Goal: Information Seeking & Learning: Learn about a topic

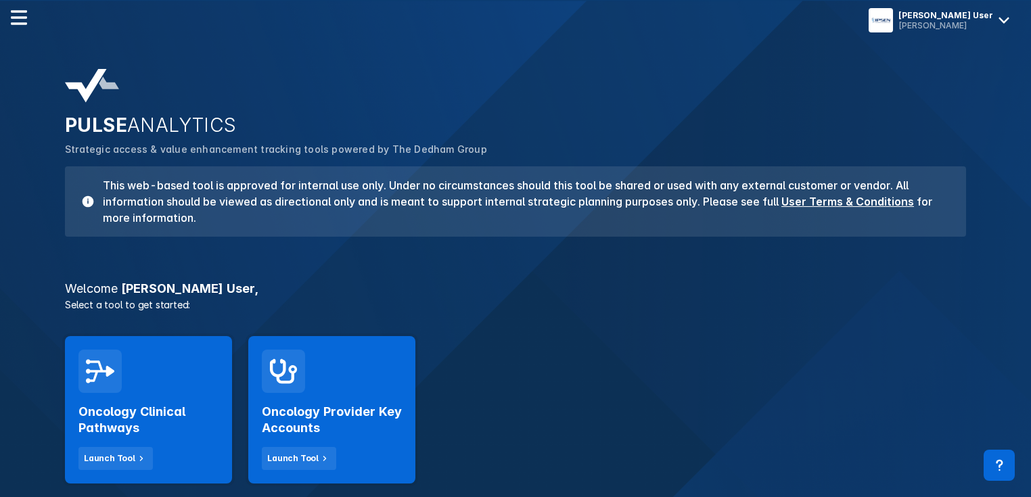
click at [164, 409] on h2 "Oncology Clinical Pathways" at bounding box center [148, 420] width 140 height 32
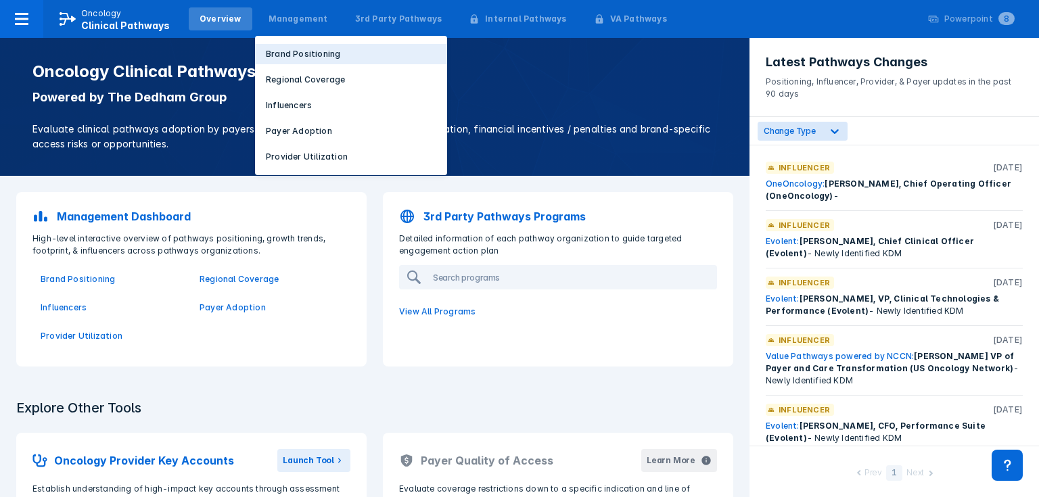
click at [275, 51] on p "Brand Positioning" at bounding box center [303, 54] width 74 height 12
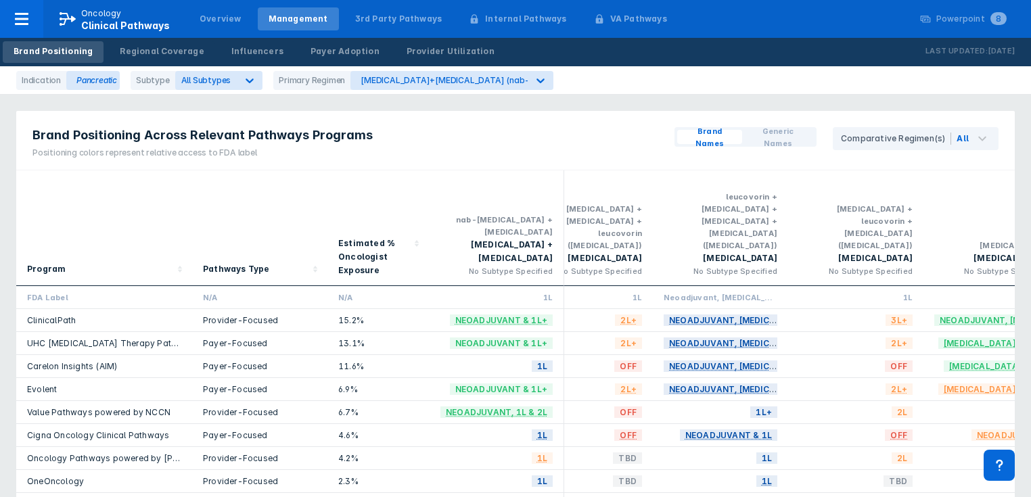
scroll to position [0, 185]
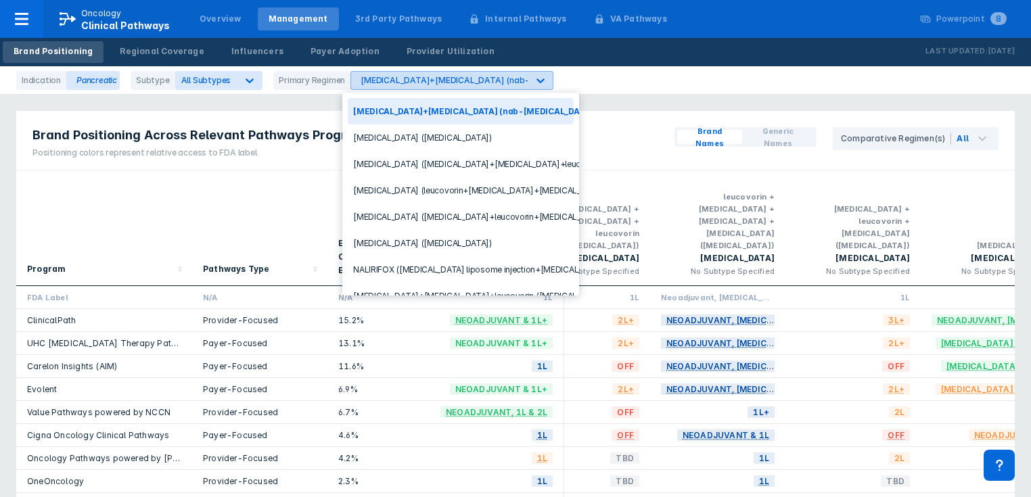
click at [536, 84] on icon at bounding box center [541, 81] width 14 height 14
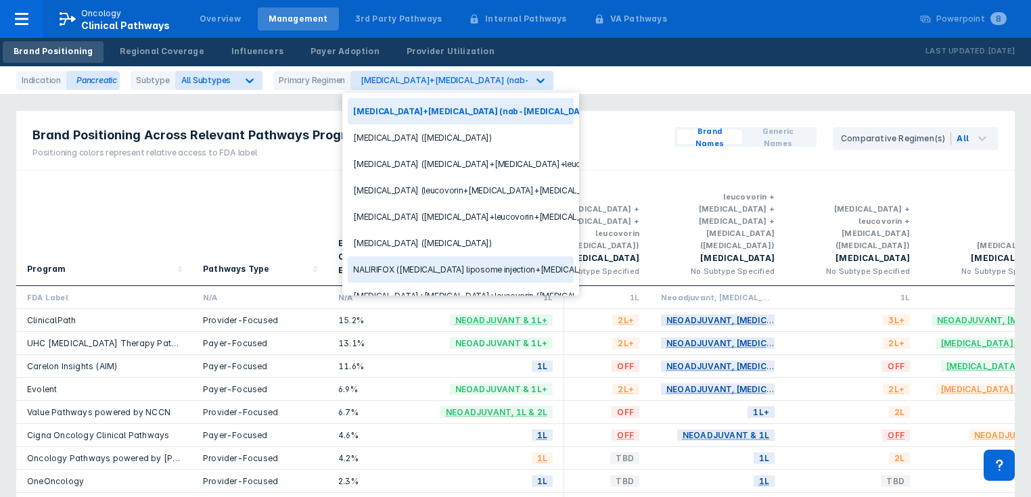
click at [444, 269] on div "NALIRIFOX ([MEDICAL_DATA] liposome injection+[MEDICAL_DATA]+leucovorin+[MEDICAL…" at bounding box center [461, 269] width 226 height 26
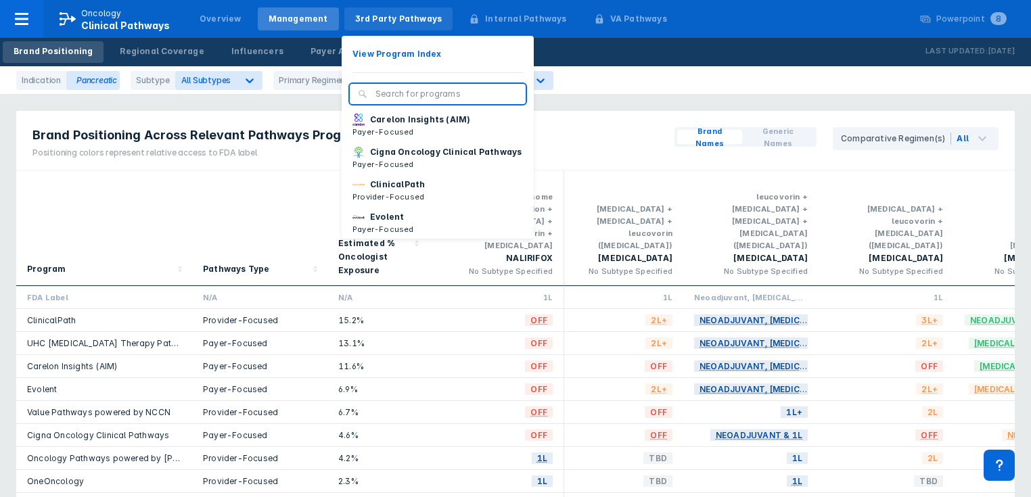
click at [384, 24] on div "3rd Party Pathways" at bounding box center [398, 19] width 87 height 12
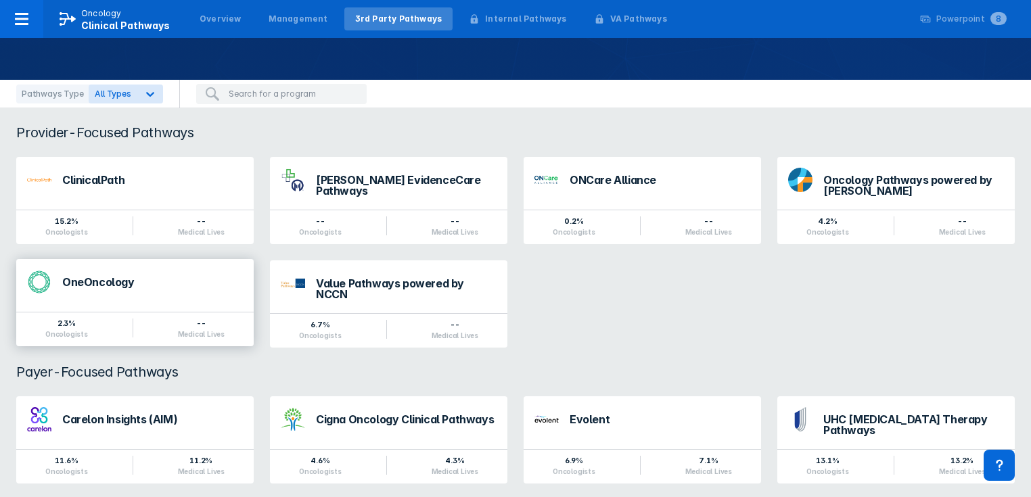
scroll to position [83, 0]
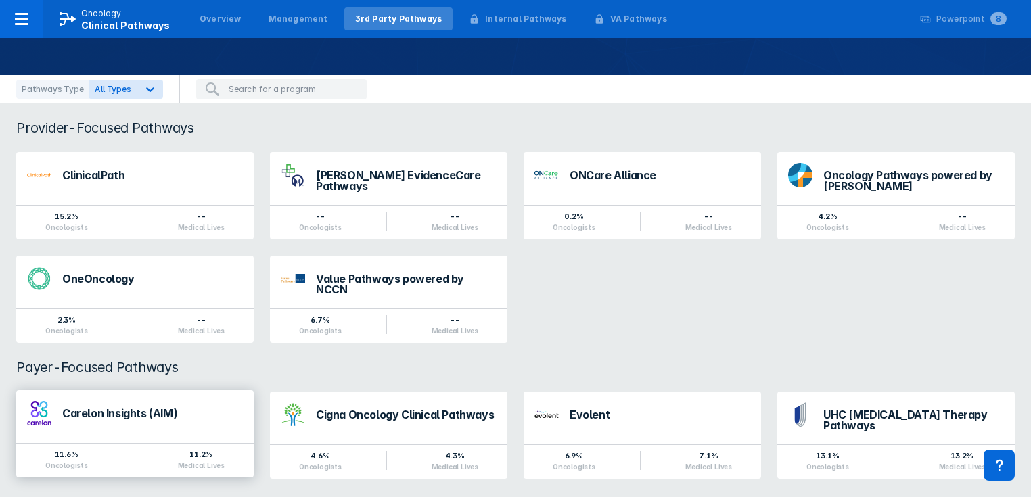
click at [141, 408] on div "Carelon Insights (AIM)" at bounding box center [152, 413] width 181 height 11
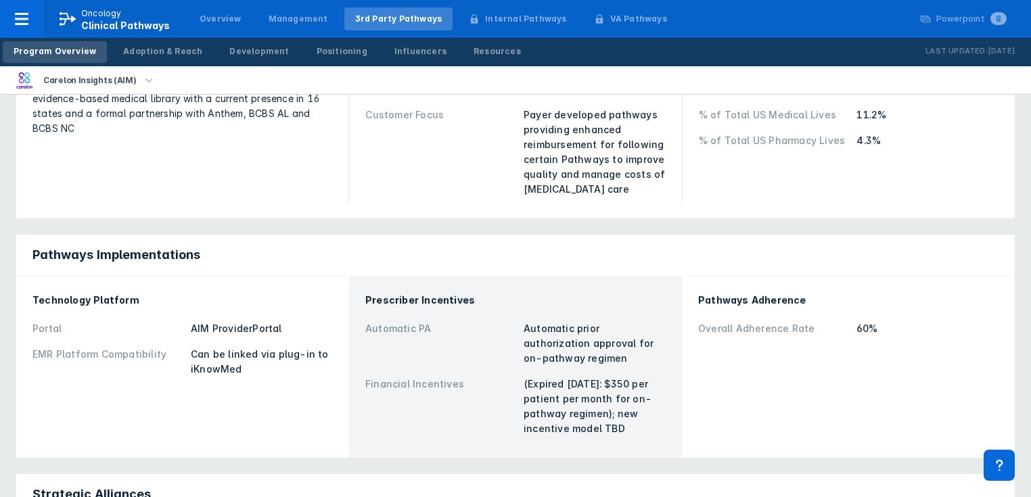
scroll to position [216, 0]
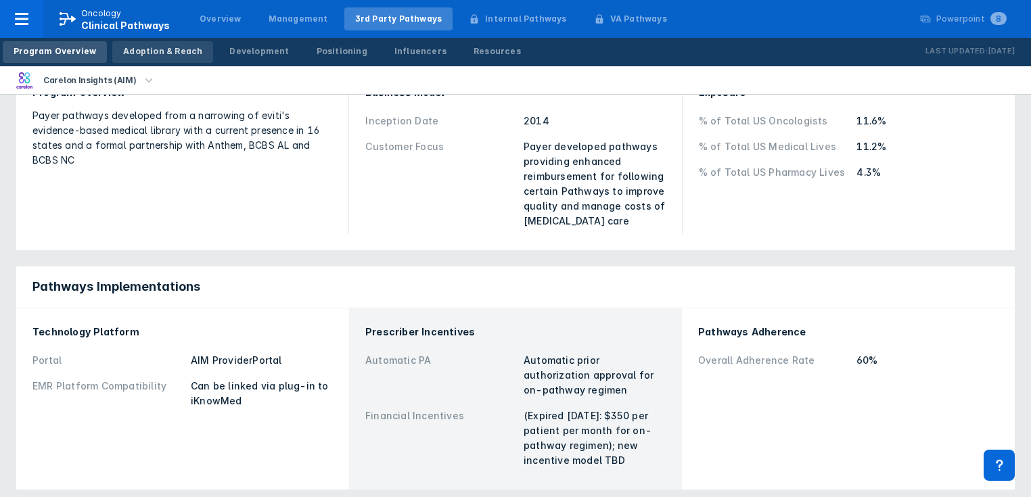
click at [175, 49] on div "Adoption & Reach" at bounding box center [162, 51] width 79 height 12
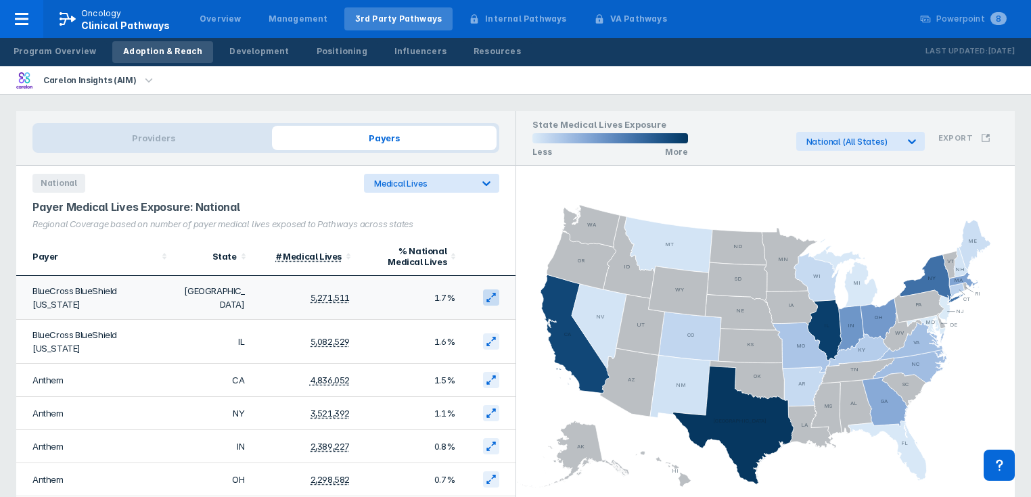
click at [486, 292] on icon at bounding box center [491, 297] width 11 height 11
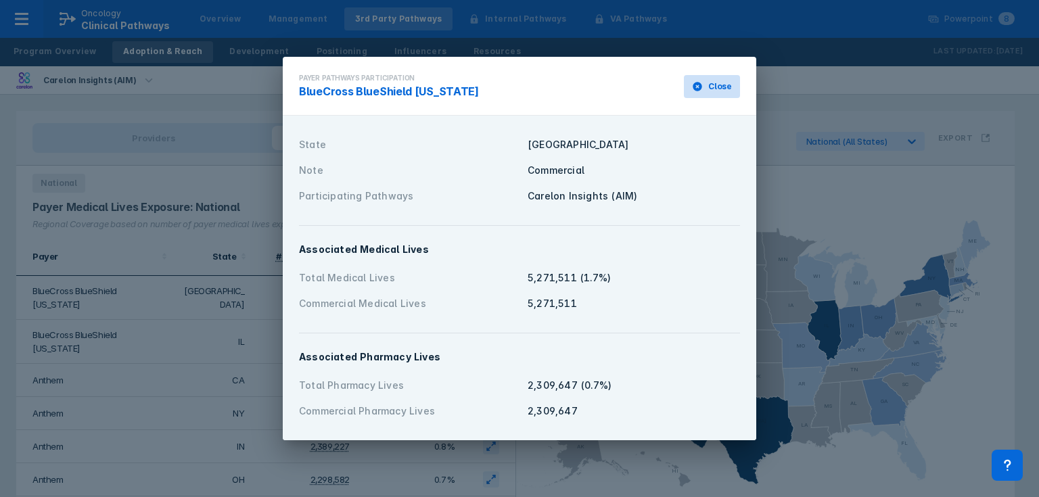
click at [712, 88] on span "Close" at bounding box center [720, 86] width 24 height 12
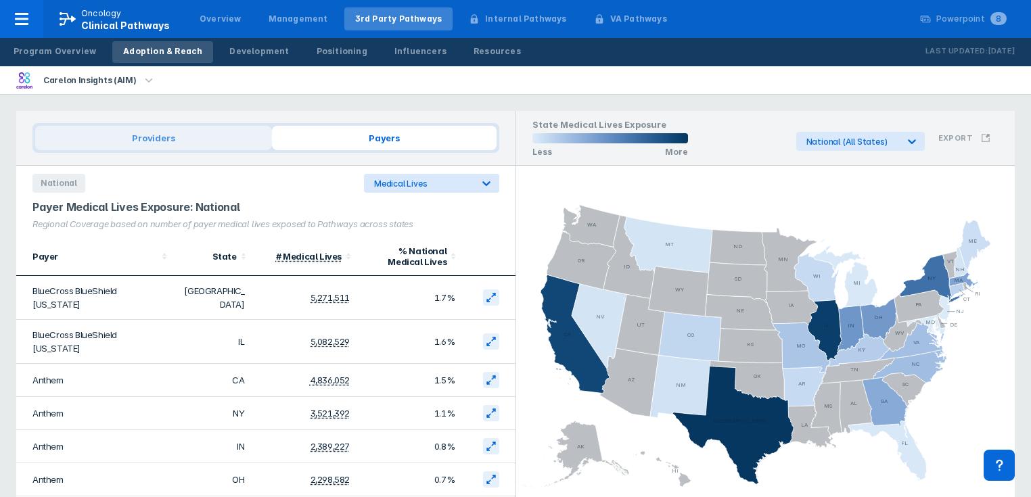
click at [163, 139] on span "Providers" at bounding box center [153, 138] width 237 height 24
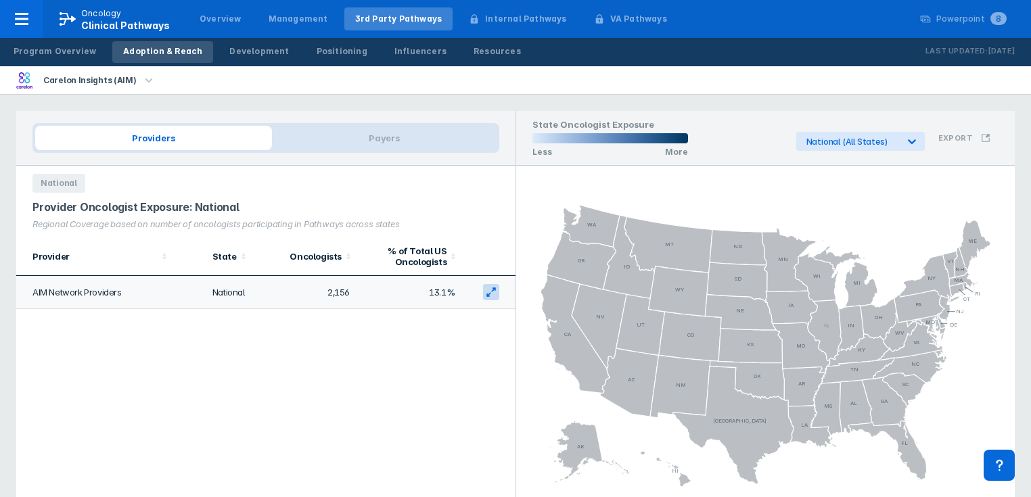
click at [488, 293] on icon at bounding box center [491, 292] width 11 height 11
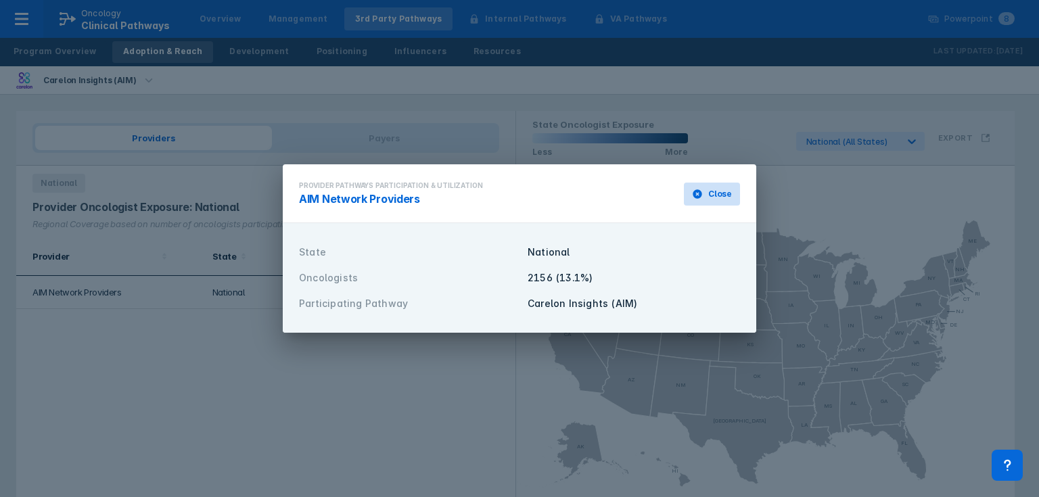
click at [709, 193] on span "Close" at bounding box center [720, 194] width 24 height 12
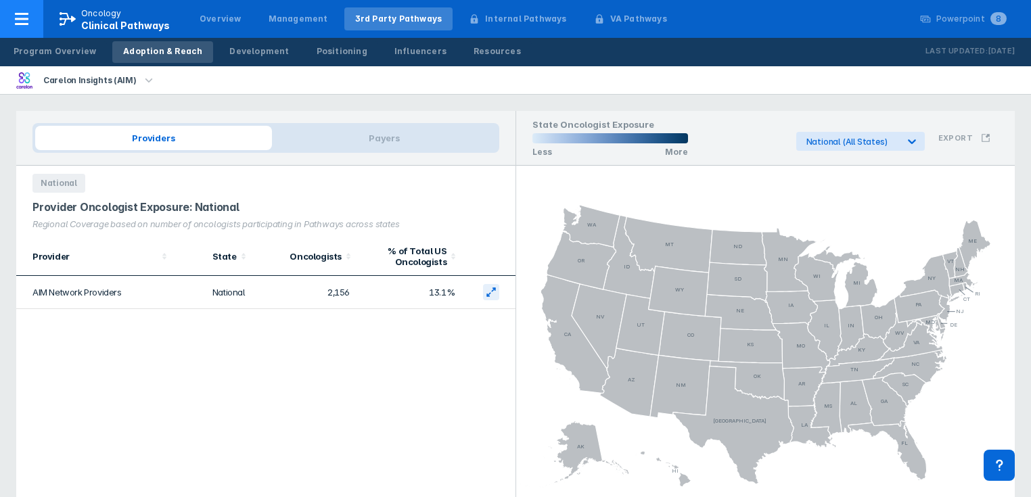
click at [20, 24] on icon at bounding box center [22, 19] width 14 height 12
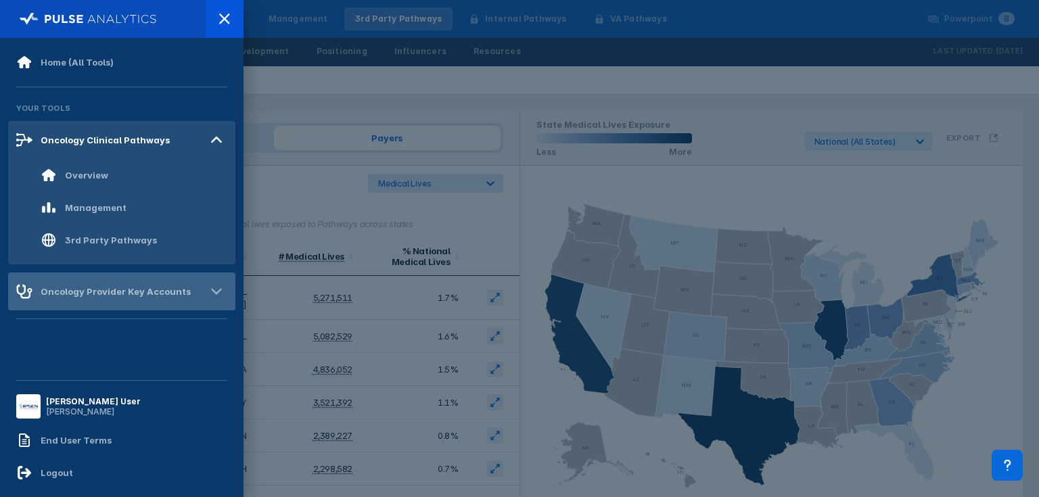
click at [83, 293] on div "Oncology Provider Key Accounts" at bounding box center [116, 291] width 150 height 11
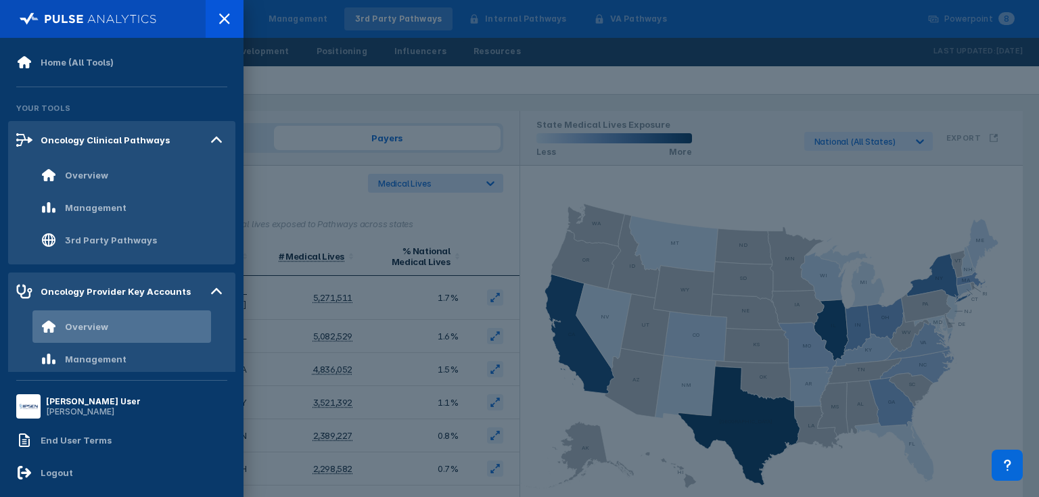
click at [100, 331] on div "Overview" at bounding box center [86, 326] width 43 height 11
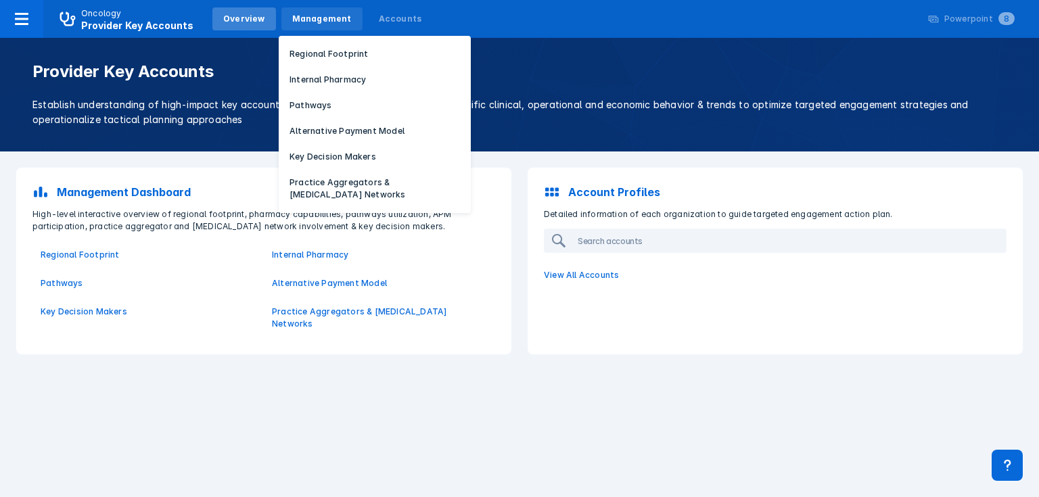
click at [315, 20] on div "Management" at bounding box center [322, 19] width 60 height 12
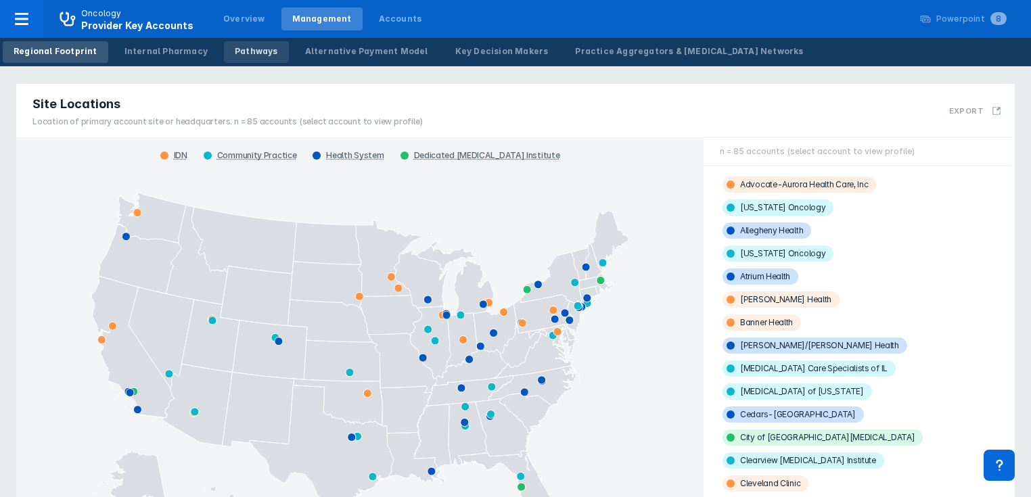
click at [246, 55] on div "Pathways" at bounding box center [256, 51] width 43 height 12
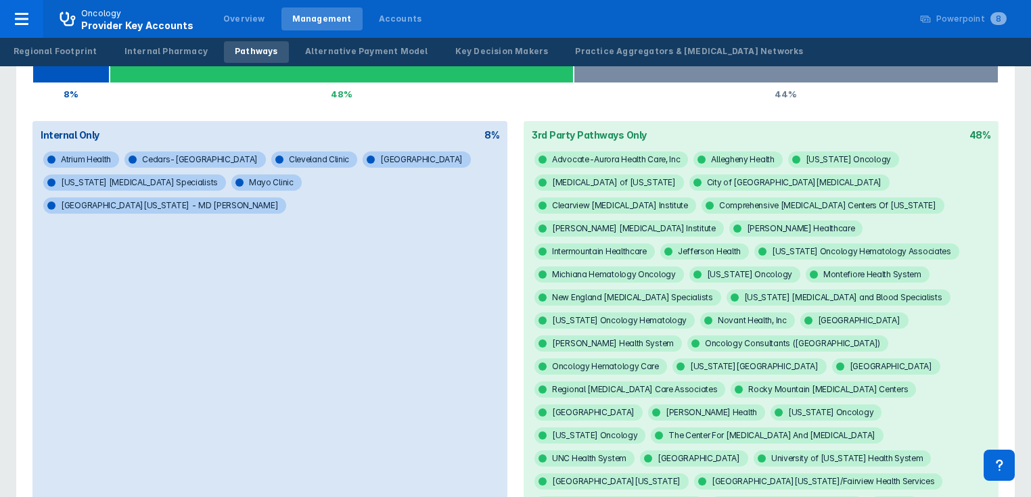
scroll to position [162, 0]
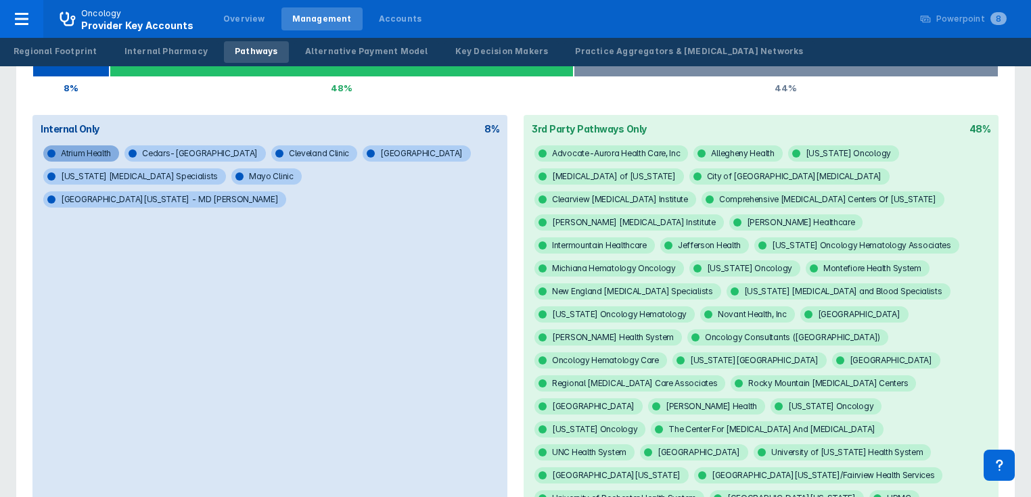
click at [95, 155] on span "Atrium Health" at bounding box center [81, 153] width 76 height 16
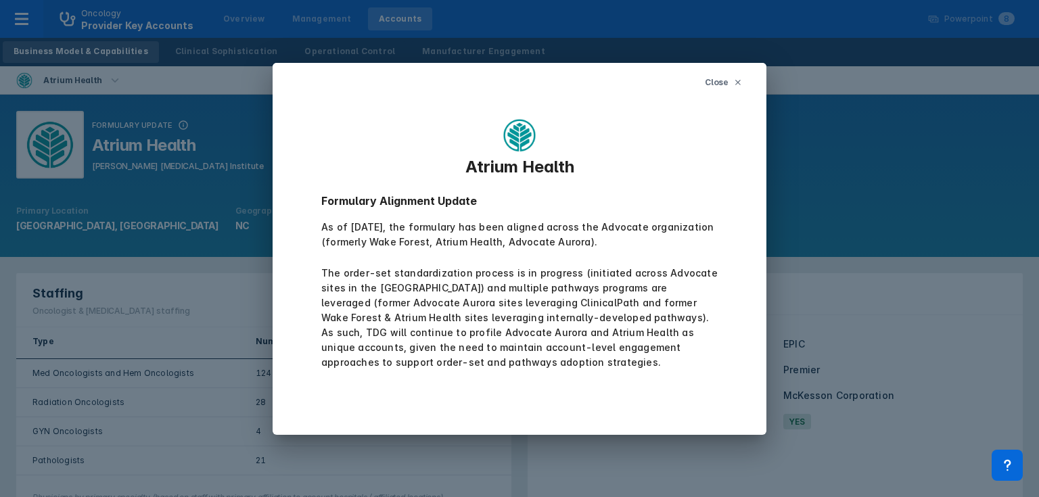
click at [734, 82] on icon at bounding box center [738, 82] width 8 height 8
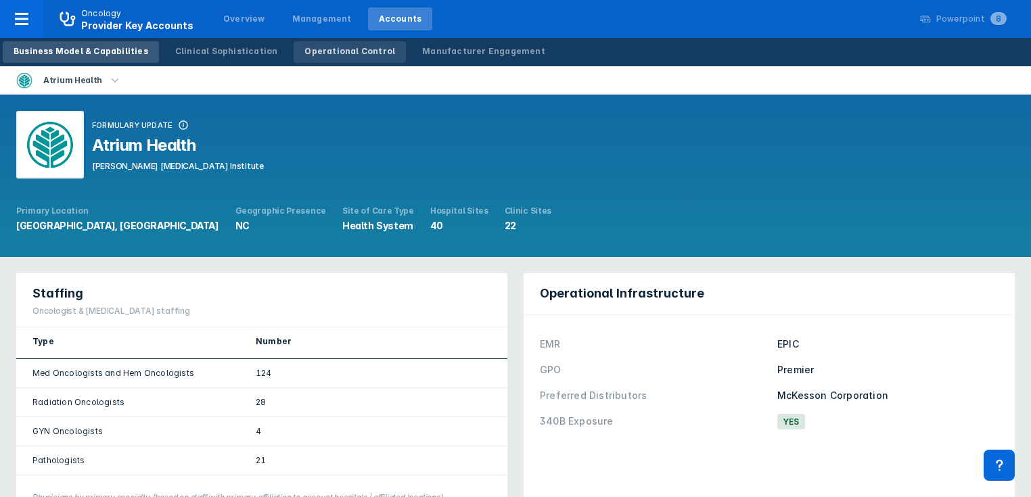
click at [327, 55] on div "Operational Control" at bounding box center [349, 51] width 91 height 12
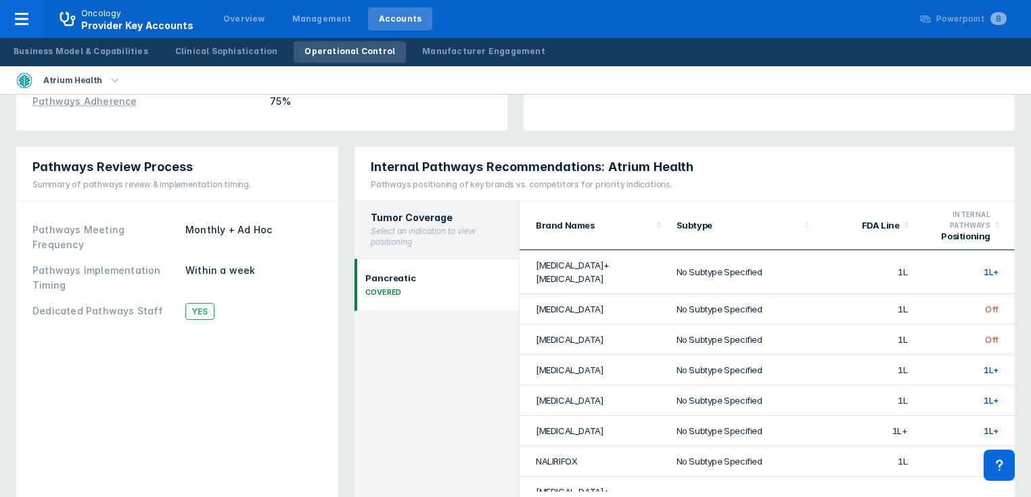
scroll to position [433, 0]
click at [195, 50] on div "Clinical Sophistication" at bounding box center [226, 51] width 103 height 12
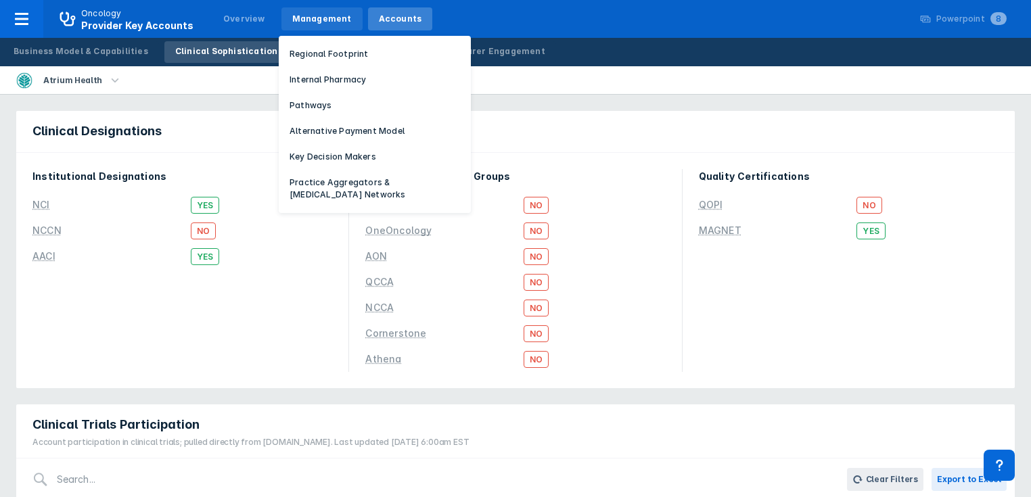
click at [303, 18] on div "Management" at bounding box center [322, 19] width 60 height 12
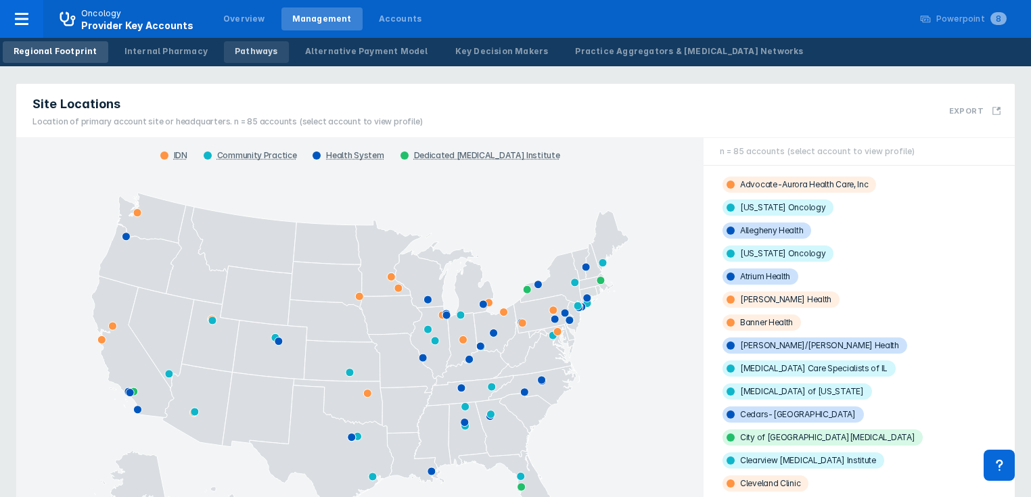
click at [244, 57] on link "Pathways" at bounding box center [256, 52] width 65 height 22
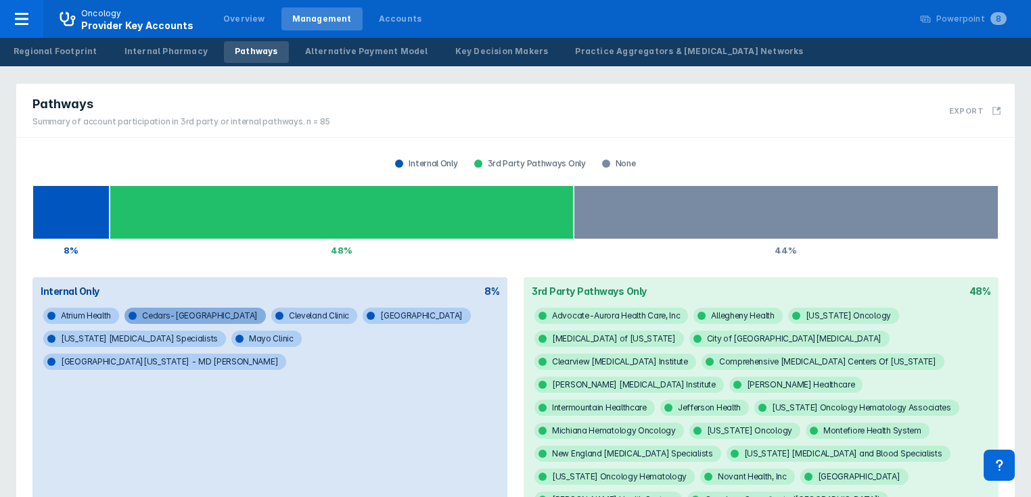
click at [167, 316] on span "Cedars-[GEOGRAPHIC_DATA]" at bounding box center [194, 316] width 141 height 16
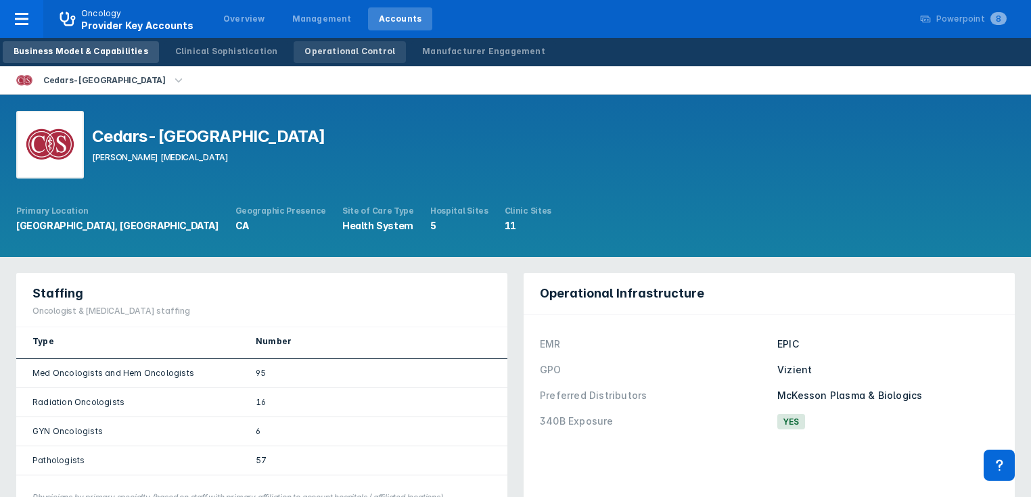
click at [320, 45] on link "Operational Control" at bounding box center [350, 52] width 112 height 22
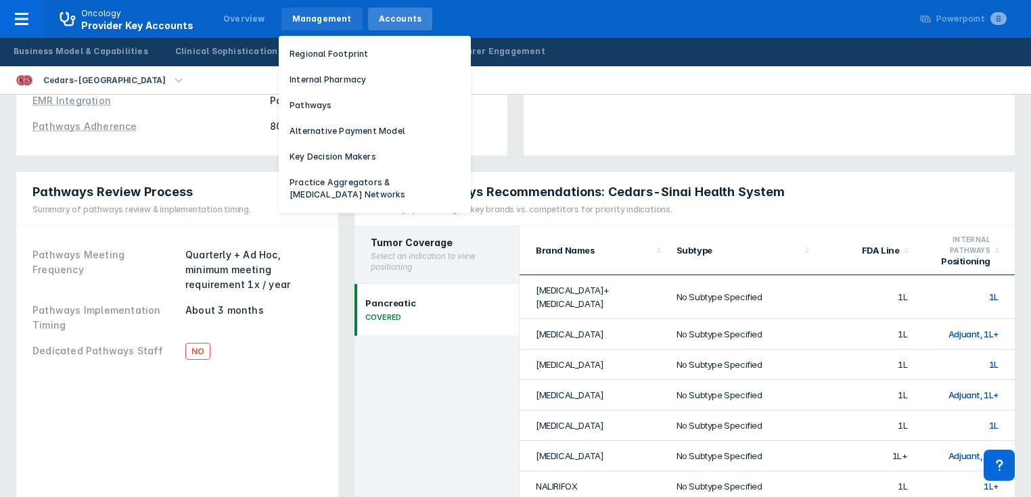
click at [307, 22] on div "Management" at bounding box center [322, 19] width 60 height 12
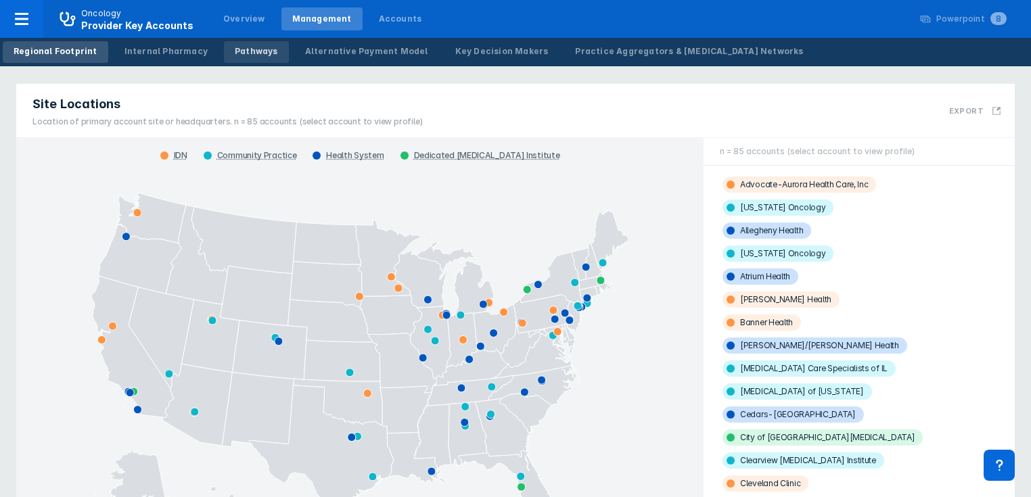
click at [235, 53] on div "Pathways" at bounding box center [256, 51] width 43 height 12
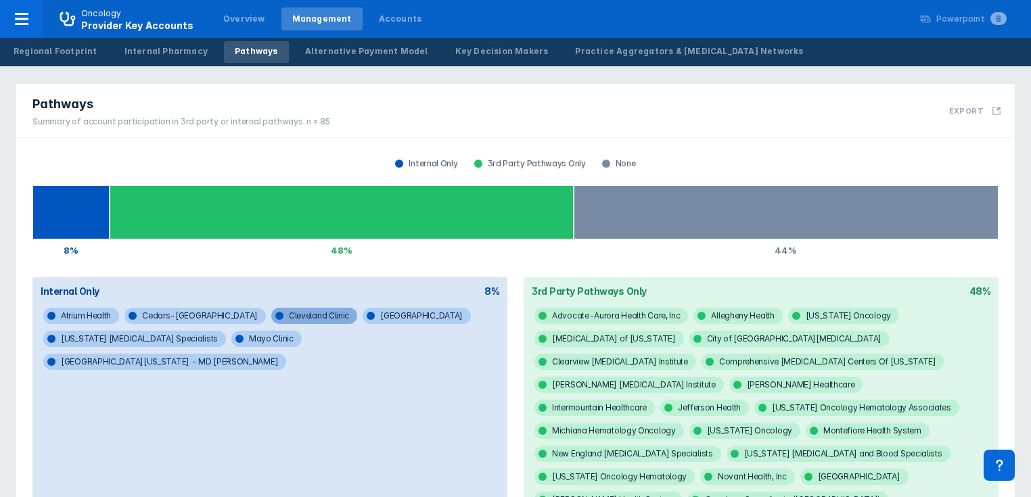
click at [271, 315] on span "Cleveland Clinic" at bounding box center [314, 316] width 86 height 16
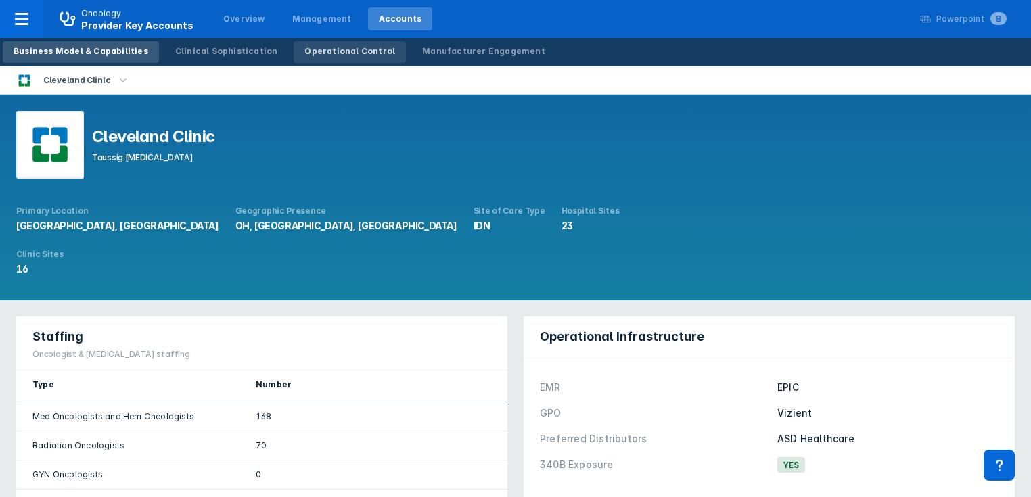
click at [330, 47] on div "Operational Control" at bounding box center [349, 51] width 91 height 12
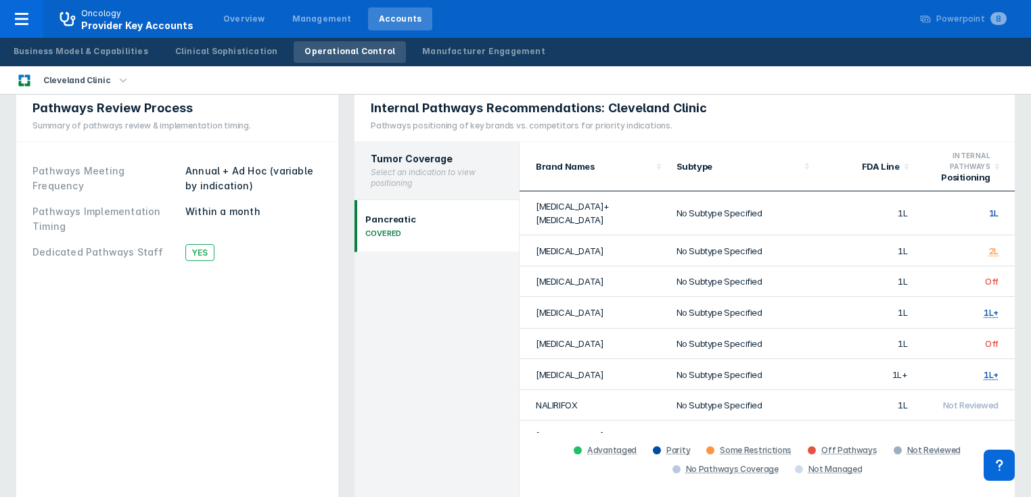
scroll to position [379, 0]
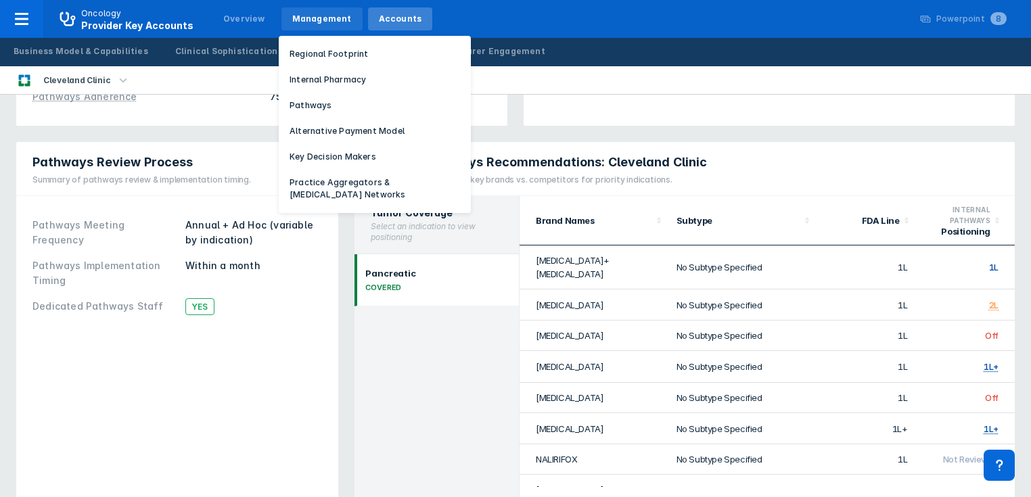
click at [308, 21] on div "Management" at bounding box center [322, 19] width 60 height 12
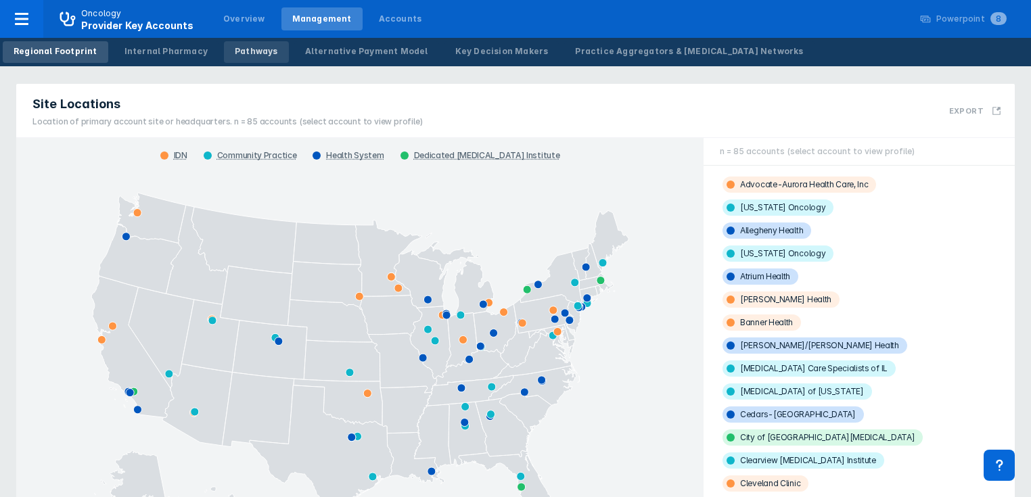
click at [246, 57] on link "Pathways" at bounding box center [256, 52] width 65 height 22
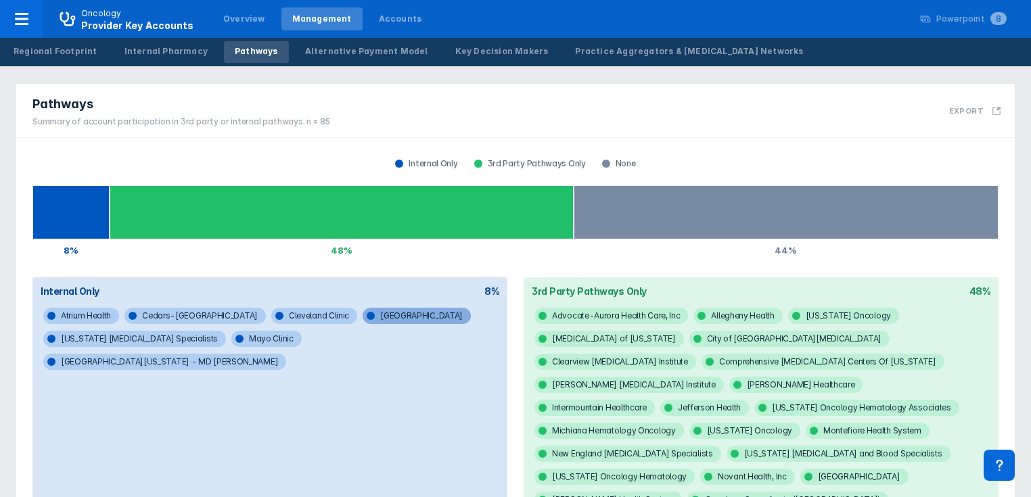
click at [363, 317] on span "[GEOGRAPHIC_DATA]" at bounding box center [417, 316] width 108 height 16
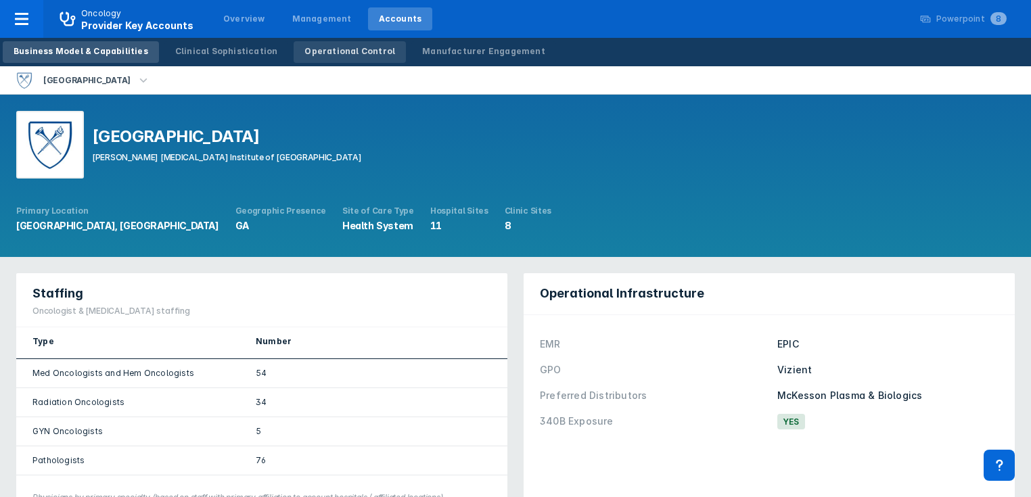
click at [323, 54] on div "Operational Control" at bounding box center [349, 51] width 91 height 12
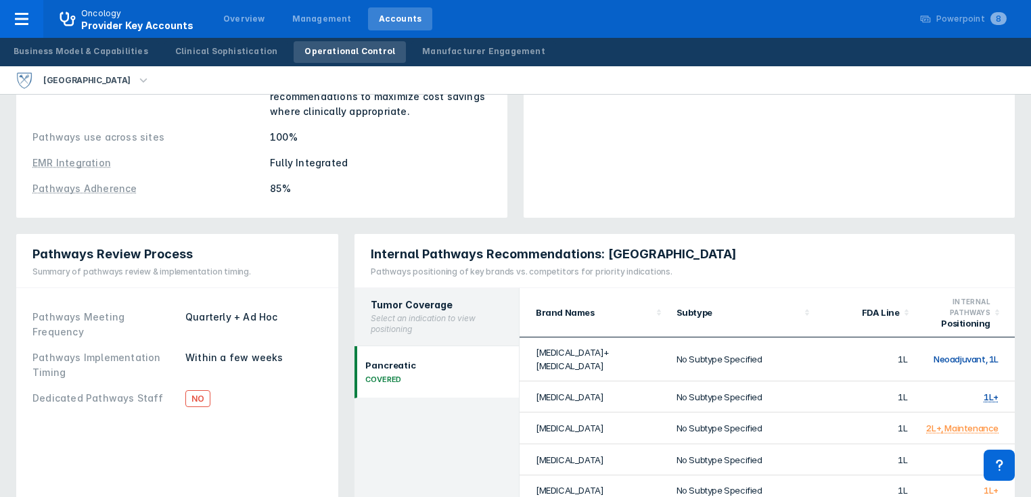
scroll to position [325, 0]
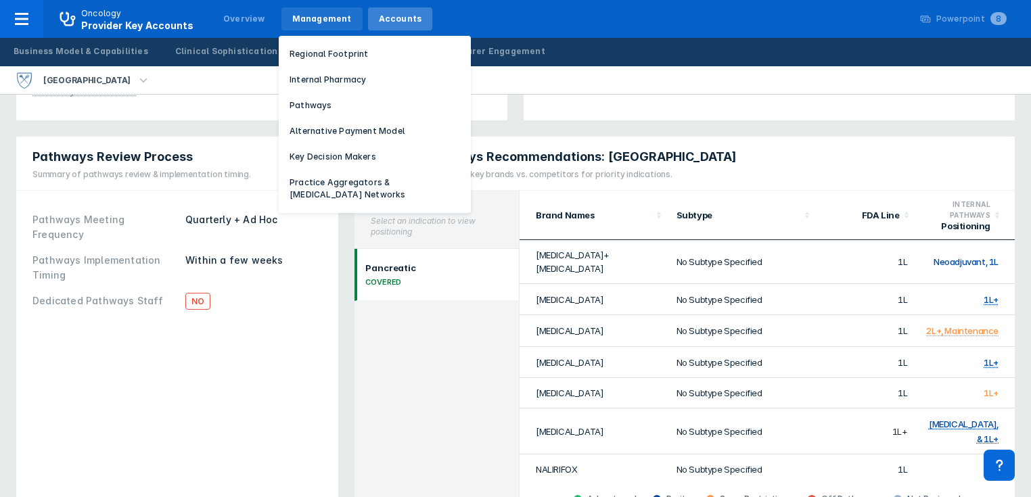
click at [323, 20] on div "Management" at bounding box center [322, 19] width 60 height 12
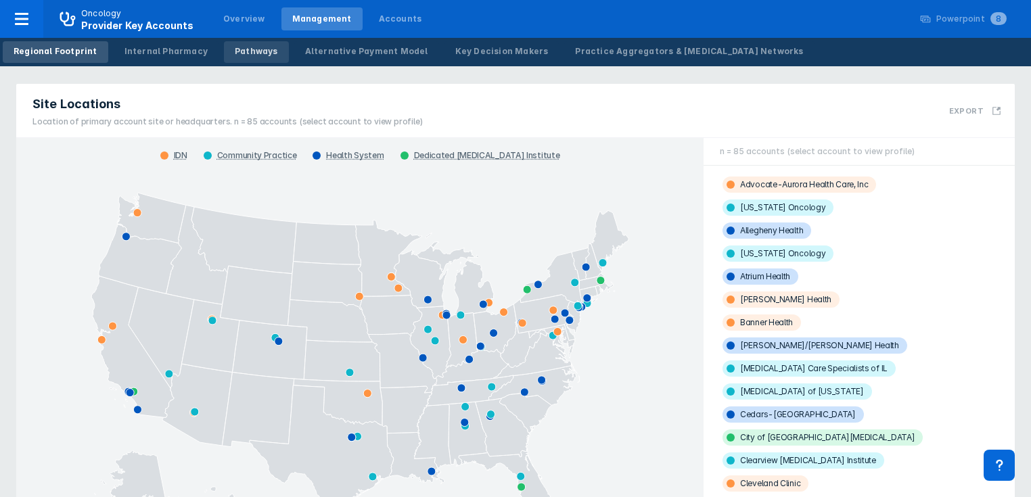
click at [235, 51] on div "Pathways" at bounding box center [256, 51] width 43 height 12
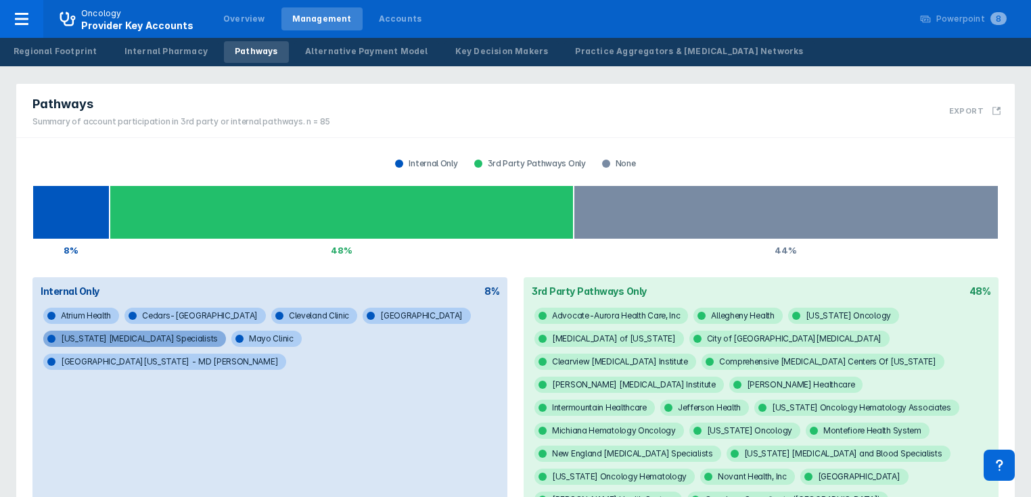
click at [76, 341] on span "[US_STATE] [MEDICAL_DATA] Specialists" at bounding box center [134, 339] width 183 height 16
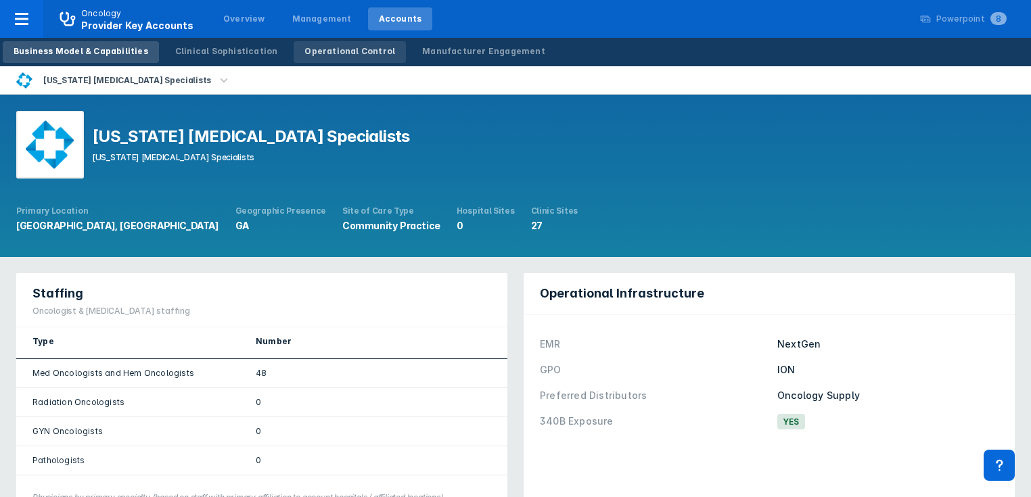
click at [342, 51] on div "Operational Control" at bounding box center [349, 51] width 91 height 12
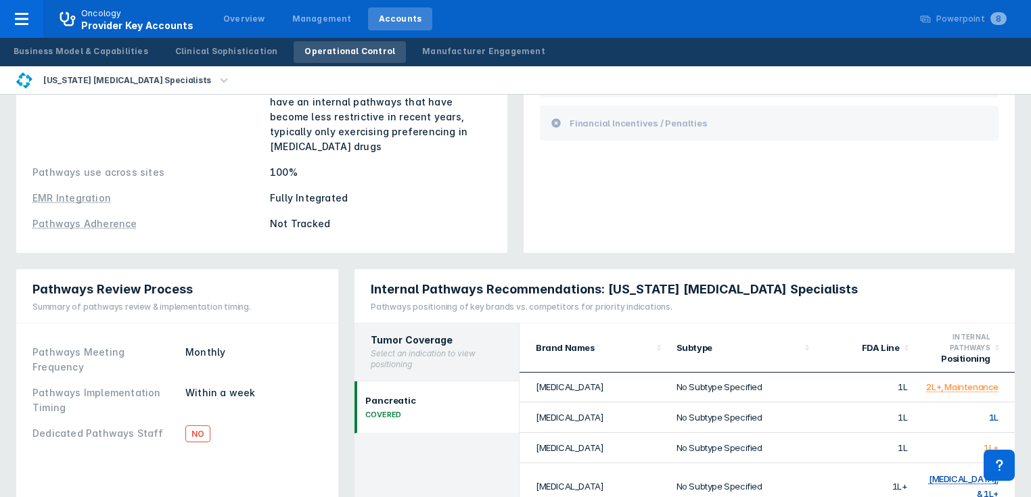
scroll to position [216, 0]
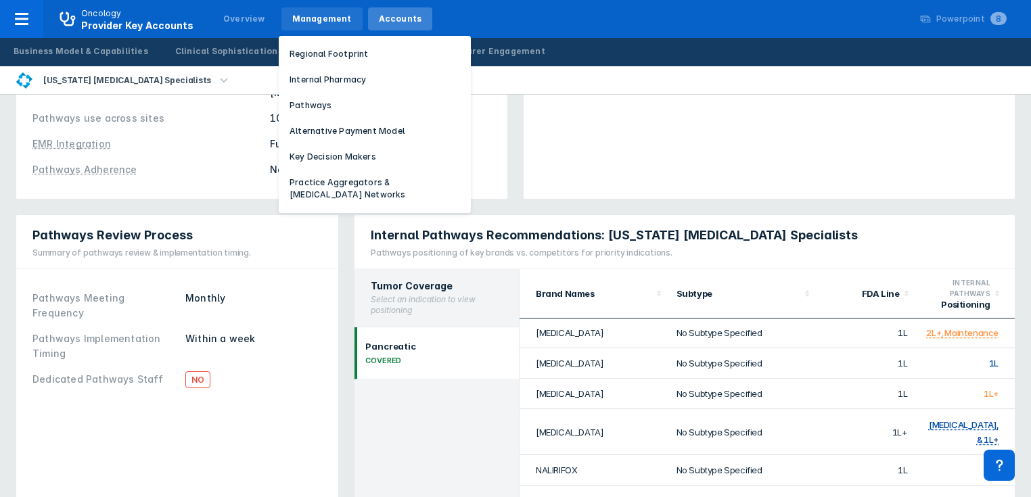
click at [296, 16] on div "Management" at bounding box center [322, 19] width 60 height 12
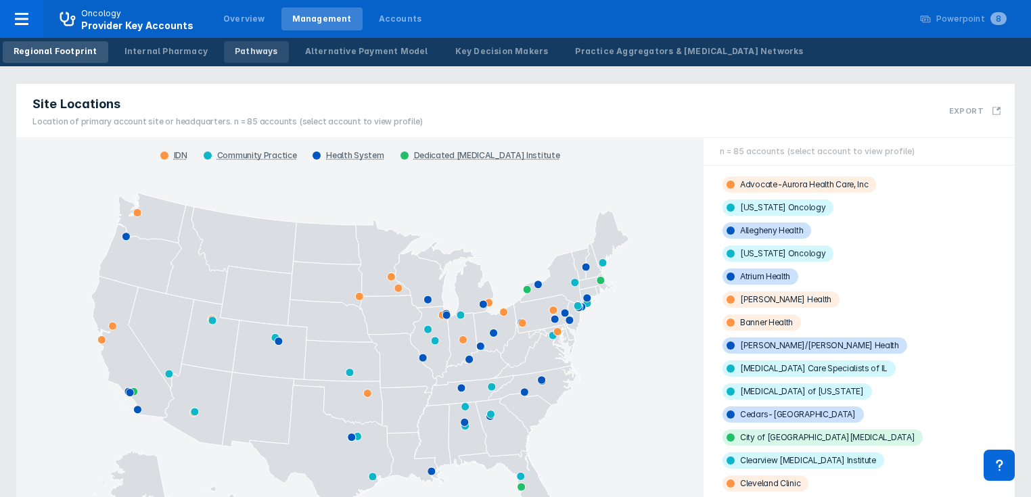
click at [247, 53] on div "Pathways" at bounding box center [256, 51] width 43 height 12
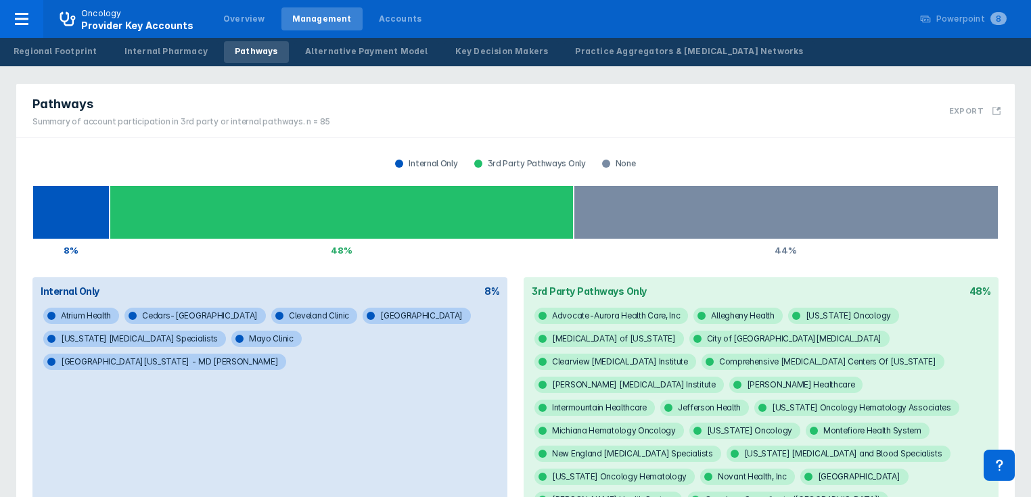
click at [231, 341] on span "Mayo Clinic" at bounding box center [266, 339] width 70 height 16
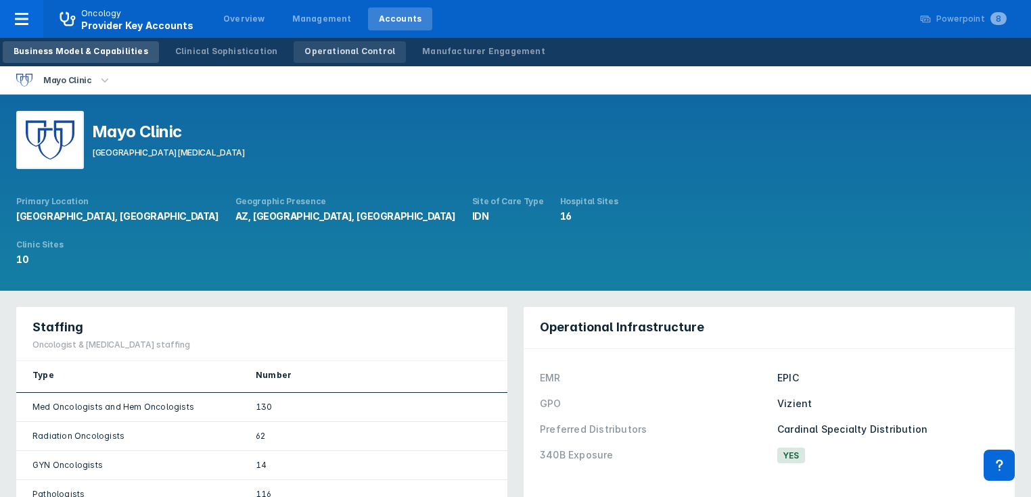
click at [317, 55] on div "Operational Control" at bounding box center [349, 51] width 91 height 12
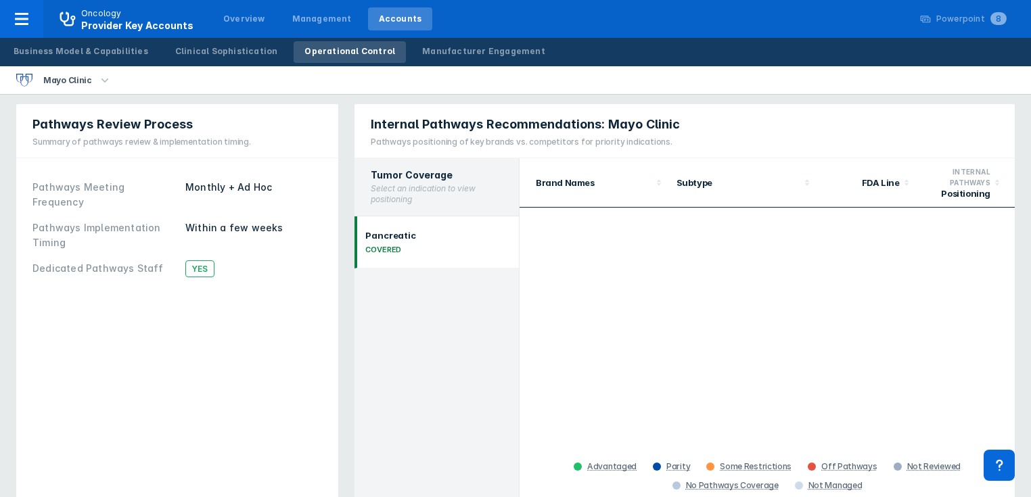
scroll to position [375, 0]
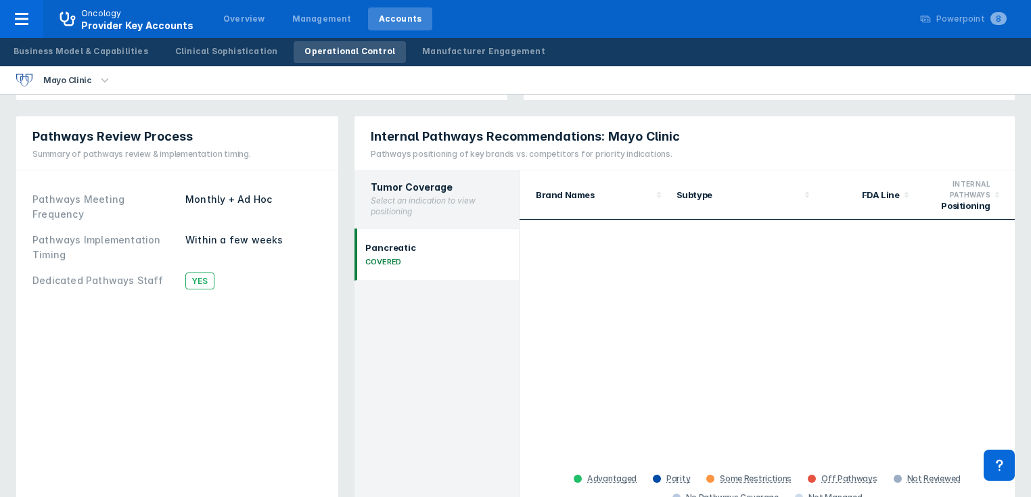
click at [384, 242] on div "Pancreatic COVERED" at bounding box center [390, 254] width 51 height 24
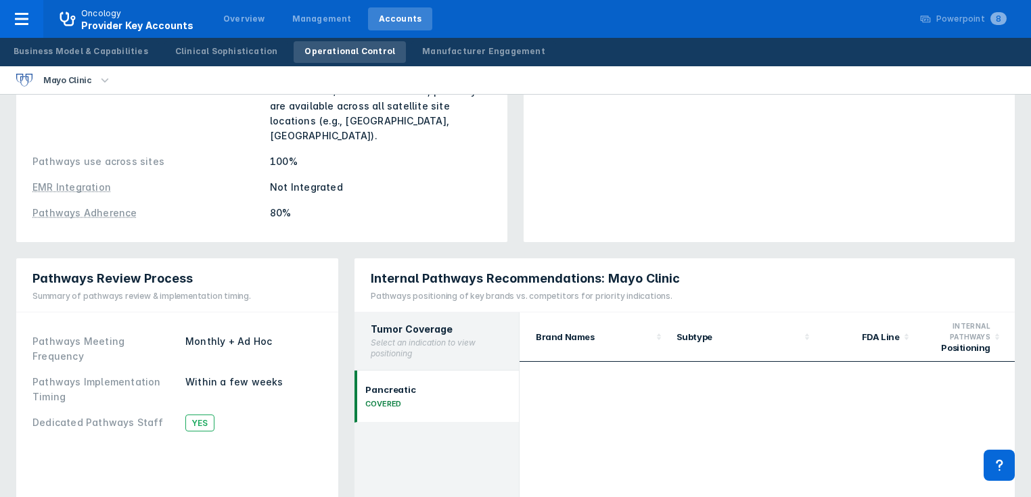
scroll to position [231, 0]
click at [382, 400] on div "COVERED" at bounding box center [390, 404] width 51 height 9
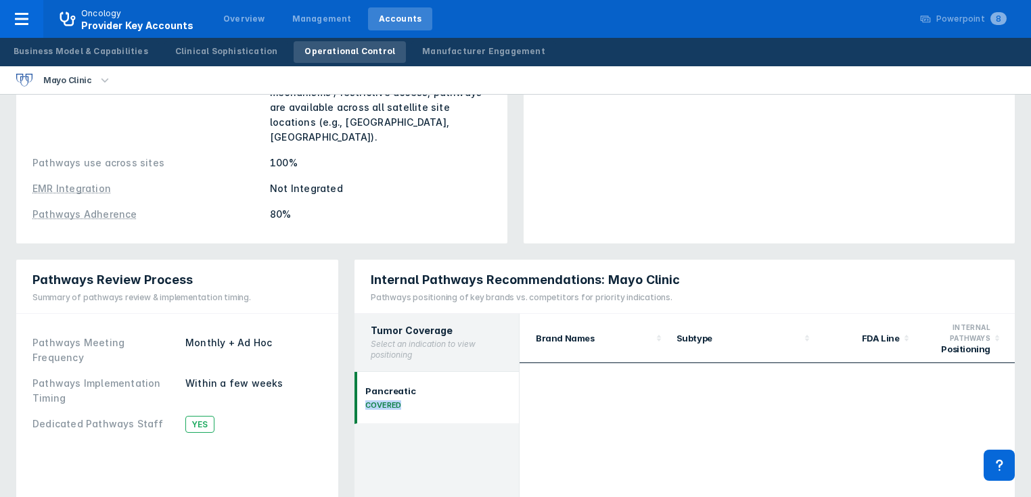
click at [382, 400] on div "COVERED" at bounding box center [390, 404] width 51 height 9
click at [383, 372] on div "Pancreatic COVERED" at bounding box center [436, 398] width 164 height 52
click at [384, 386] on div "Pancreatic COVERED" at bounding box center [390, 398] width 51 height 24
click at [380, 325] on h2 "Tumor Coverage" at bounding box center [437, 330] width 132 height 11
click at [372, 386] on div "Pancreatic" at bounding box center [390, 391] width 51 height 11
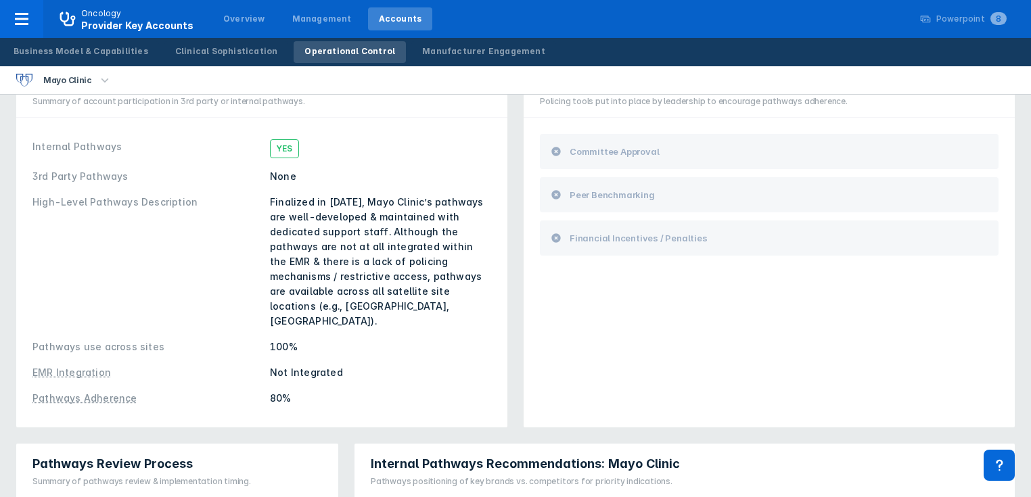
scroll to position [0, 0]
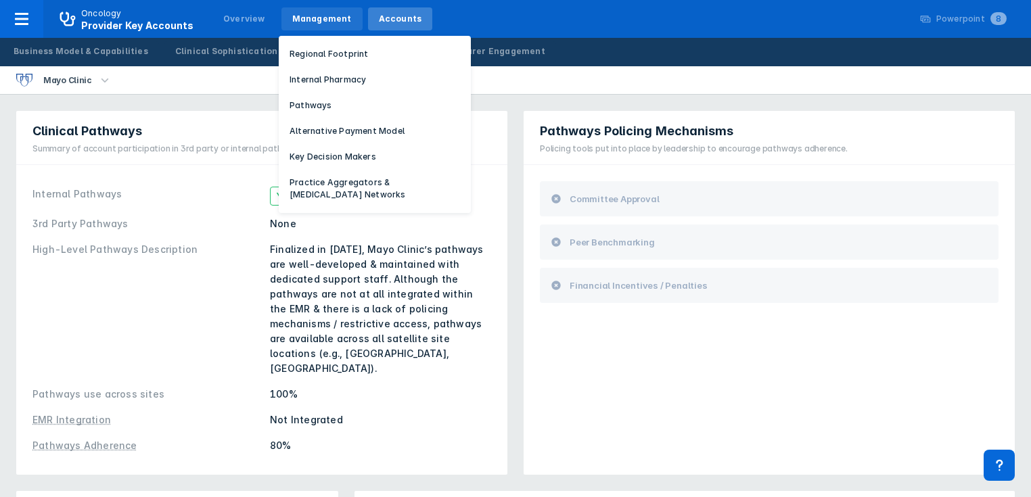
click at [296, 19] on div "Management" at bounding box center [322, 19] width 60 height 12
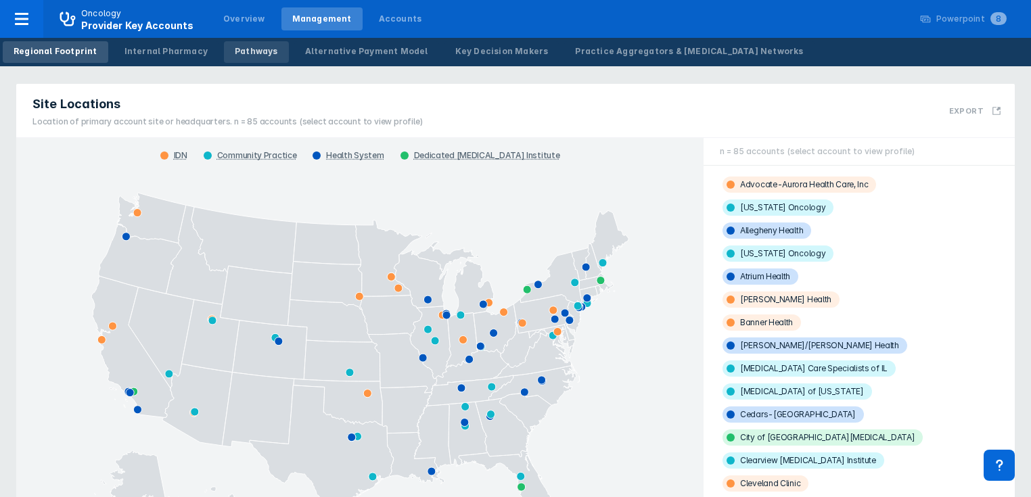
click at [241, 56] on div "Pathways" at bounding box center [256, 51] width 43 height 12
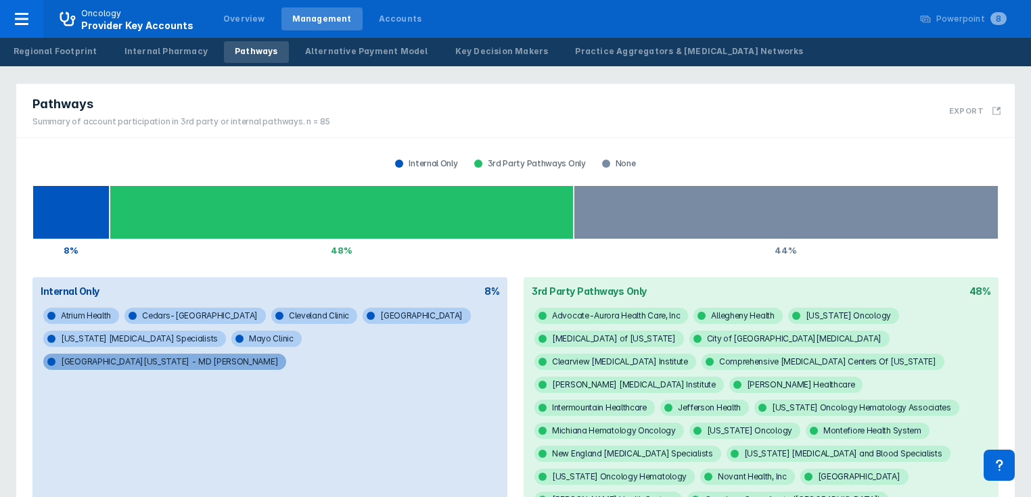
click at [286, 354] on span "[GEOGRAPHIC_DATA][US_STATE] - MD [PERSON_NAME]" at bounding box center [164, 362] width 243 height 16
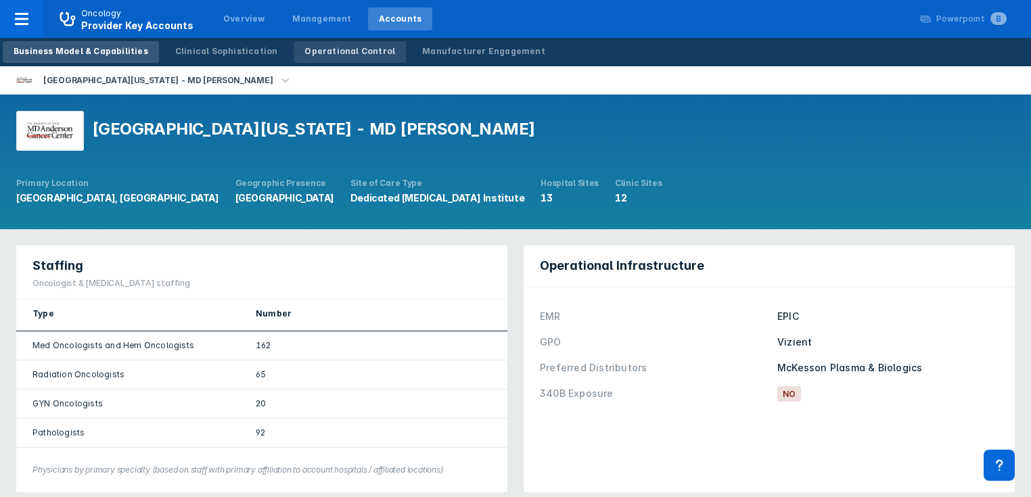
click at [314, 49] on div "Operational Control" at bounding box center [349, 51] width 91 height 12
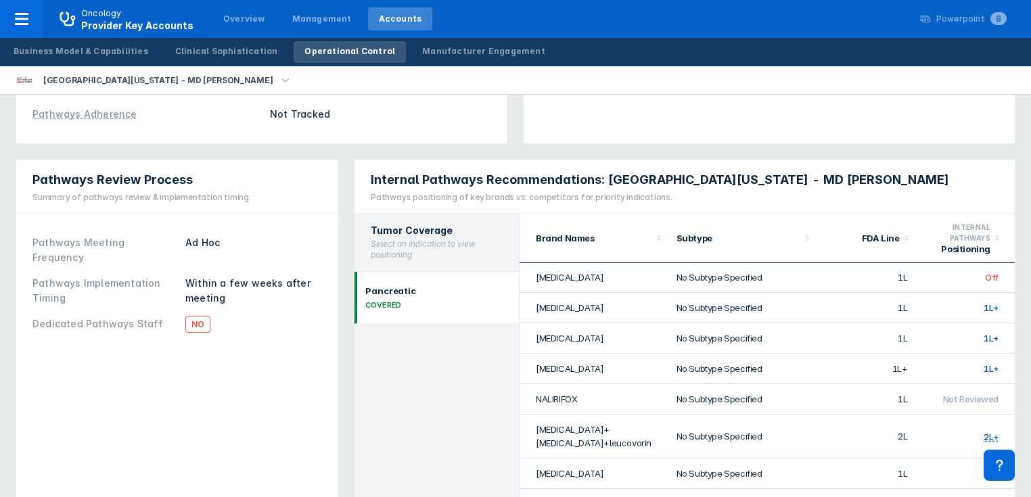
scroll to position [325, 0]
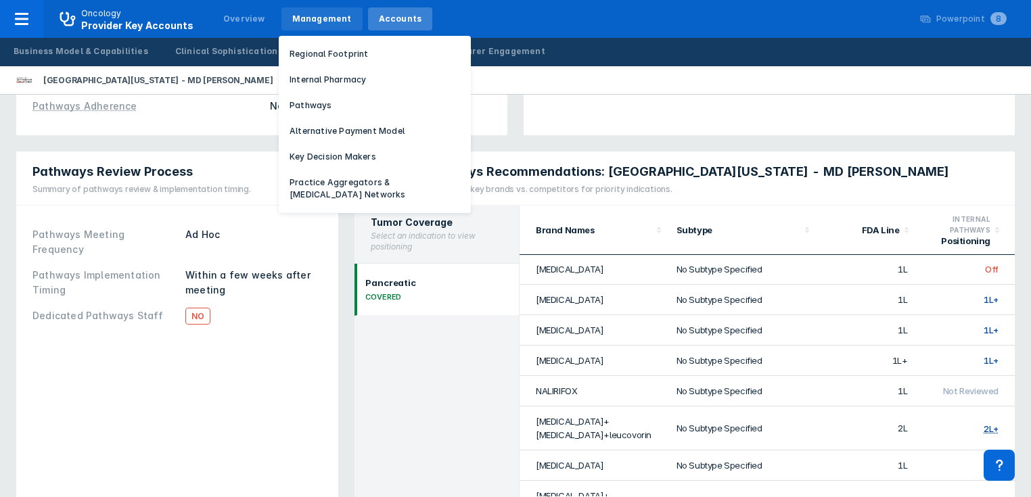
click at [304, 18] on div "Management" at bounding box center [322, 19] width 60 height 12
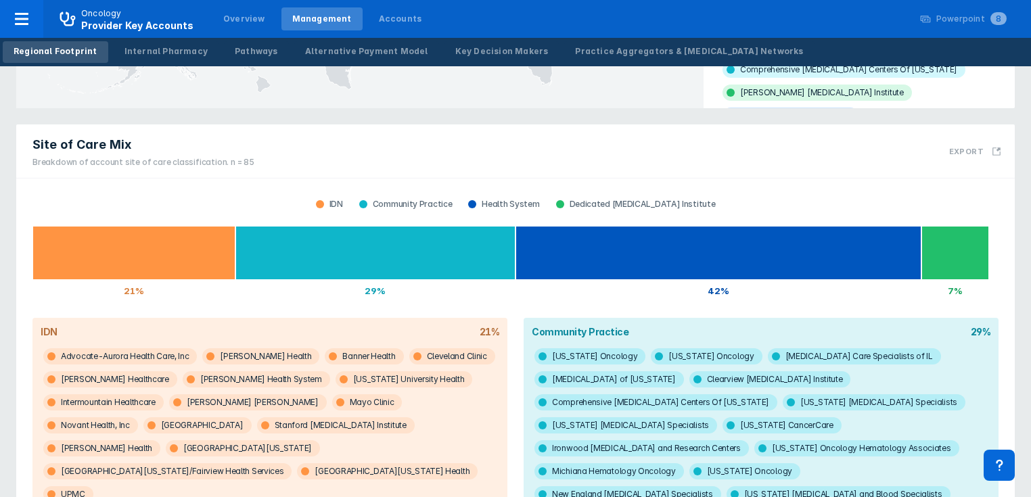
scroll to position [216, 0]
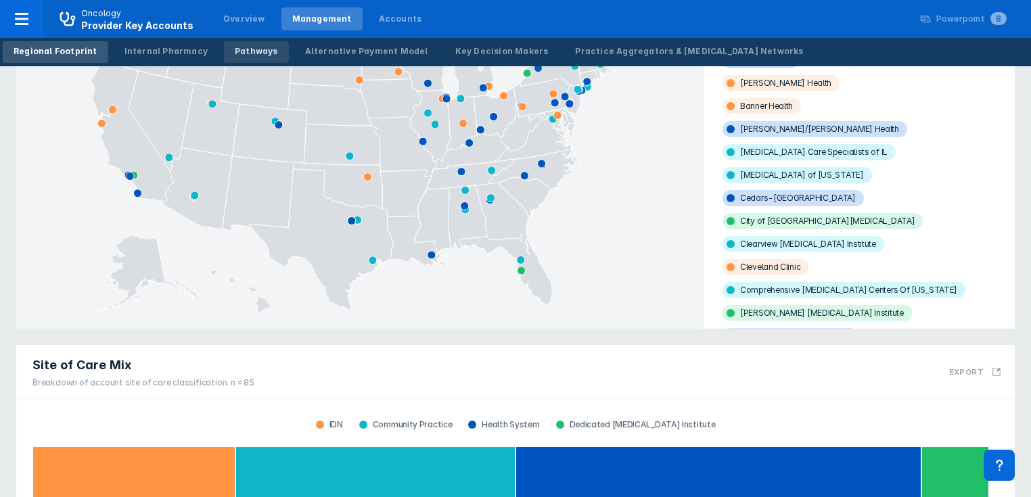
click at [256, 51] on div "Pathways" at bounding box center [256, 51] width 43 height 12
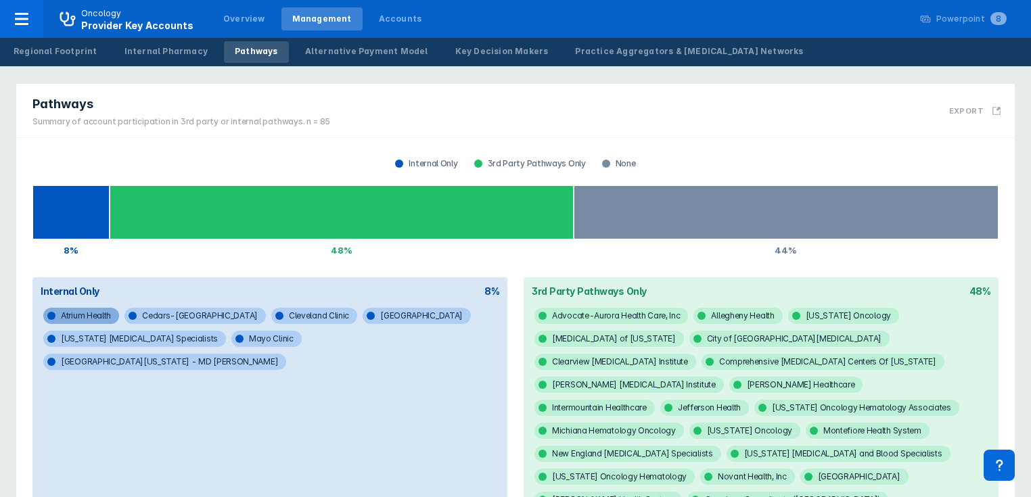
click at [102, 317] on span "Atrium Health" at bounding box center [81, 316] width 76 height 16
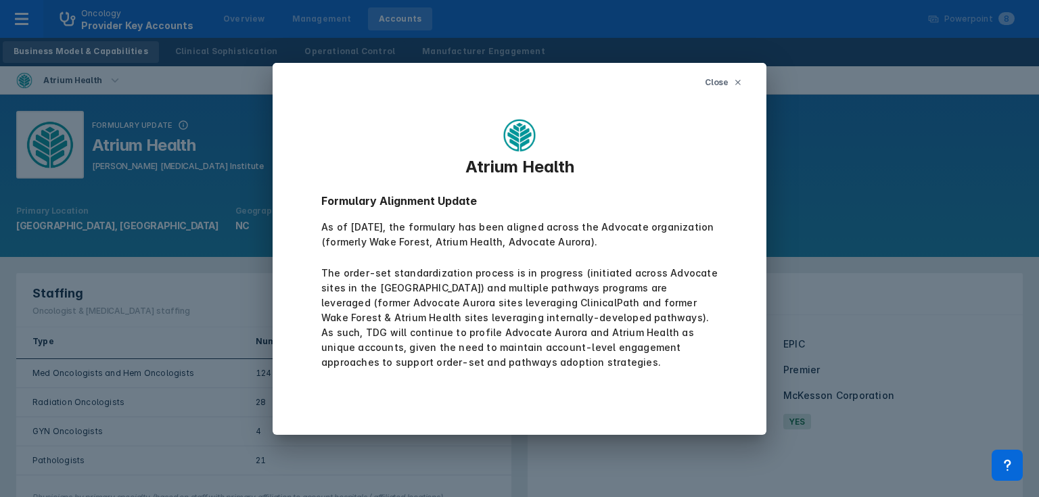
click at [738, 83] on icon at bounding box center [737, 82] width 5 height 5
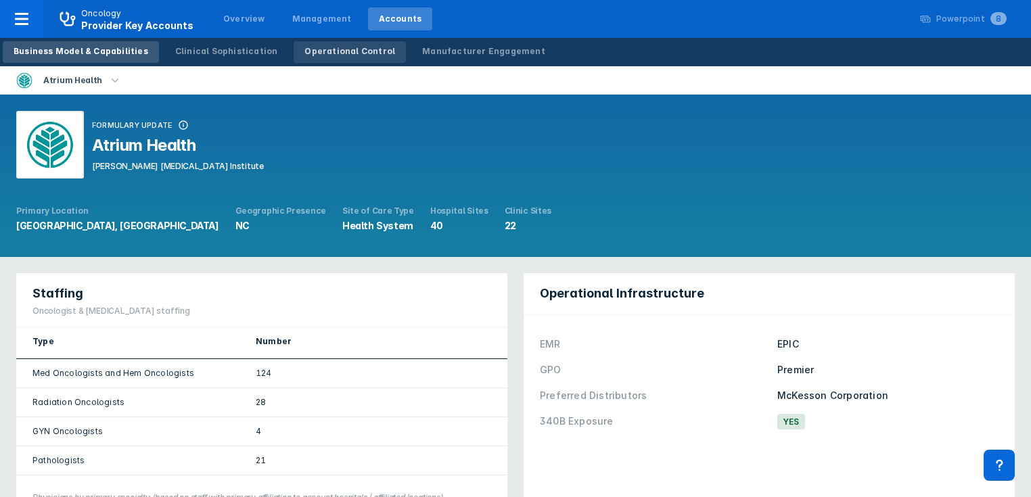
click at [320, 51] on div "Operational Control" at bounding box center [349, 51] width 91 height 12
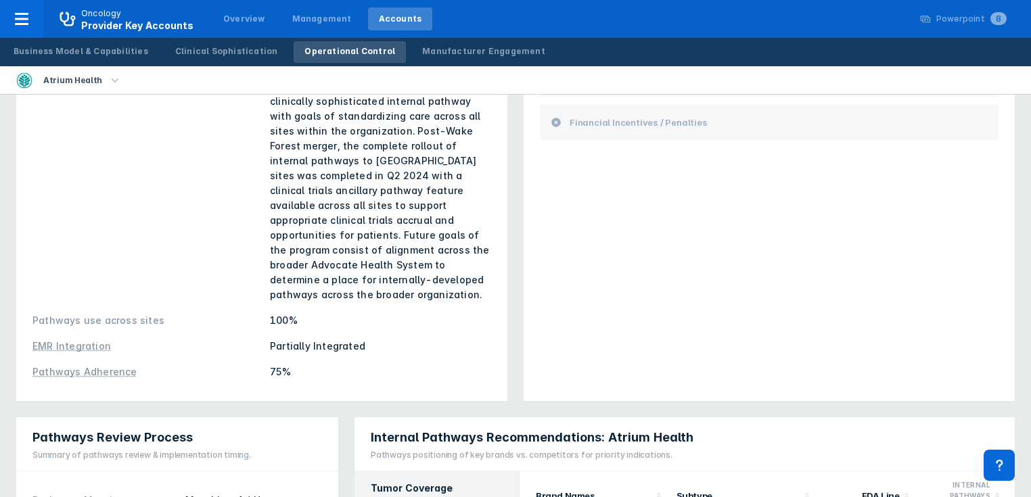
scroll to position [162, 0]
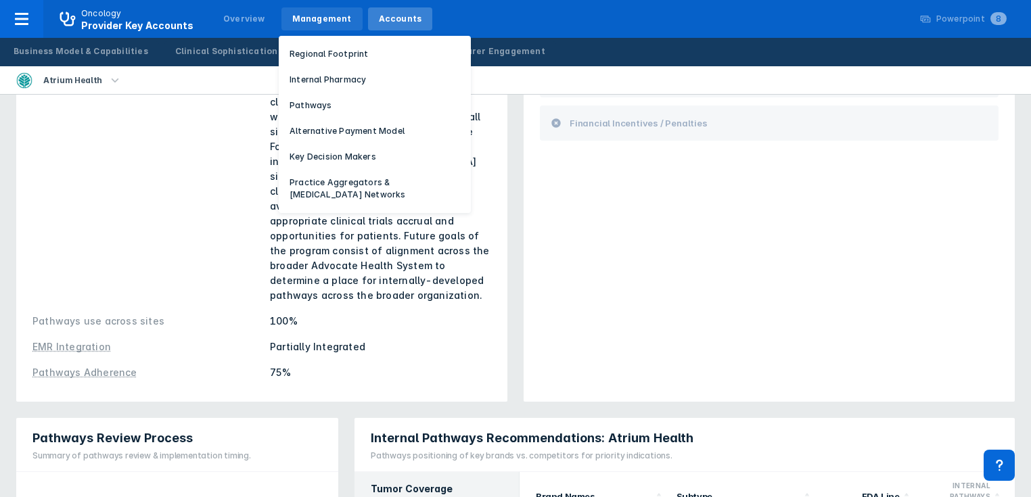
click at [312, 14] on div "Management" at bounding box center [322, 19] width 60 height 12
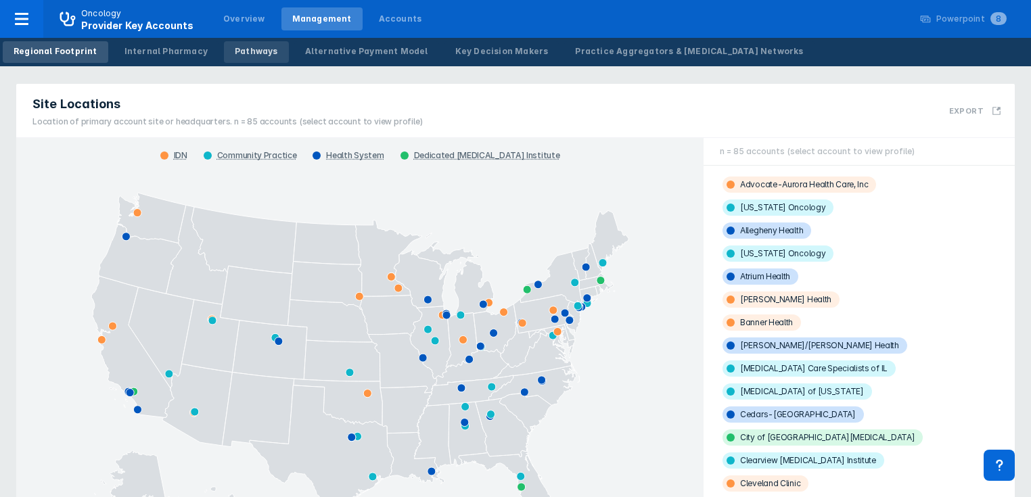
click at [240, 49] on div "Pathways" at bounding box center [256, 51] width 43 height 12
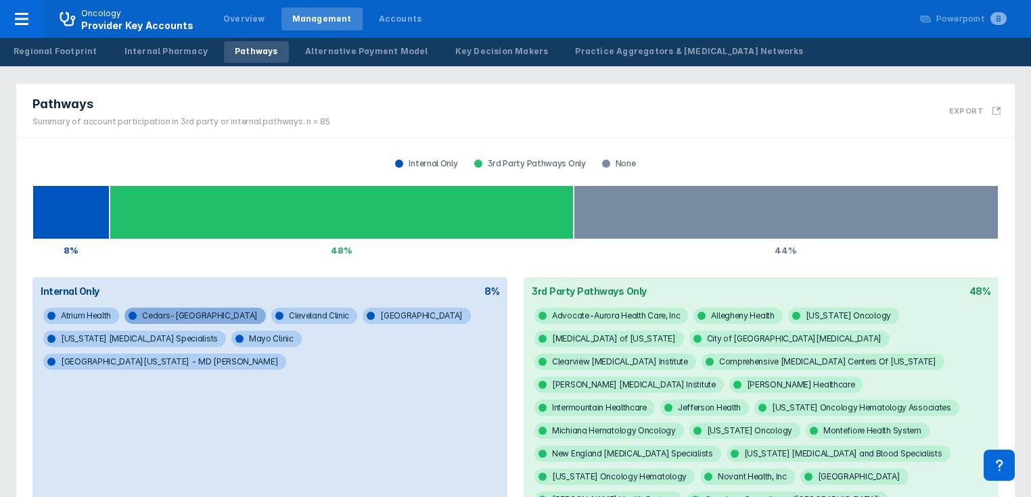
click at [150, 314] on span "Cedars-[GEOGRAPHIC_DATA]" at bounding box center [194, 316] width 141 height 16
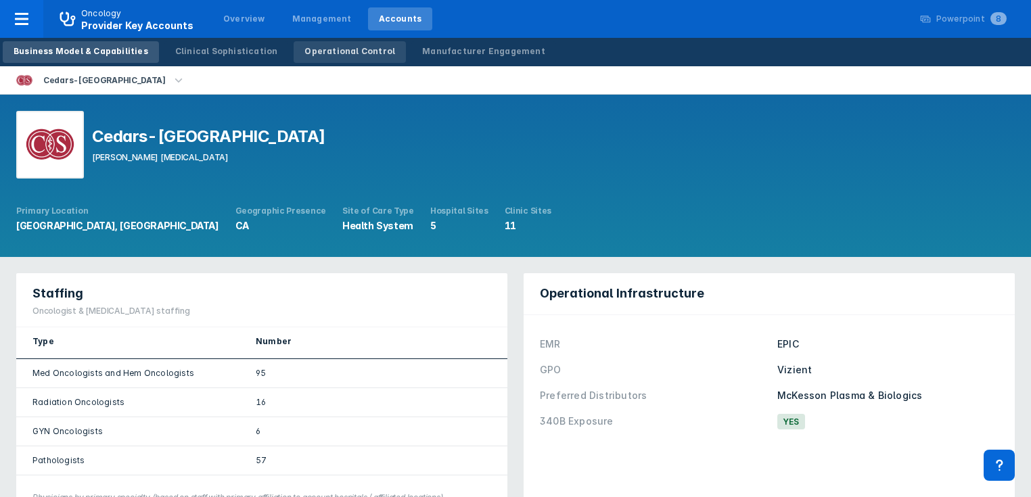
click at [311, 49] on div "Operational Control" at bounding box center [349, 51] width 91 height 12
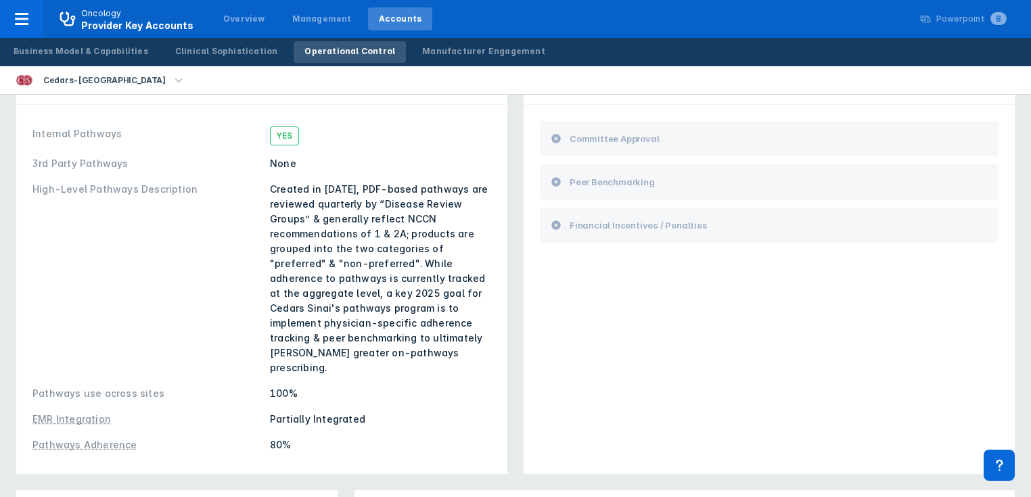
scroll to position [54, 0]
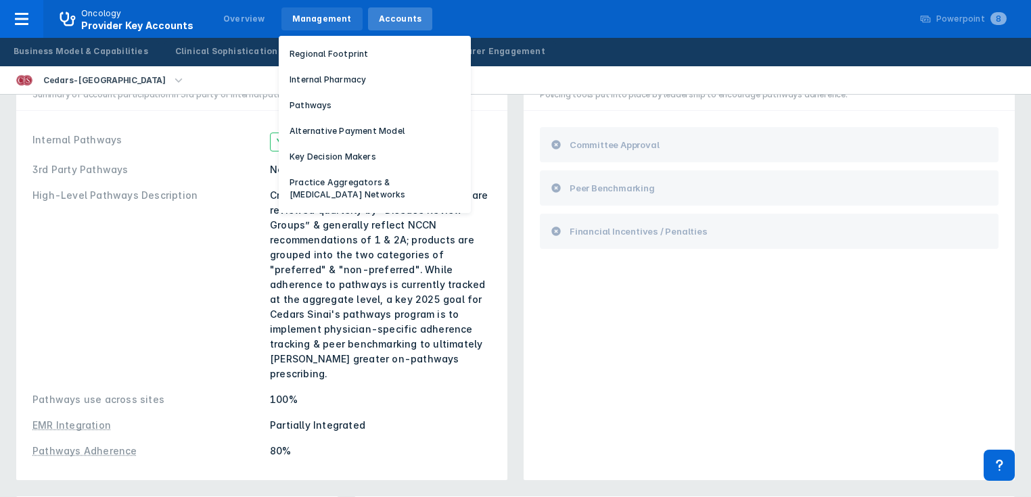
click at [310, 18] on div "Management" at bounding box center [322, 19] width 60 height 12
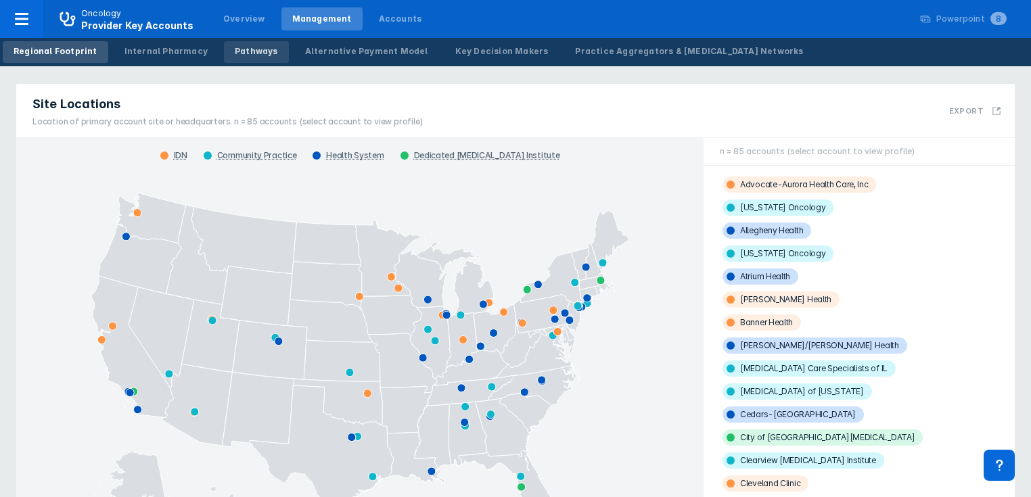
click at [238, 53] on div "Pathways" at bounding box center [256, 51] width 43 height 12
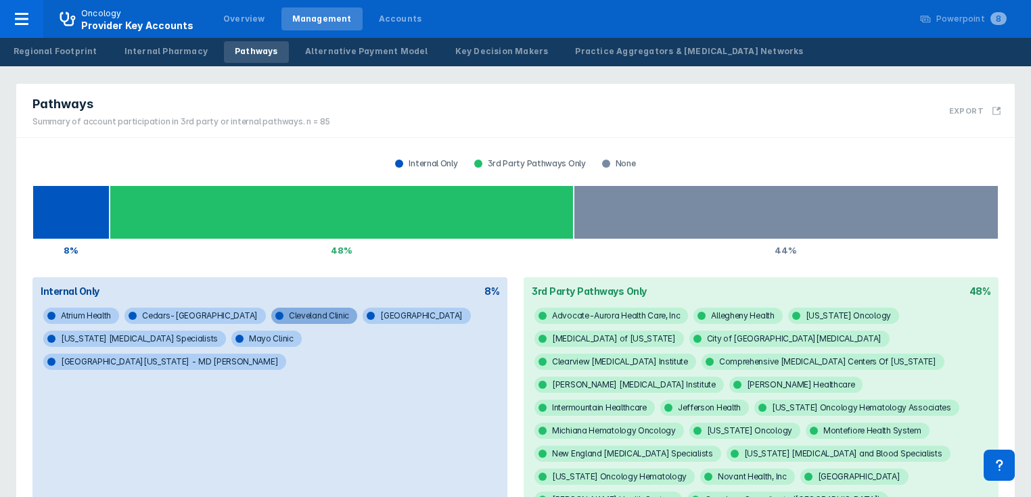
click at [271, 315] on span "Cleveland Clinic" at bounding box center [314, 316] width 86 height 16
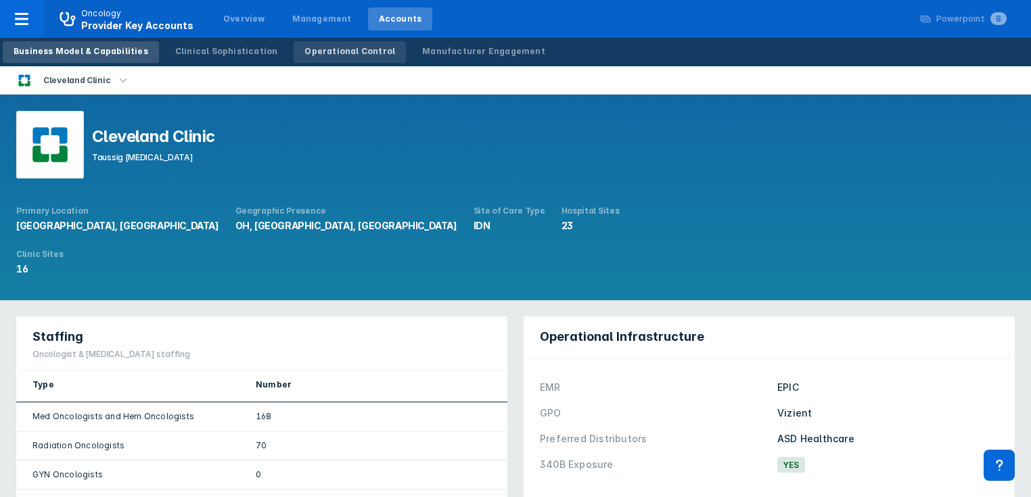
click at [304, 51] on div "Operational Control" at bounding box center [349, 51] width 91 height 12
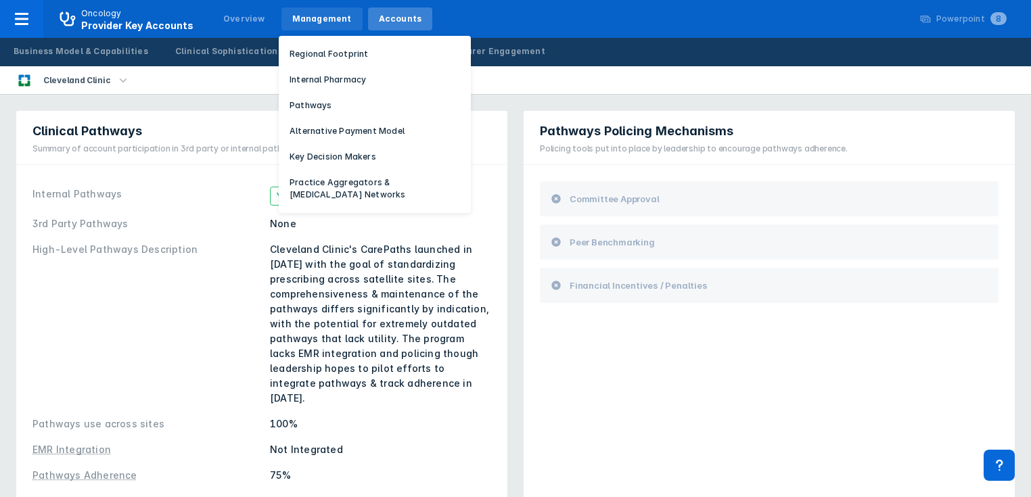
click at [301, 18] on div "Management" at bounding box center [322, 19] width 60 height 12
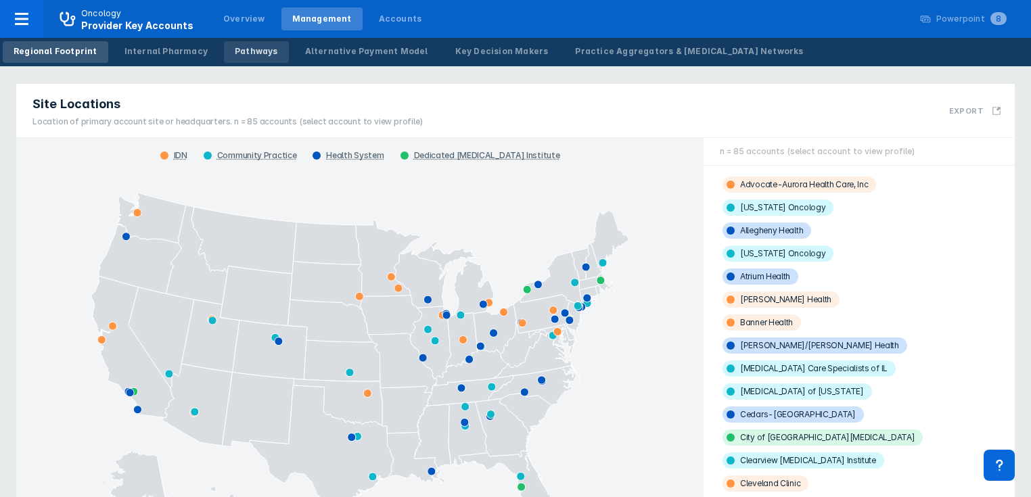
click at [241, 52] on div "Pathways" at bounding box center [256, 51] width 43 height 12
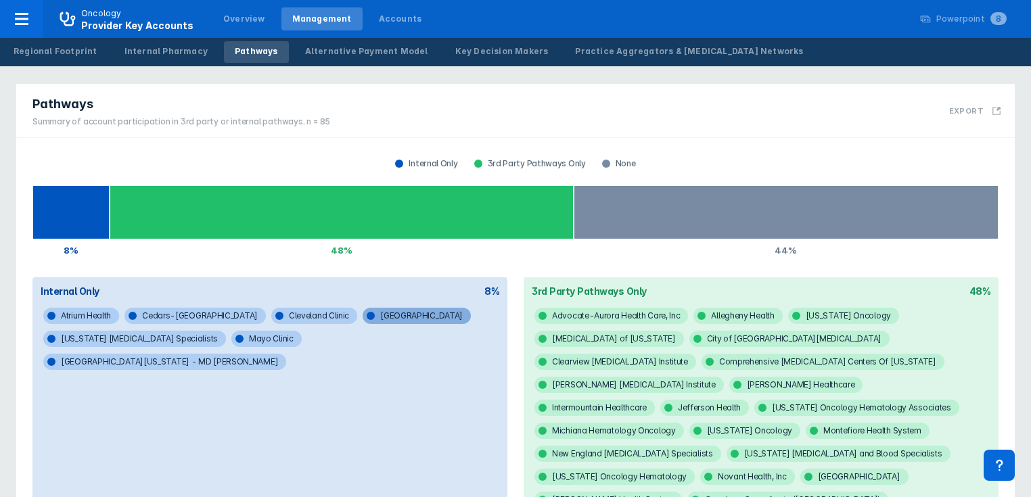
click at [363, 317] on span "[GEOGRAPHIC_DATA]" at bounding box center [417, 316] width 108 height 16
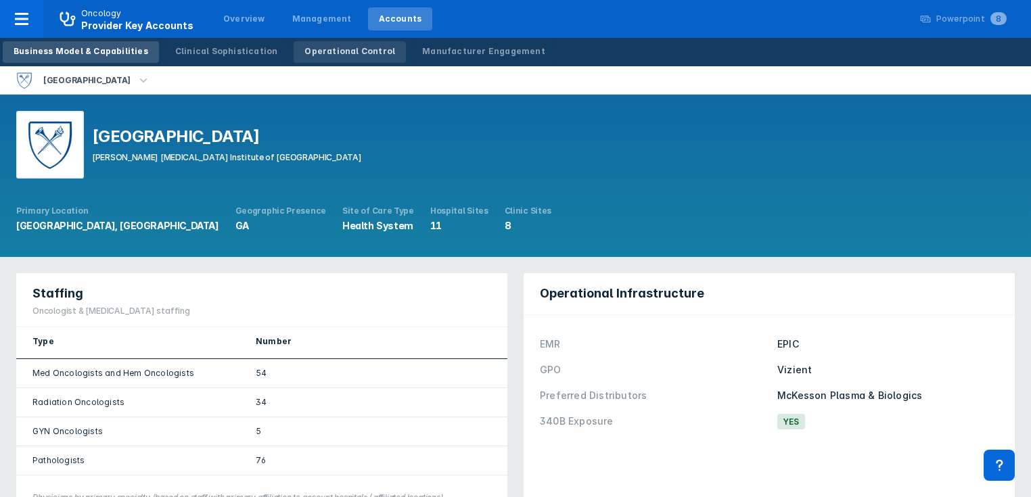
click at [322, 51] on div "Operational Control" at bounding box center [349, 51] width 91 height 12
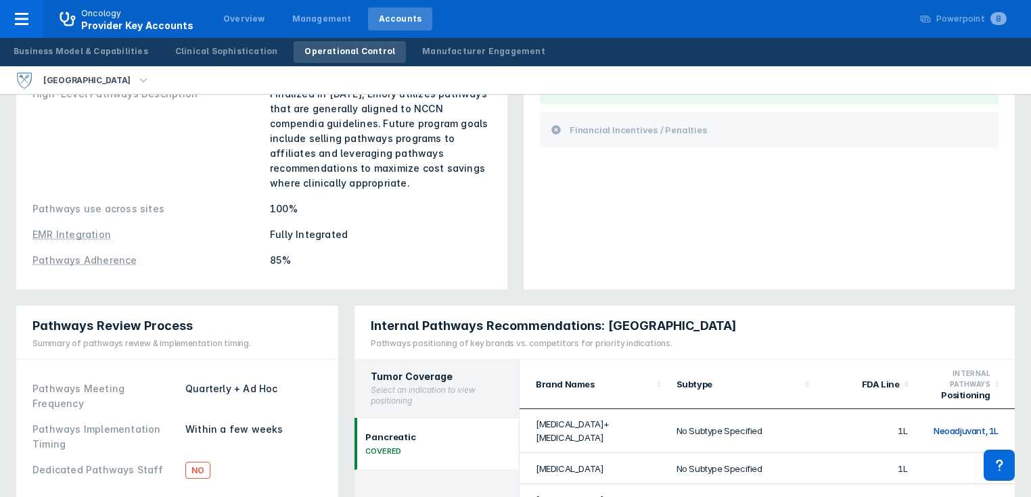
scroll to position [54, 0]
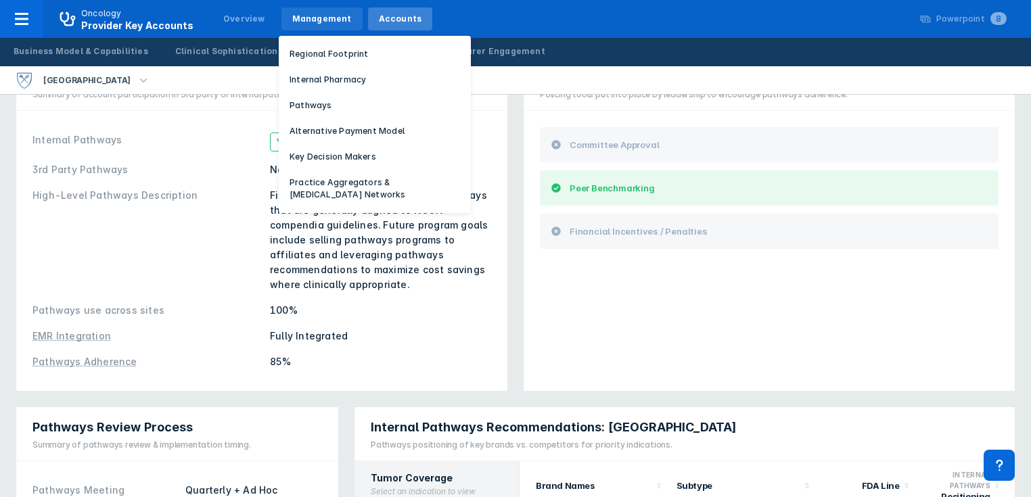
click at [310, 24] on div "Management" at bounding box center [322, 19] width 60 height 12
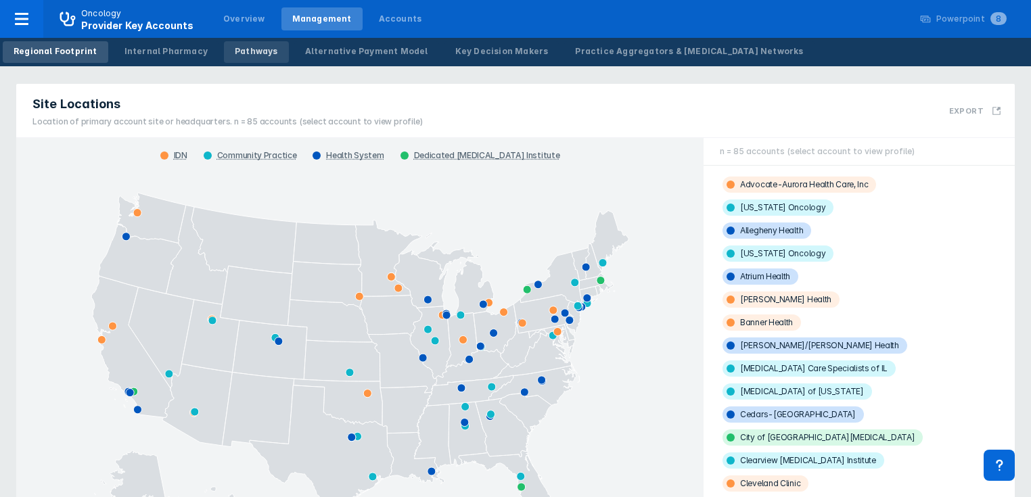
click at [235, 55] on div "Pathways" at bounding box center [256, 51] width 43 height 12
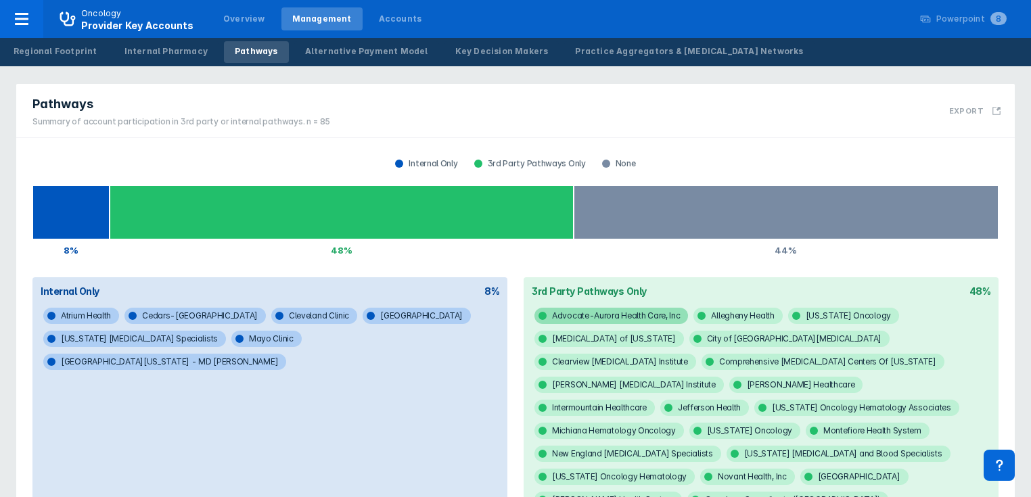
click at [579, 315] on span "Advocate-Aurora Health Care, Inc" at bounding box center [611, 316] width 154 height 16
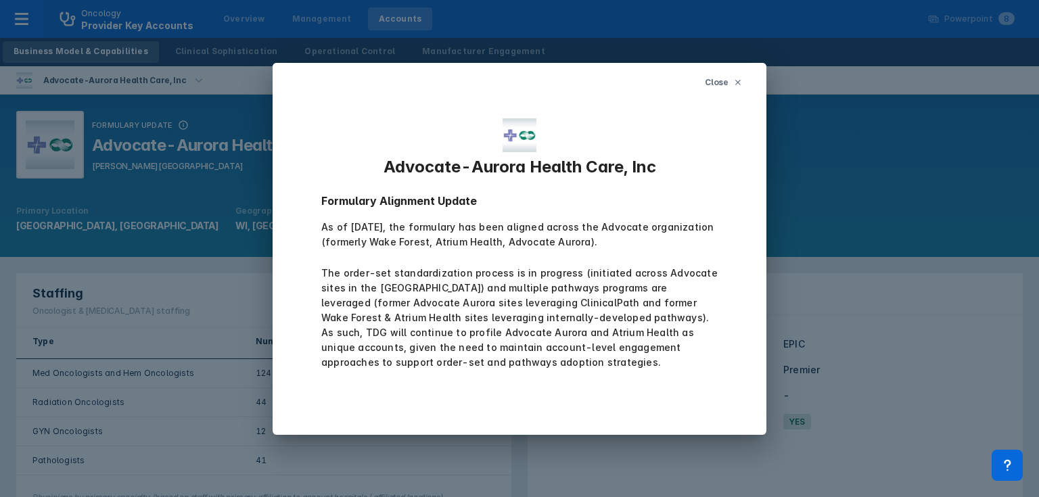
click at [738, 84] on icon at bounding box center [738, 82] width 8 height 8
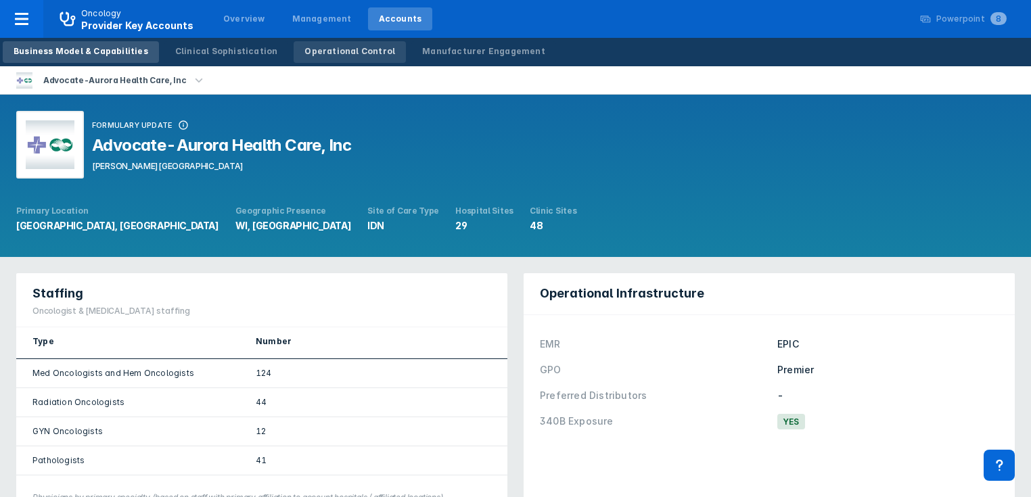
click at [317, 51] on div "Operational Control" at bounding box center [349, 51] width 91 height 12
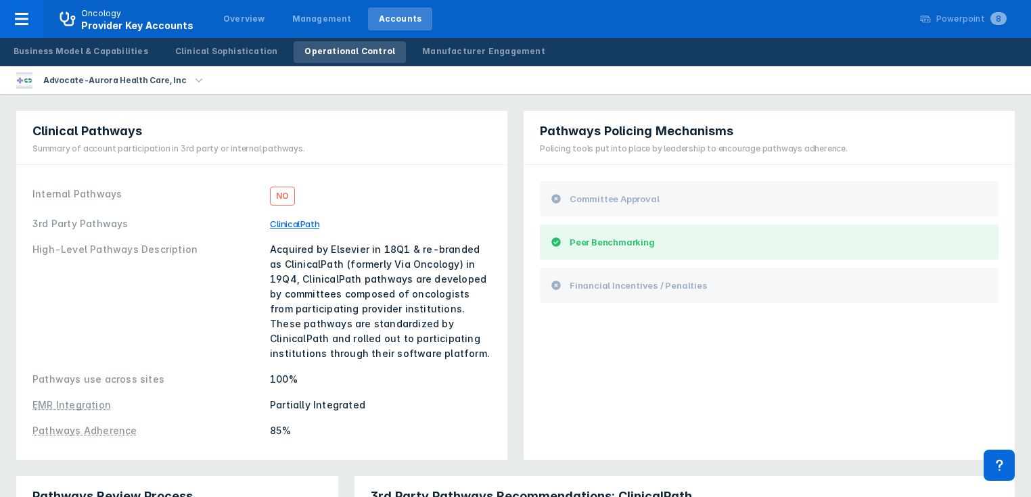
click at [385, 170] on div "Internal Pathways No 3rd Party Pathways ClinicalPath High-Level Pathways Descri…" at bounding box center [261, 312] width 491 height 295
click at [435, 53] on div "Manufacturer Engagement" at bounding box center [483, 51] width 123 height 12
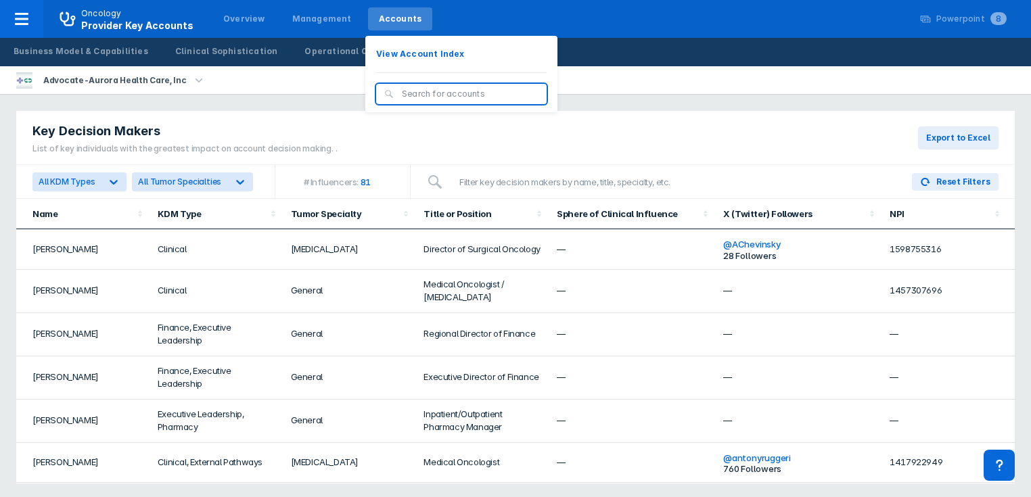
click at [380, 20] on div "Accounts" at bounding box center [400, 19] width 43 height 12
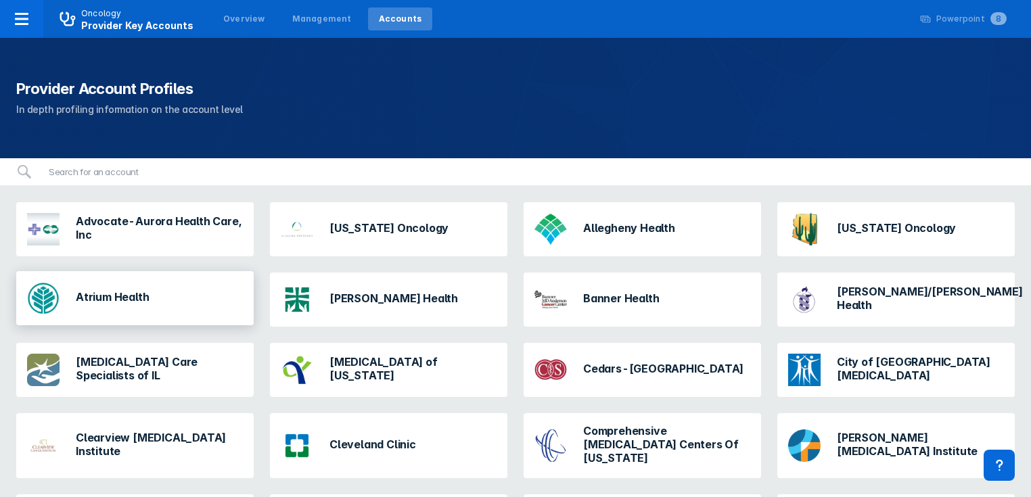
click at [130, 300] on h3 "Atrium Health" at bounding box center [112, 297] width 73 height 14
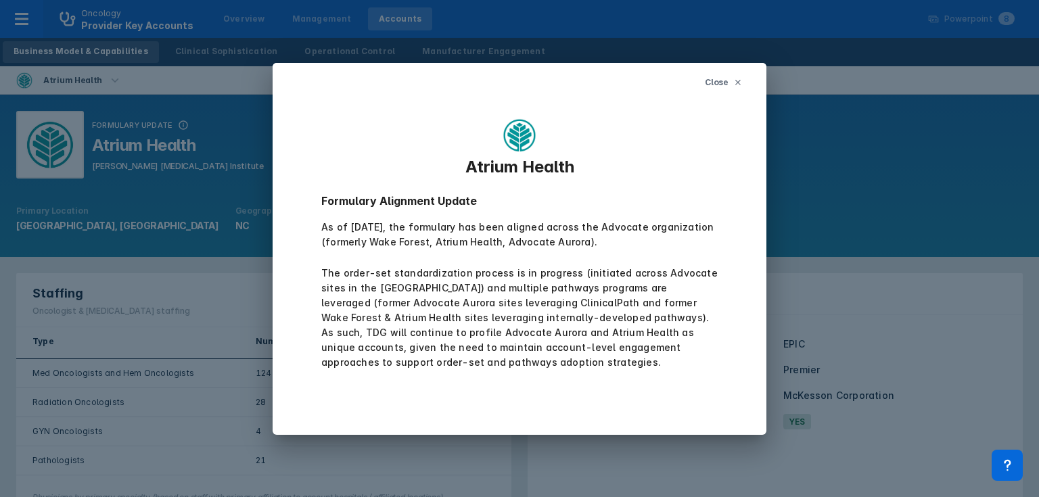
click at [724, 78] on span "Close" at bounding box center [717, 82] width 24 height 12
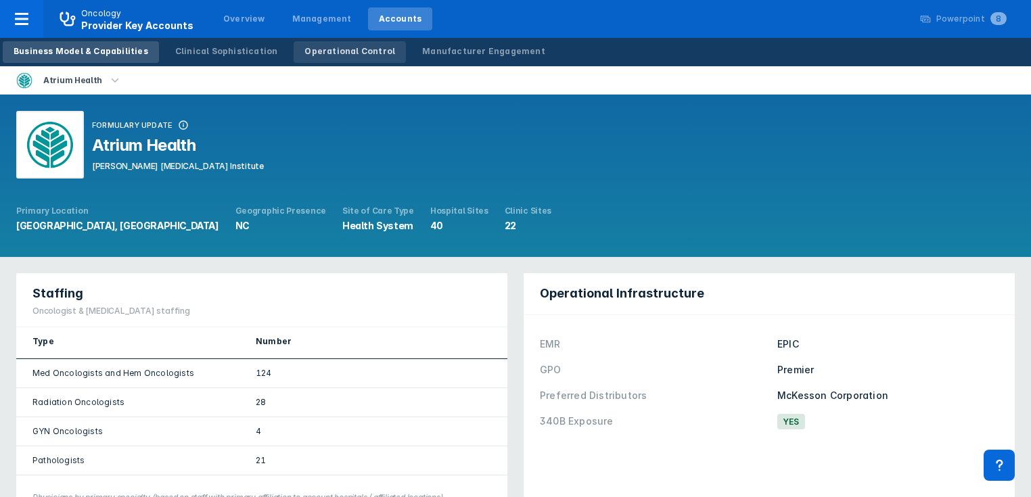
click at [309, 50] on div "Operational Control" at bounding box center [349, 51] width 91 height 12
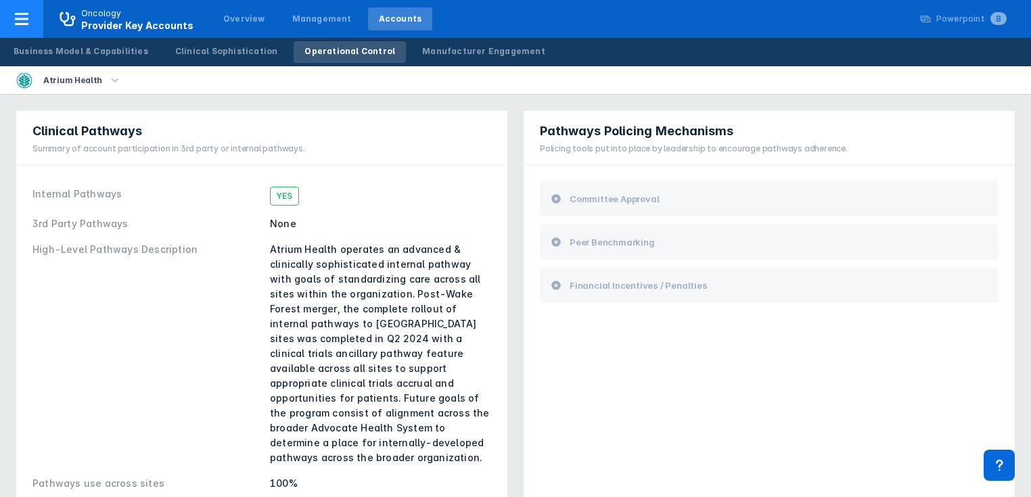
click at [30, 30] on div at bounding box center [21, 19] width 43 height 38
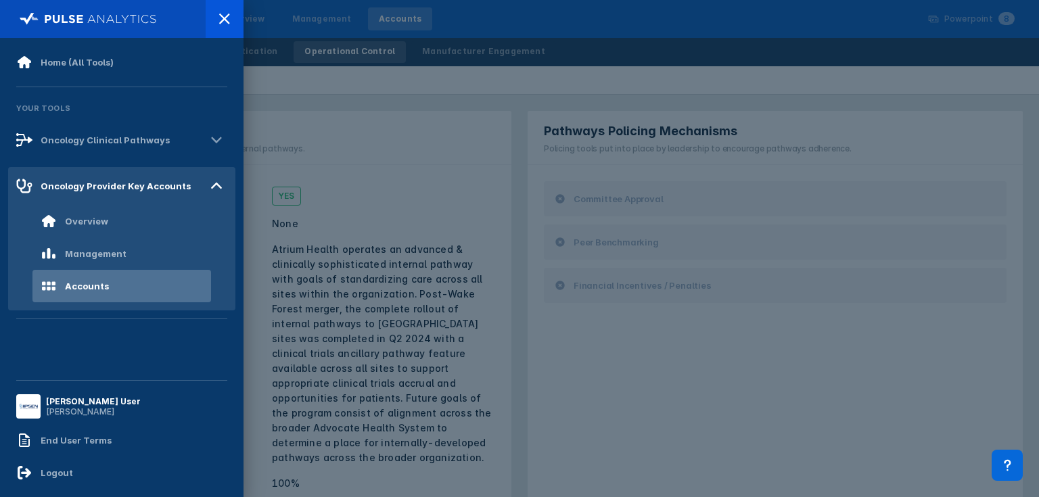
click at [586, 369] on div at bounding box center [519, 248] width 1039 height 497
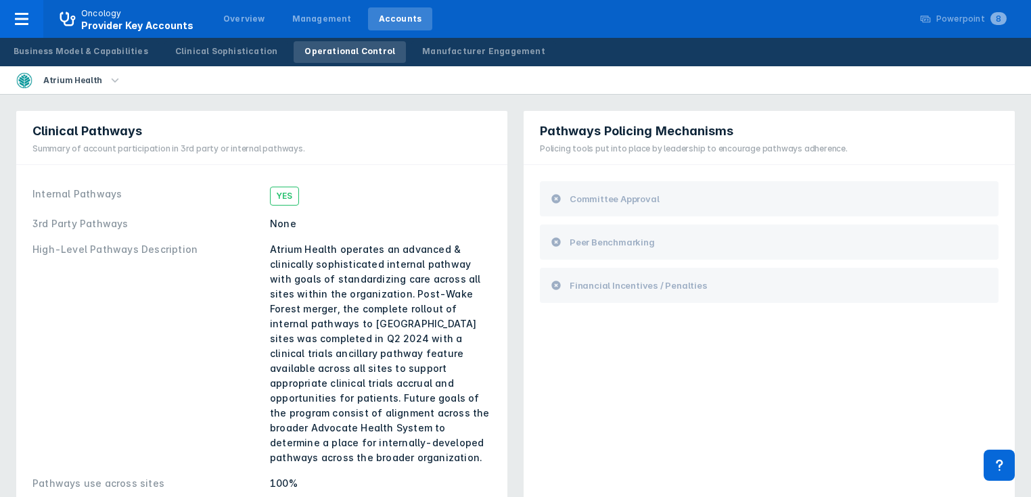
click at [108, 79] on icon "button" at bounding box center [115, 80] width 15 height 15
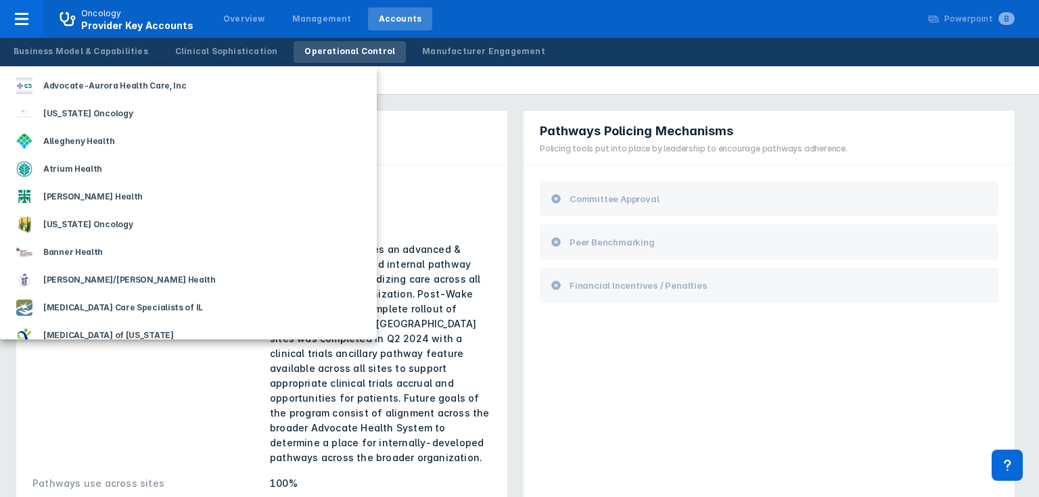
click at [241, 20] on div at bounding box center [519, 248] width 1039 height 497
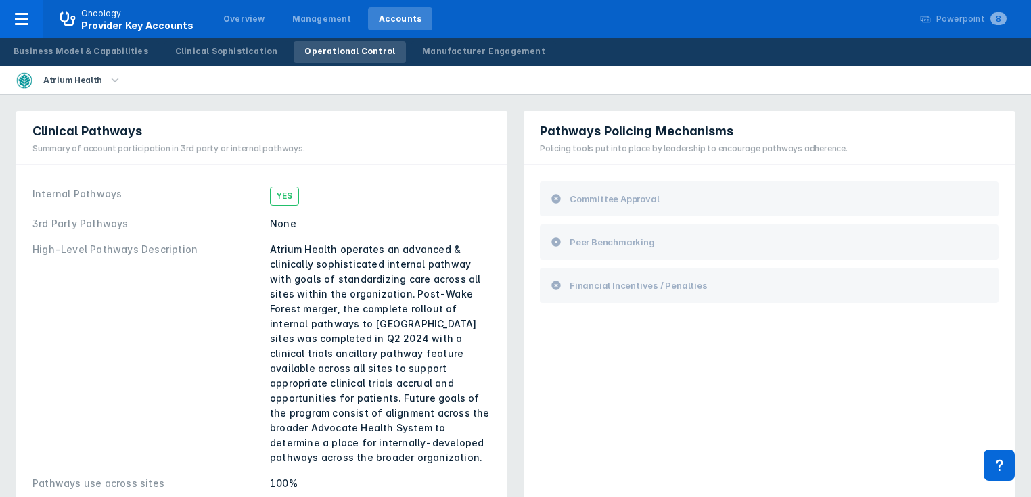
click at [240, 20] on div "Overview" at bounding box center [244, 19] width 42 height 12
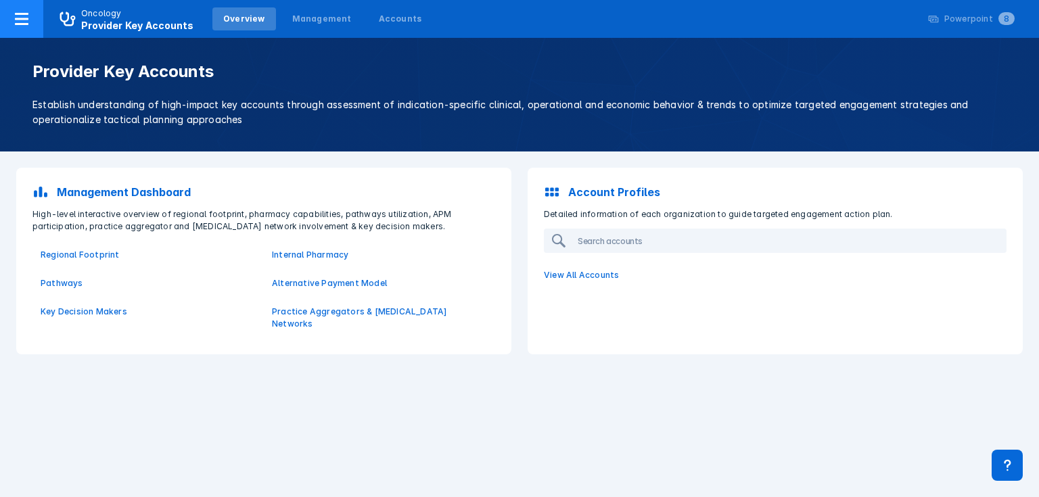
click at [29, 17] on icon at bounding box center [22, 19] width 16 height 16
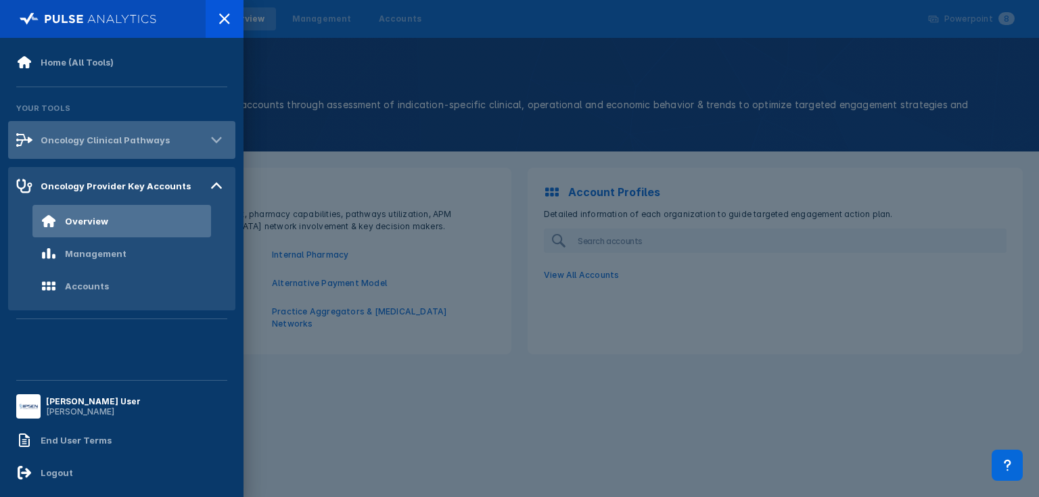
click at [87, 141] on div "Oncology Clinical Pathways" at bounding box center [105, 140] width 129 height 11
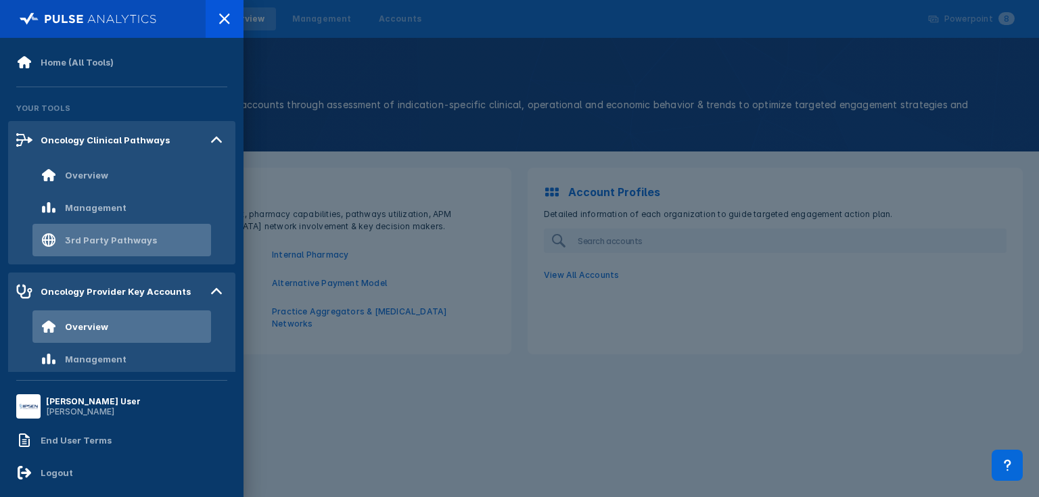
click at [98, 238] on div "3rd Party Pathways" at bounding box center [111, 240] width 92 height 11
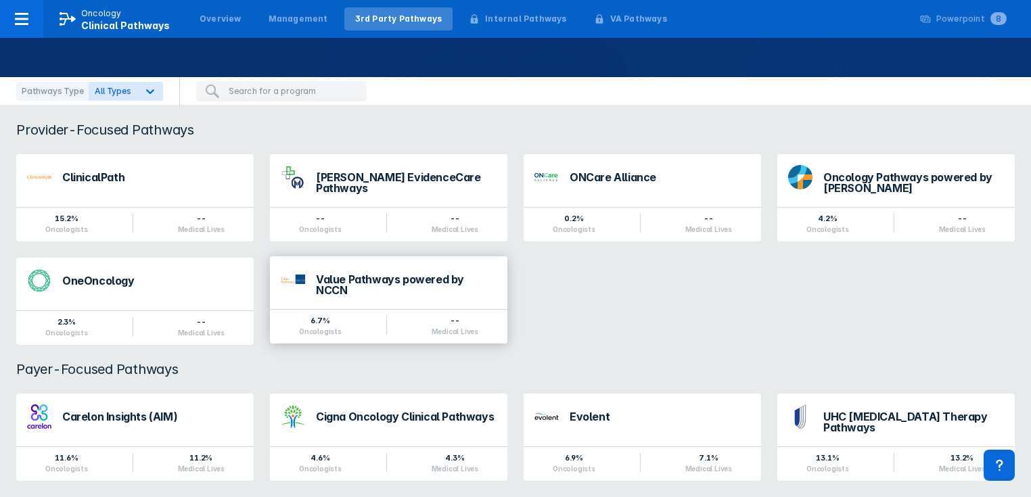
scroll to position [83, 0]
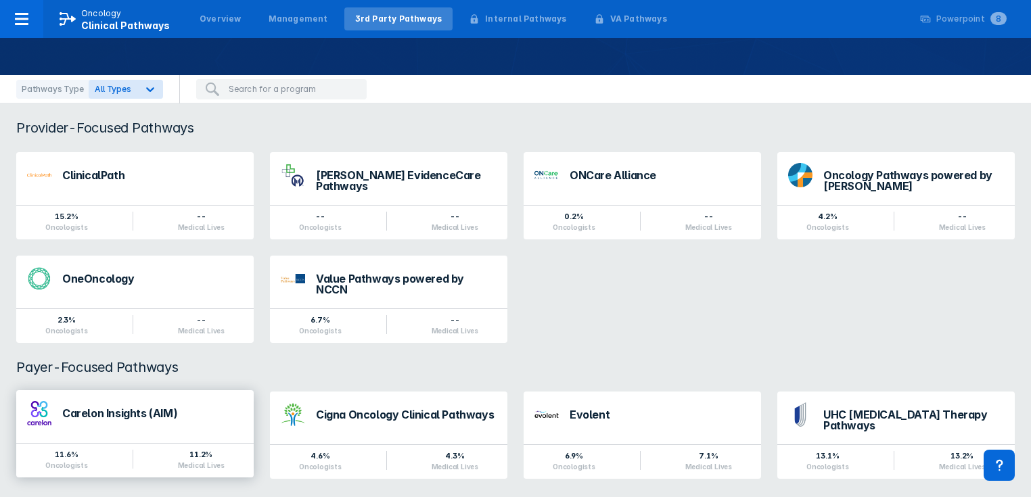
click at [110, 411] on div "Carelon Insights (AIM)" at bounding box center [152, 413] width 181 height 11
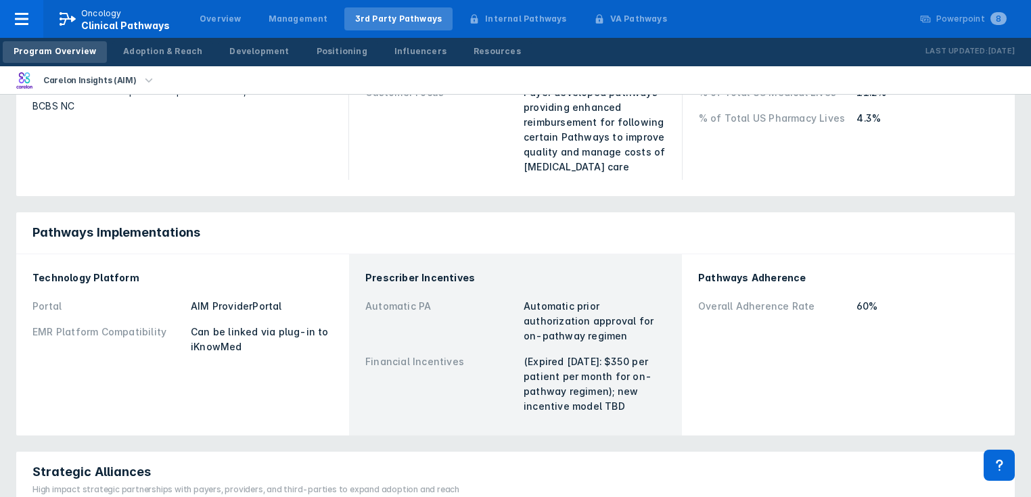
scroll to position [216, 0]
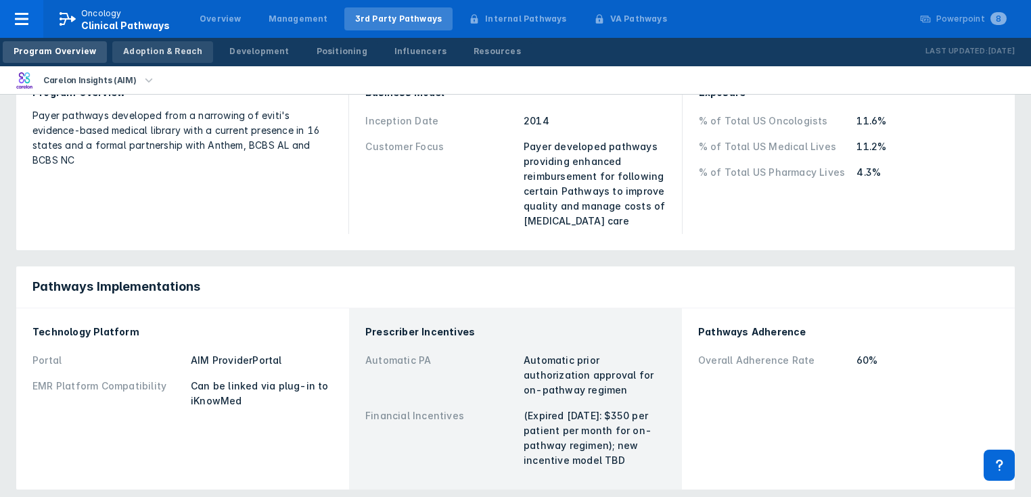
click at [153, 51] on div "Adoption & Reach" at bounding box center [162, 51] width 79 height 12
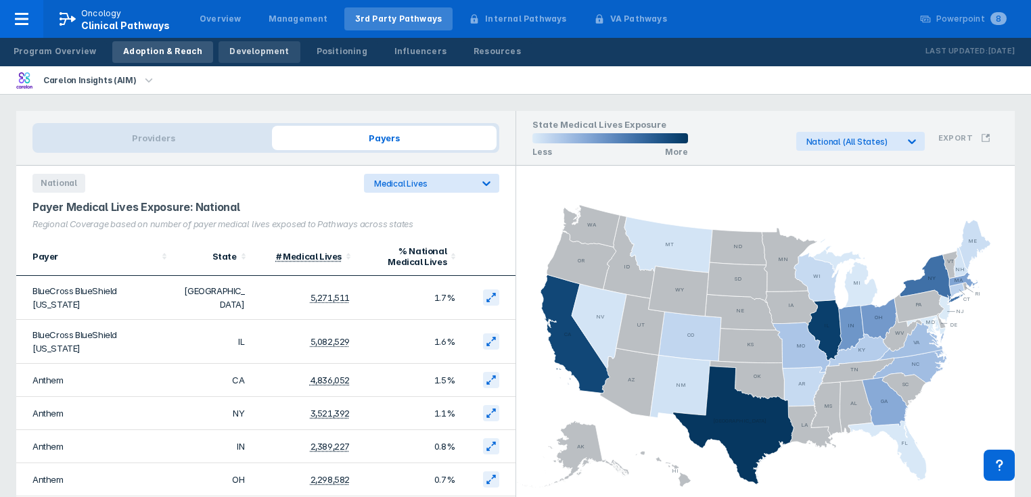
click at [257, 54] on div "Development" at bounding box center [259, 51] width 60 height 12
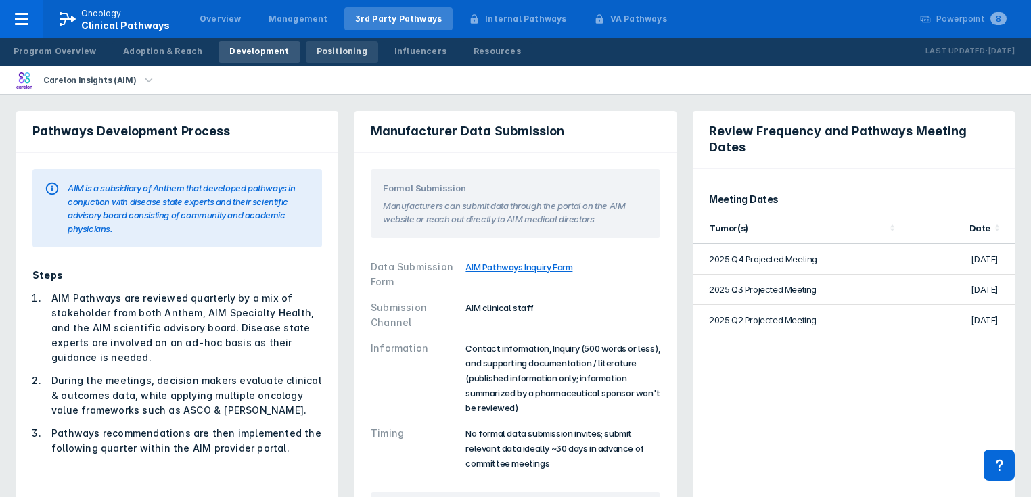
click at [319, 55] on div "Positioning" at bounding box center [342, 51] width 51 height 12
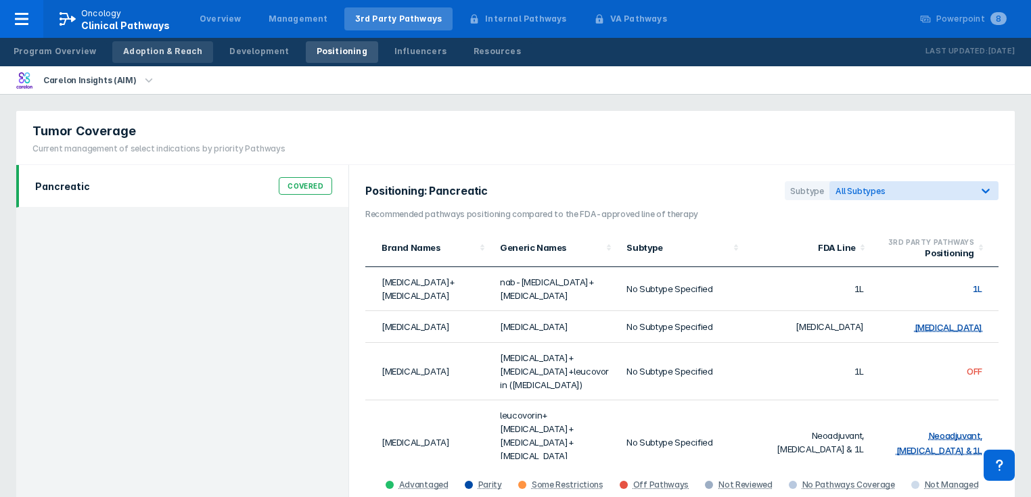
click at [163, 49] on div "Adoption & Reach" at bounding box center [162, 51] width 79 height 12
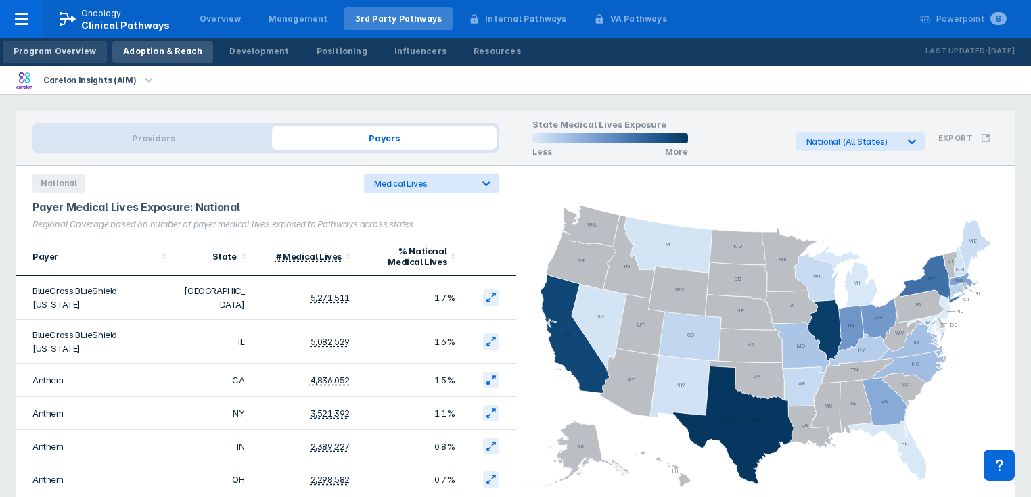
click at [82, 51] on div "Program Overview" at bounding box center [55, 51] width 83 height 12
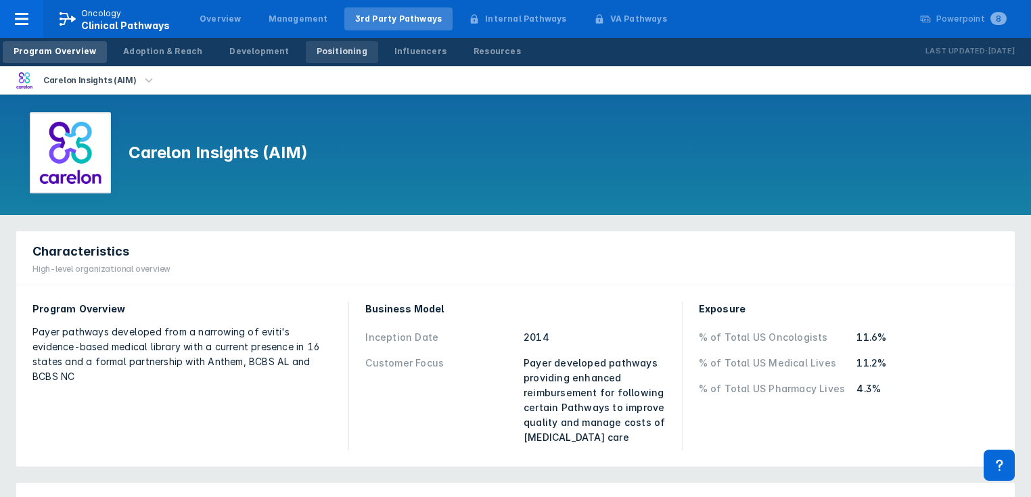
click at [320, 50] on div "Positioning" at bounding box center [342, 51] width 51 height 12
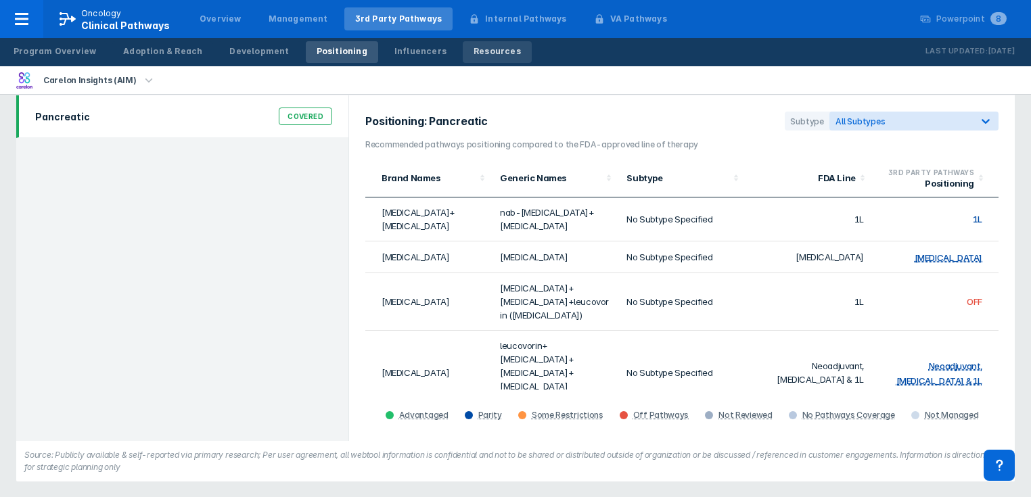
click at [473, 54] on div "Resources" at bounding box center [496, 51] width 47 height 12
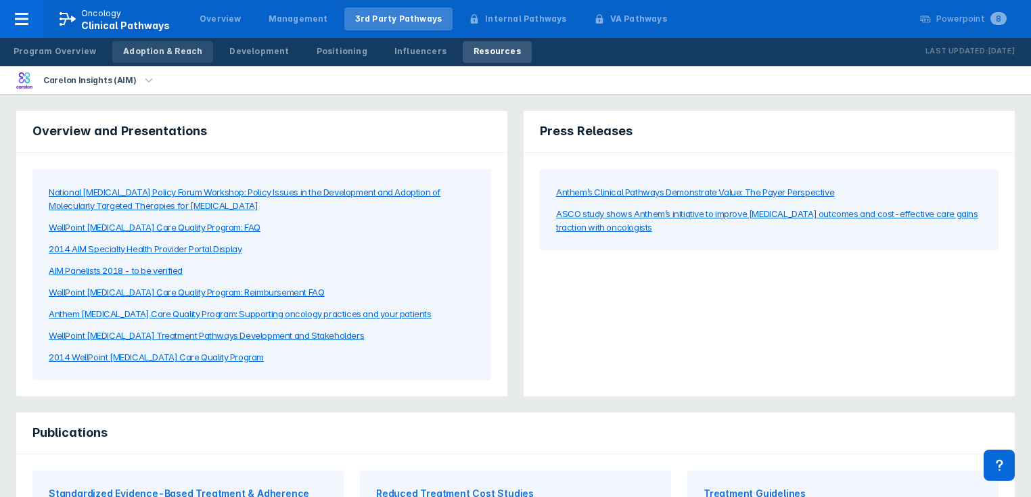
click at [141, 52] on div "Adoption & Reach" at bounding box center [162, 51] width 79 height 12
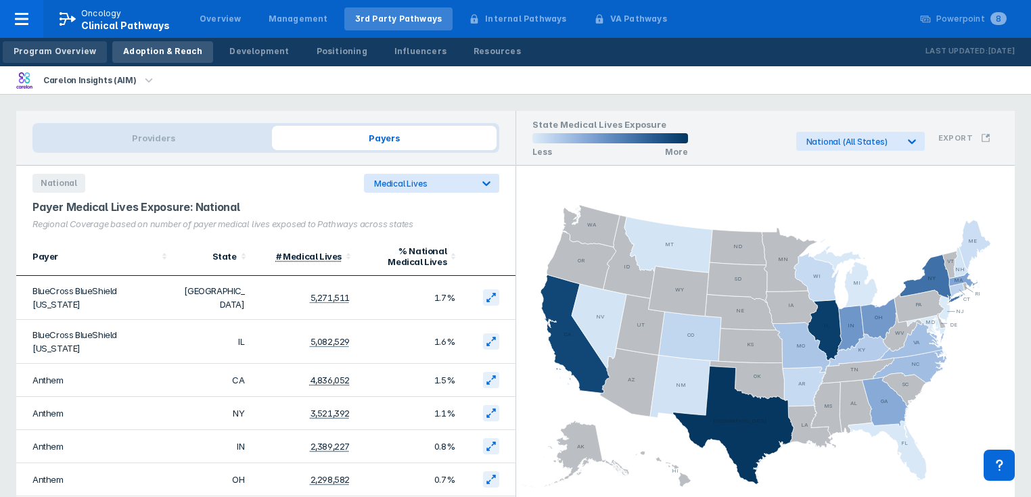
click at [49, 57] on link "Program Overview" at bounding box center [55, 52] width 104 height 22
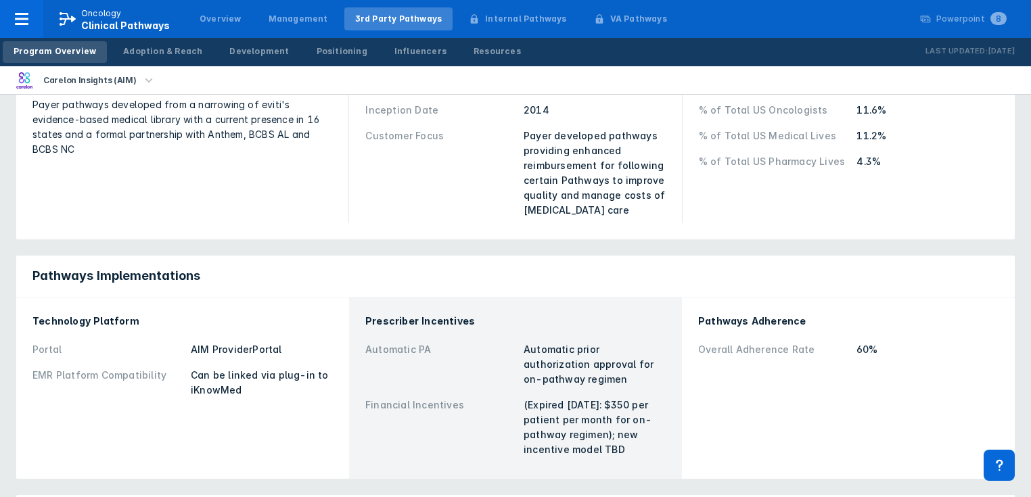
scroll to position [216, 0]
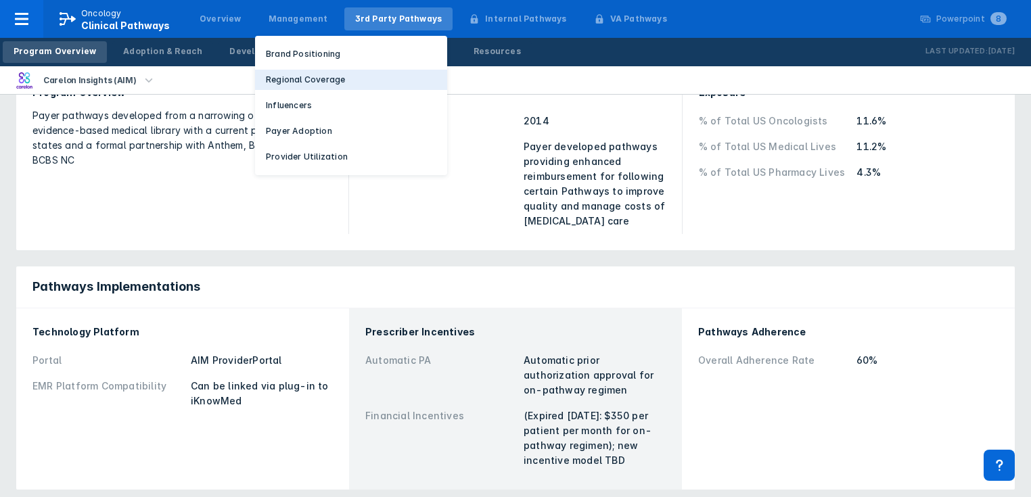
click at [284, 83] on p "Regional Coverage" at bounding box center [305, 80] width 79 height 12
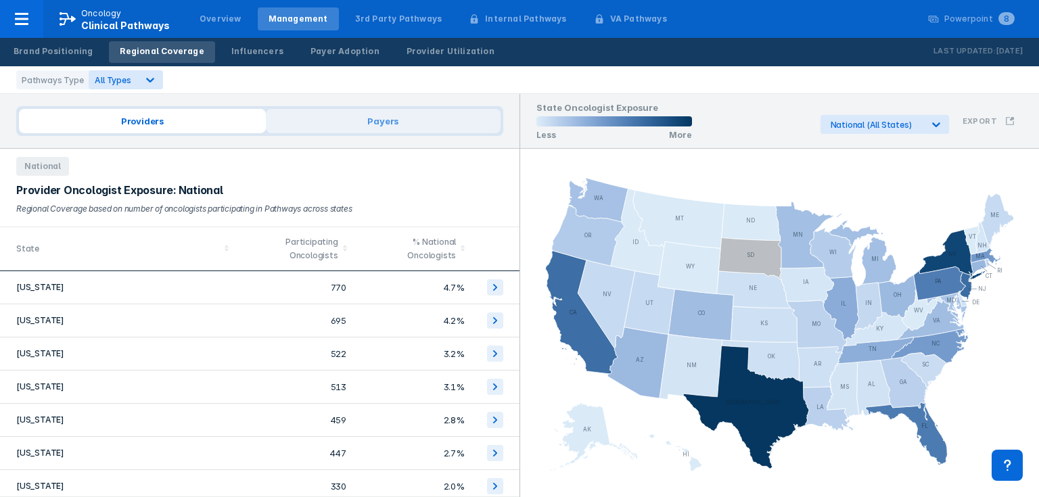
click at [361, 117] on span "Payers" at bounding box center [383, 121] width 235 height 24
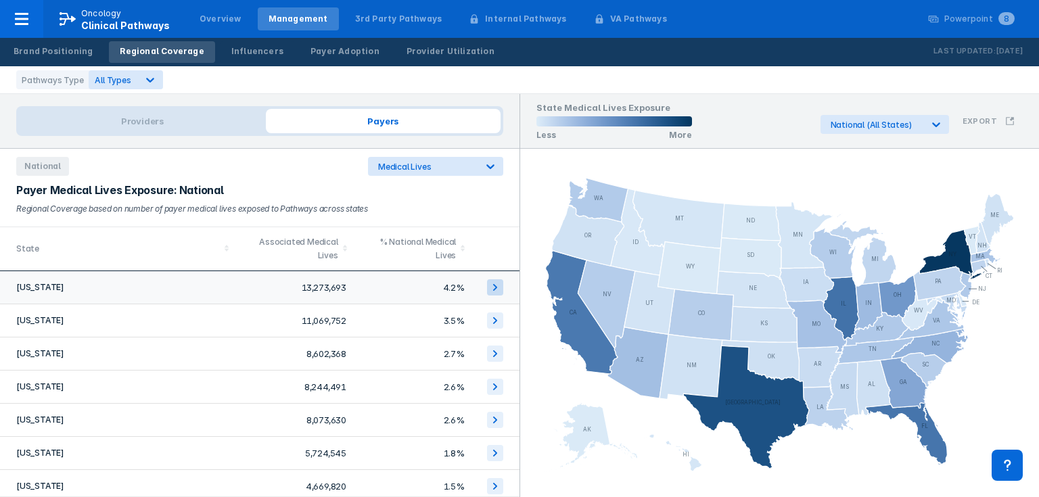
click at [490, 292] on icon at bounding box center [495, 287] width 16 height 16
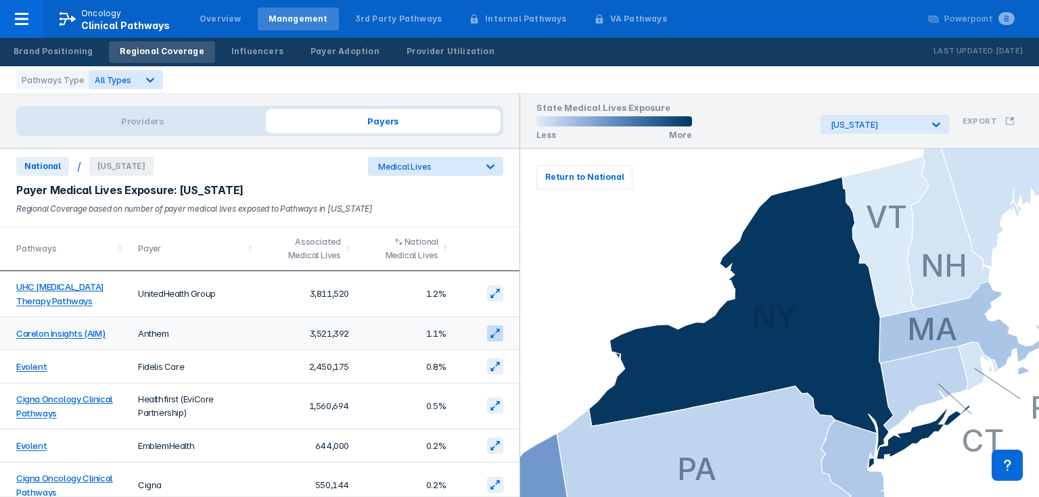
click at [490, 333] on icon at bounding box center [495, 333] width 11 height 11
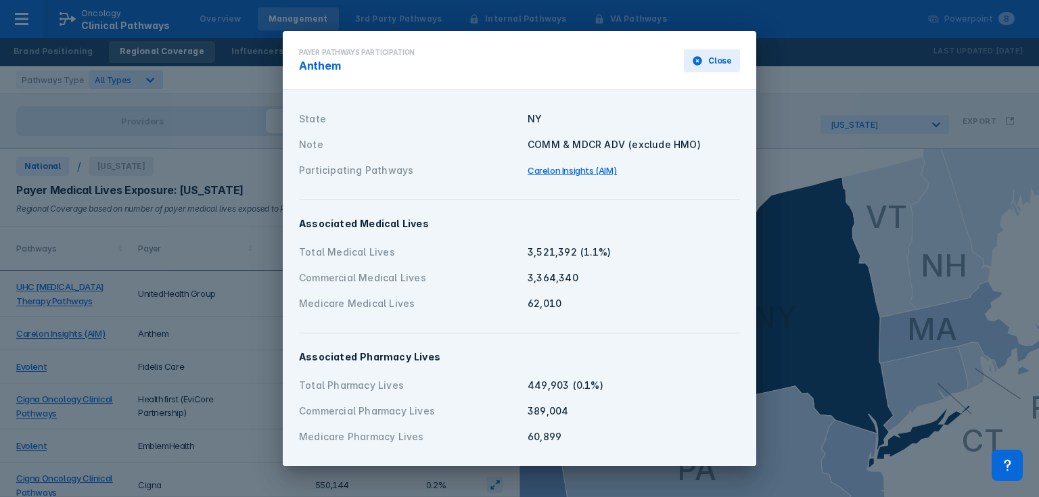
click at [720, 62] on span "Close" at bounding box center [720, 61] width 24 height 12
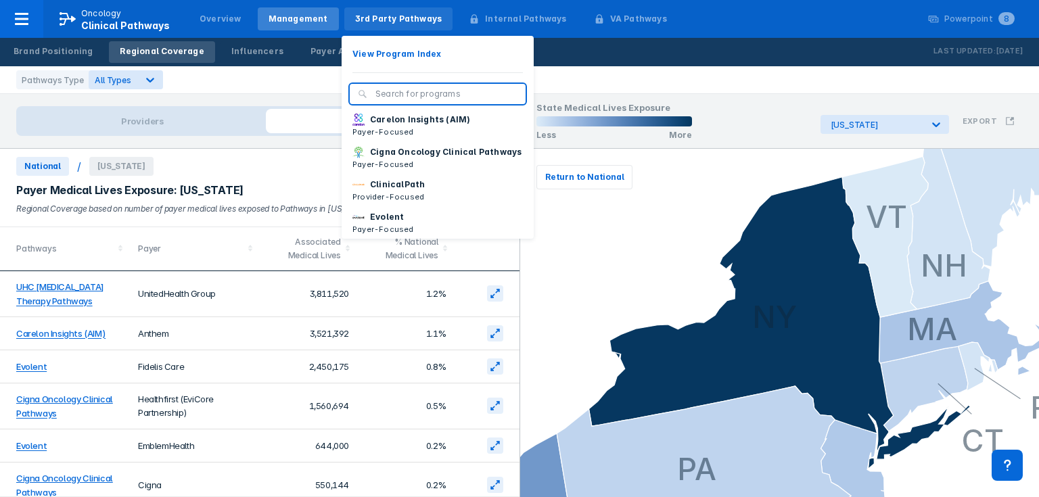
click at [384, 24] on div "3rd Party Pathways" at bounding box center [398, 19] width 87 height 12
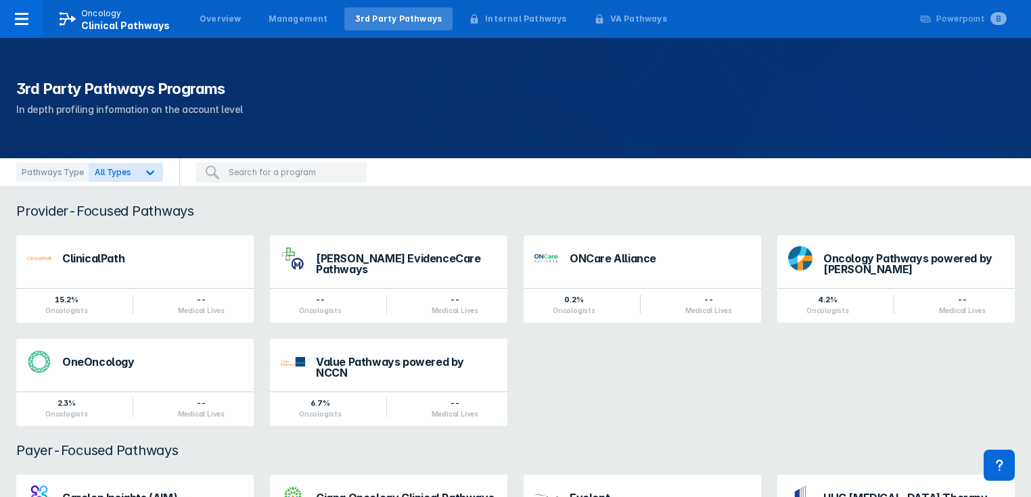
scroll to position [83, 0]
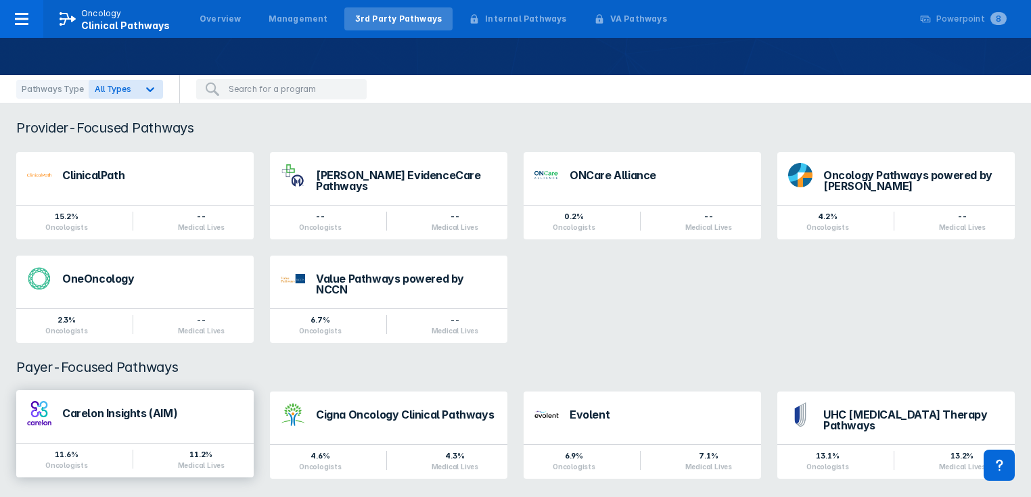
click at [161, 408] on div "Carelon Insights (AIM)" at bounding box center [152, 413] width 181 height 11
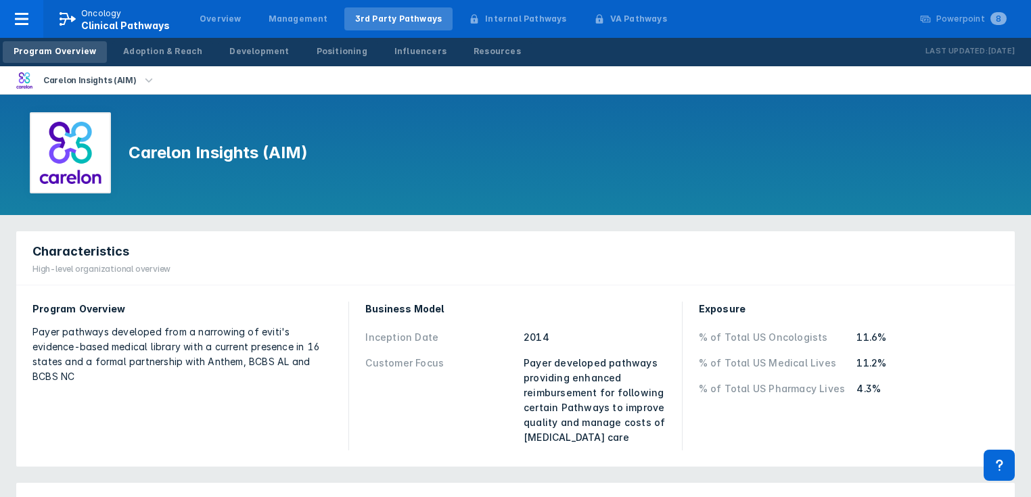
scroll to position [54, 0]
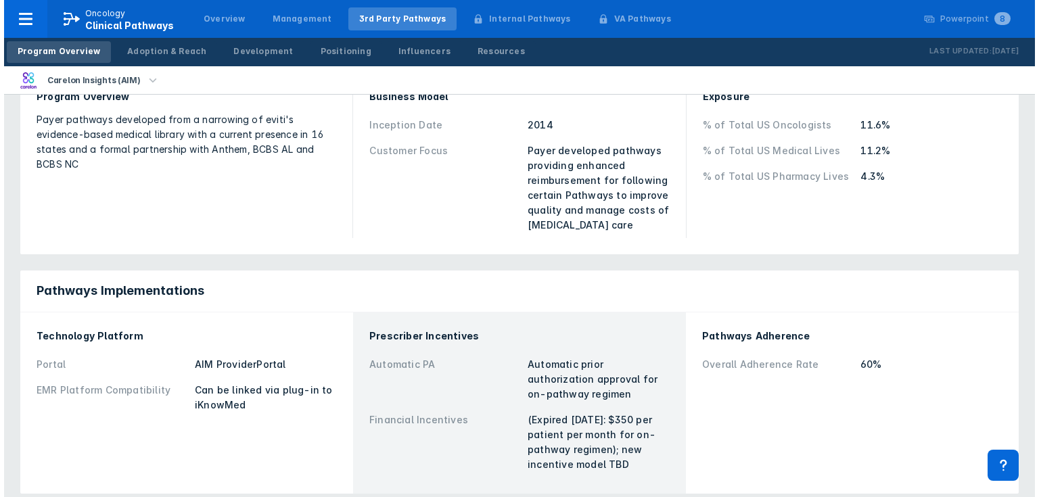
scroll to position [216, 0]
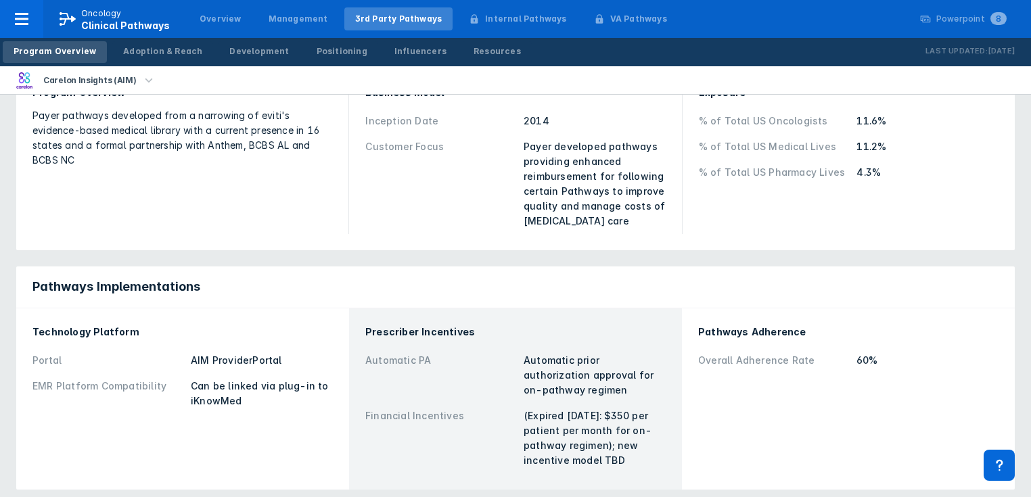
click at [141, 76] on icon "button" at bounding box center [148, 80] width 15 height 15
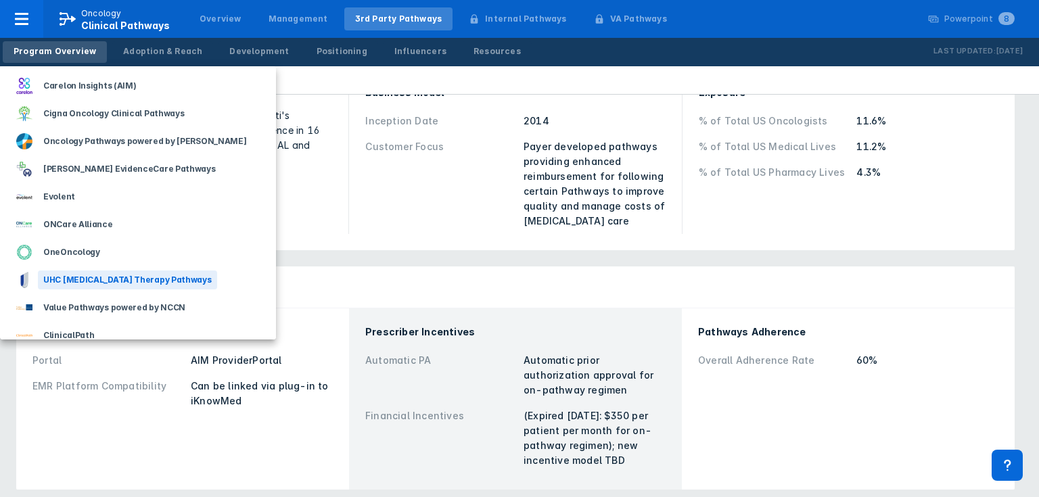
click at [108, 279] on div "UHC [MEDICAL_DATA] Therapy Pathways" at bounding box center [127, 280] width 179 height 19
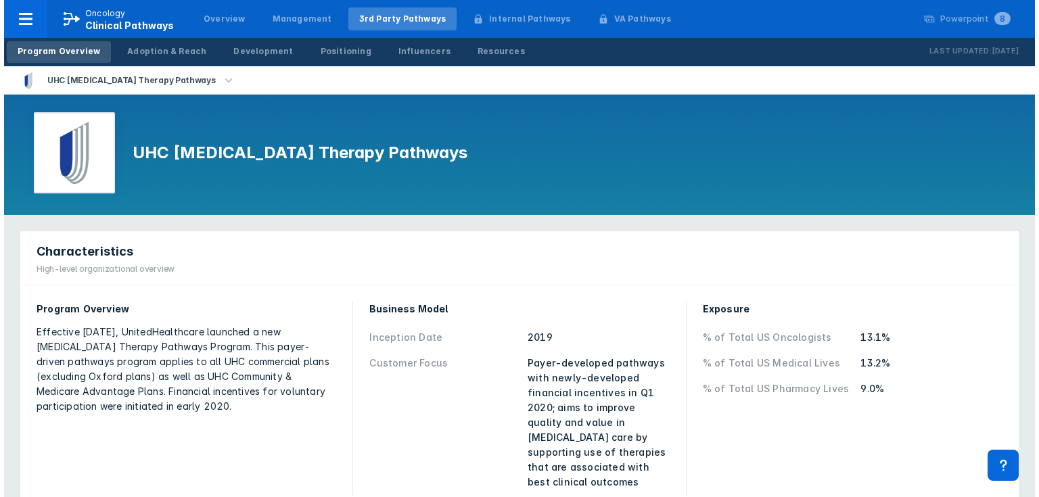
scroll to position [271, 0]
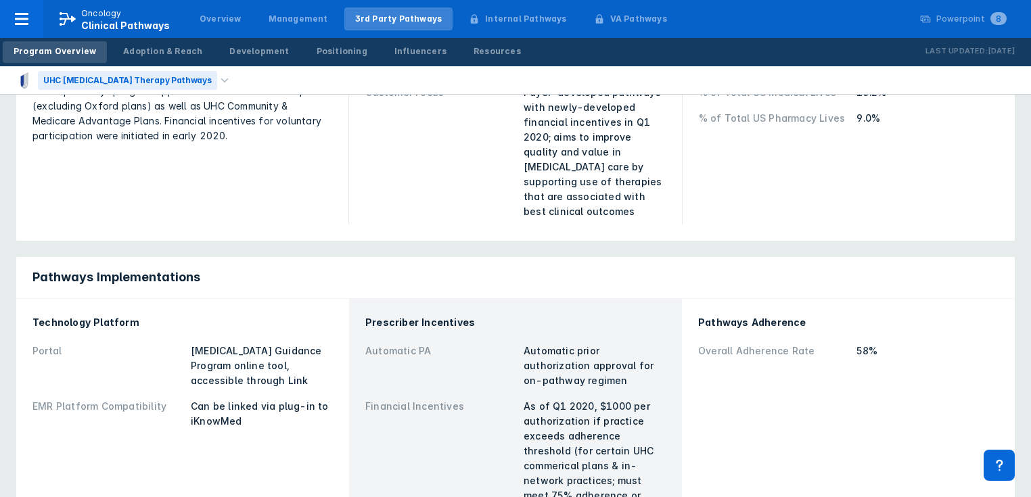
click at [162, 87] on div "UHC [MEDICAL_DATA] Therapy Pathways" at bounding box center [127, 80] width 179 height 19
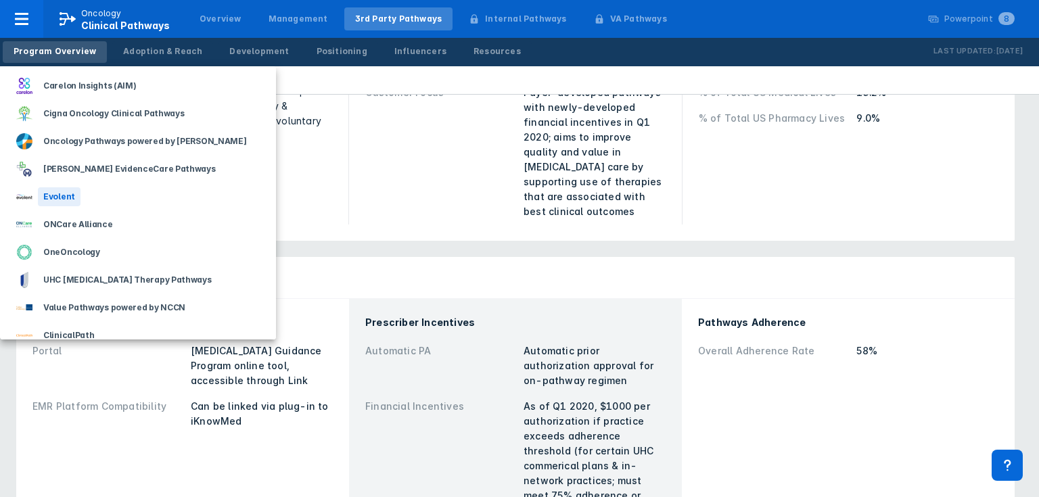
click at [103, 197] on div "Evolent" at bounding box center [138, 197] width 276 height 28
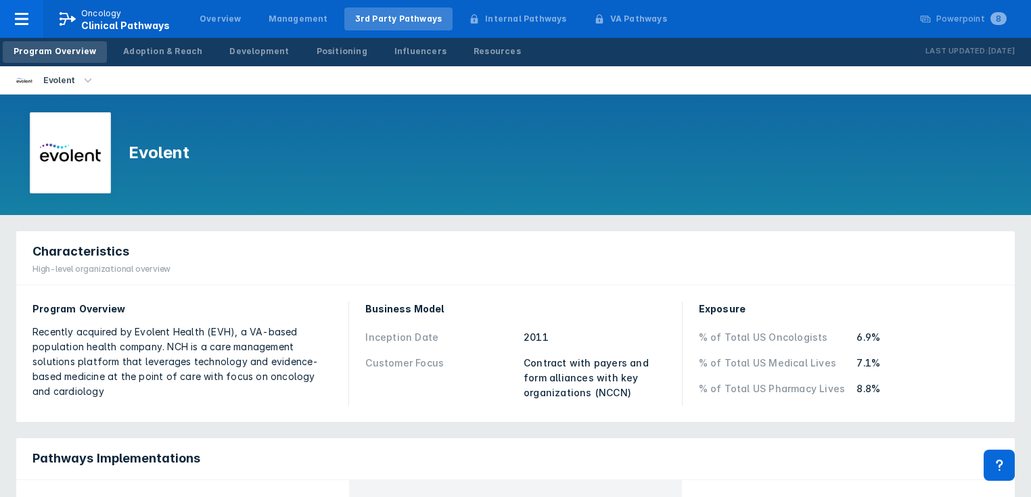
click at [86, 81] on icon "button" at bounding box center [87, 80] width 15 height 15
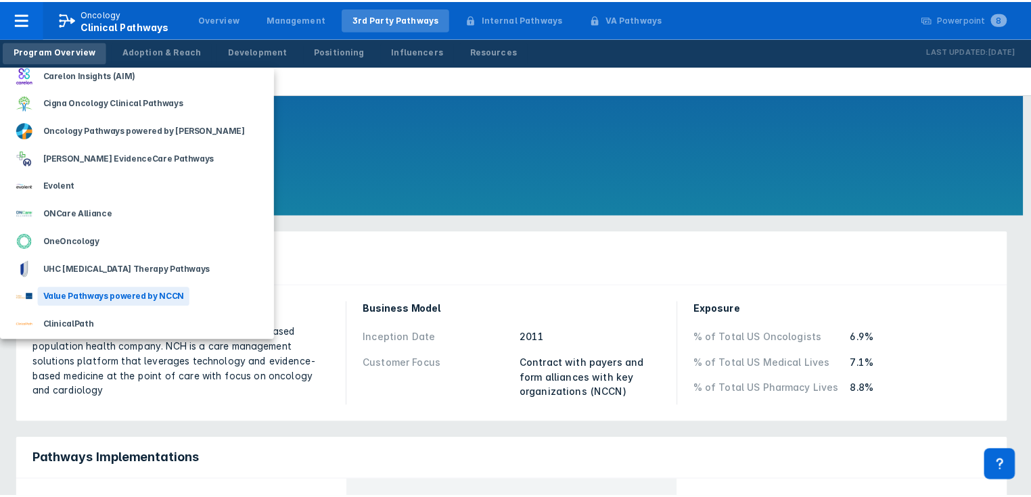
scroll to position [14, 0]
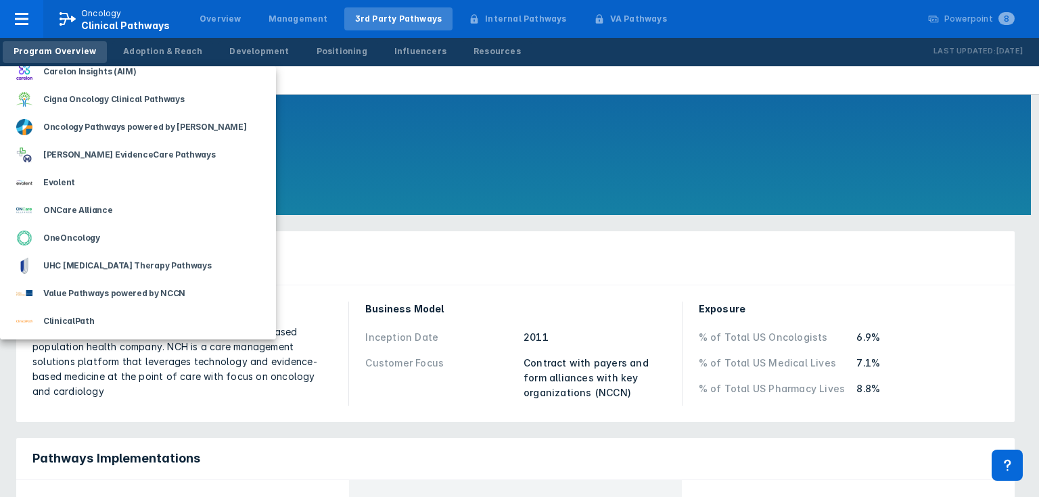
click at [379, 19] on div at bounding box center [519, 248] width 1039 height 497
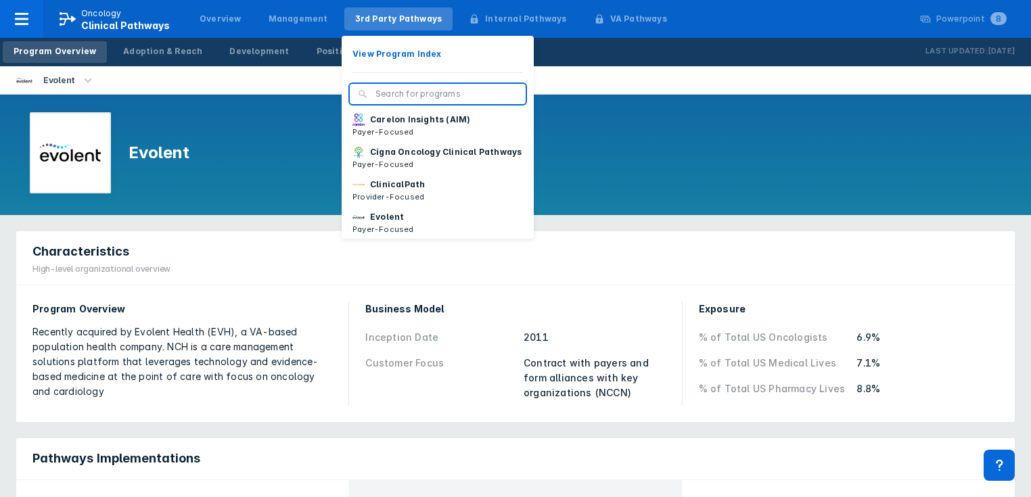
click at [372, 15] on div "3rd Party Pathways" at bounding box center [398, 19] width 87 height 12
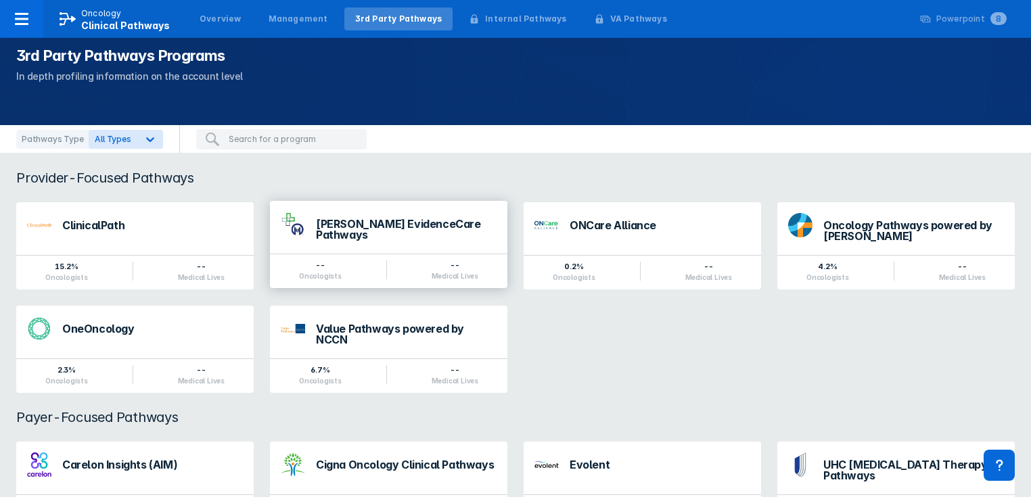
scroll to position [83, 0]
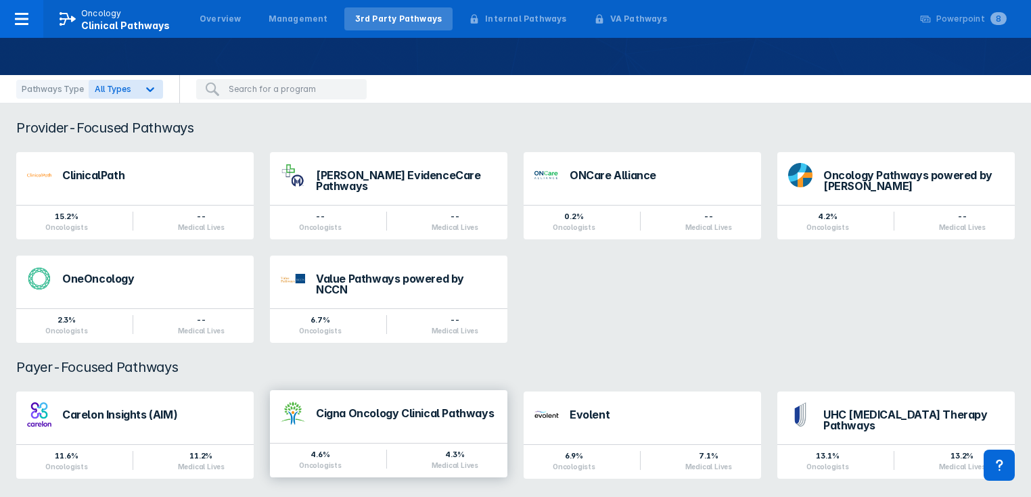
click at [387, 398] on div "Cigna Oncology Clinical Pathways" at bounding box center [388, 413] width 237 height 46
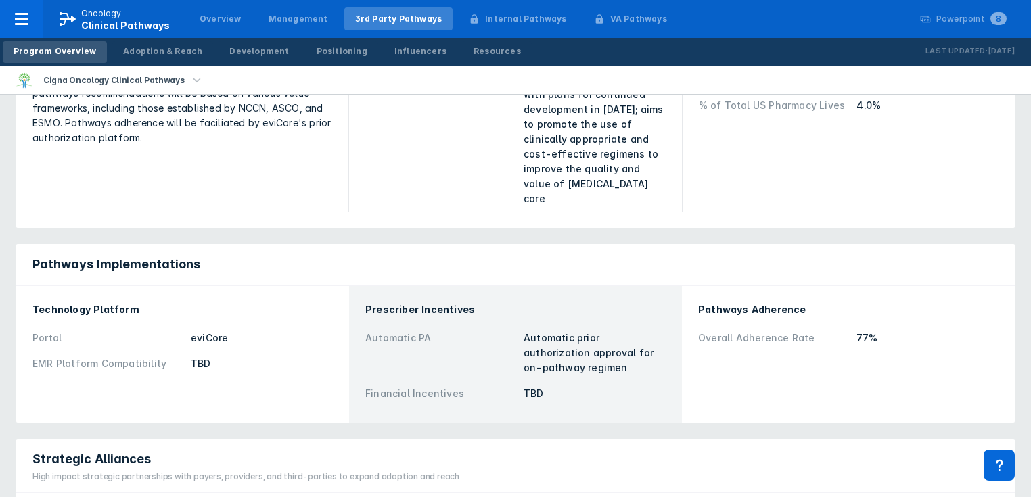
scroll to position [271, 0]
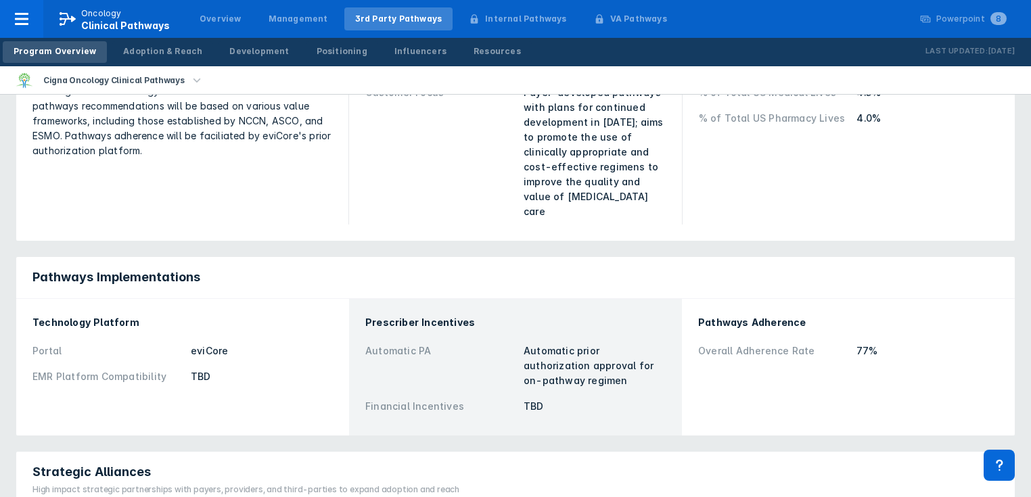
click at [395, 139] on div "Customer Focus" at bounding box center [440, 152] width 150 height 134
click at [240, 172] on div "Program Overview Effective January 1, 2021, Cigna launched an Oncology Clinical…" at bounding box center [182, 128] width 316 height 210
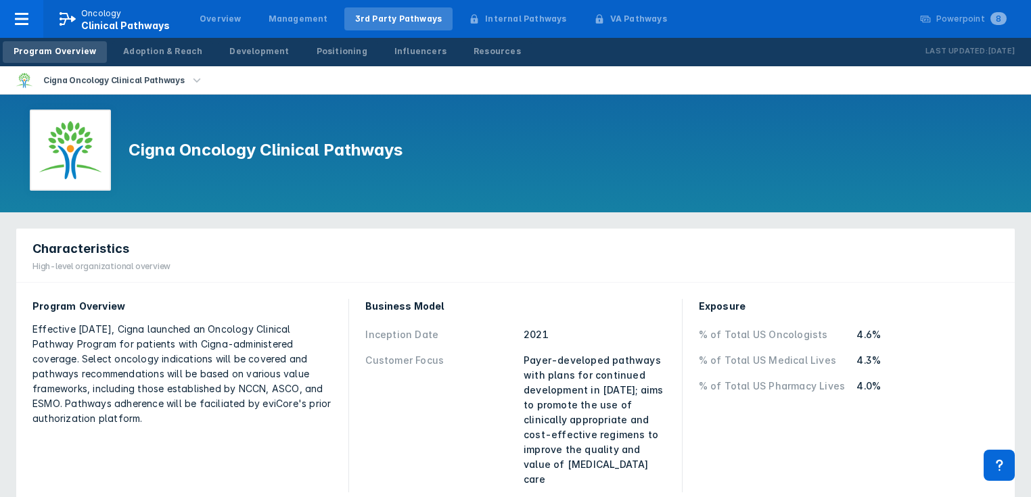
scroll to position [0, 0]
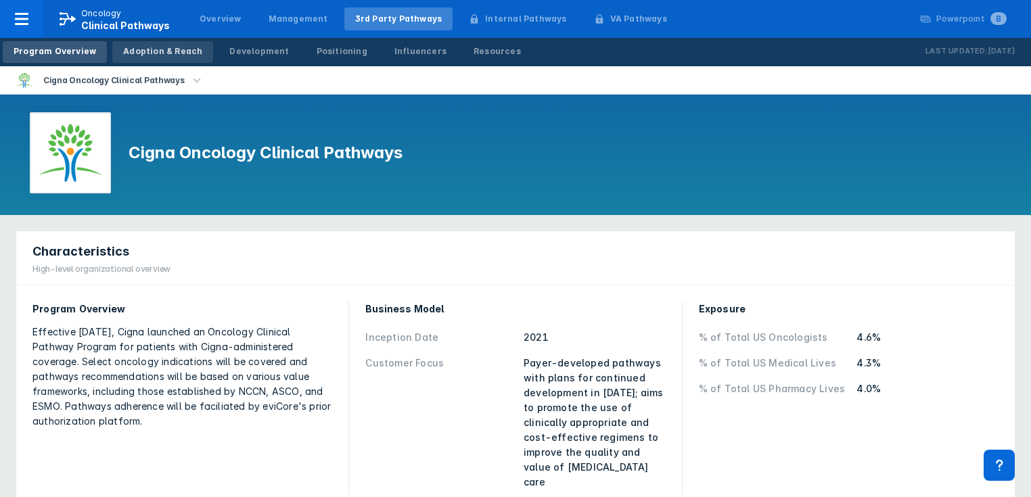
click at [157, 51] on div "Adoption & Reach" at bounding box center [162, 51] width 79 height 12
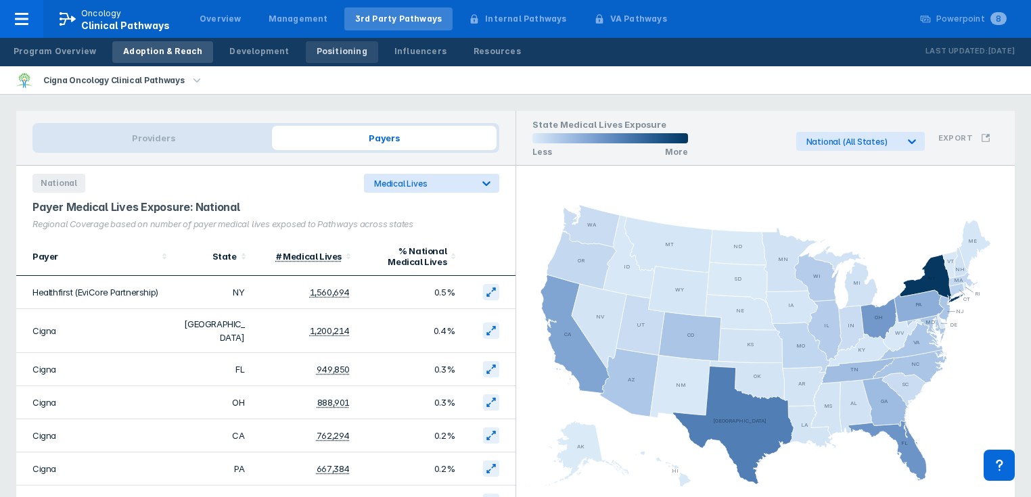
click at [317, 56] on div "Positioning" at bounding box center [342, 51] width 51 height 12
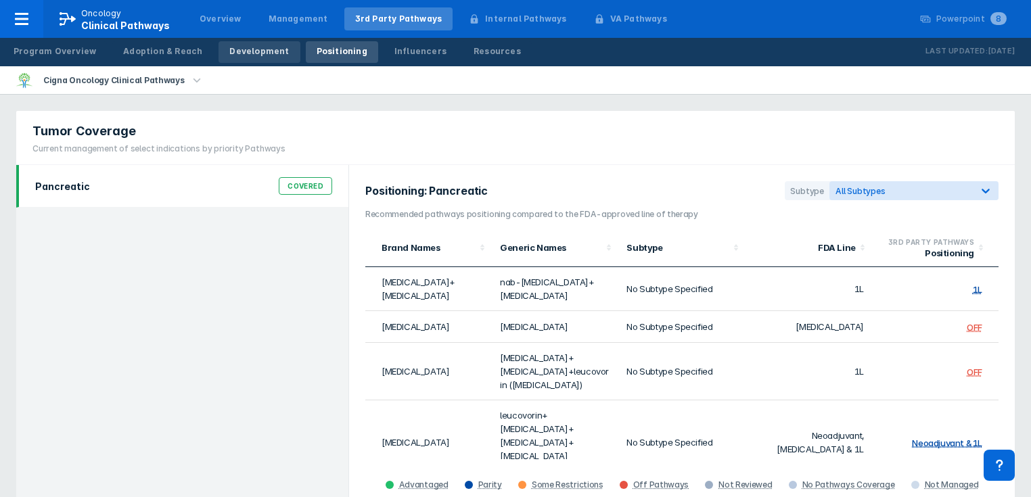
click at [230, 56] on div "Development" at bounding box center [259, 51] width 60 height 12
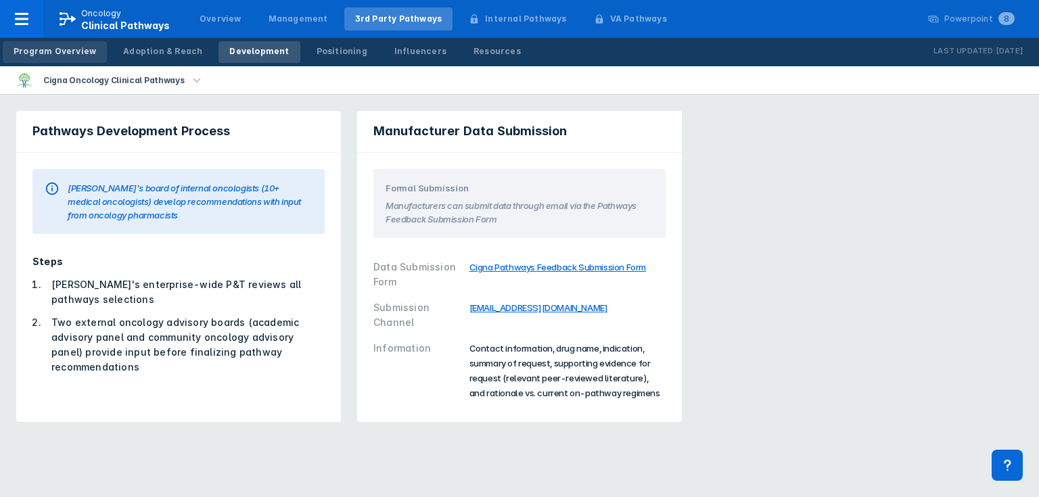
click at [74, 58] on link "Program Overview" at bounding box center [55, 52] width 104 height 22
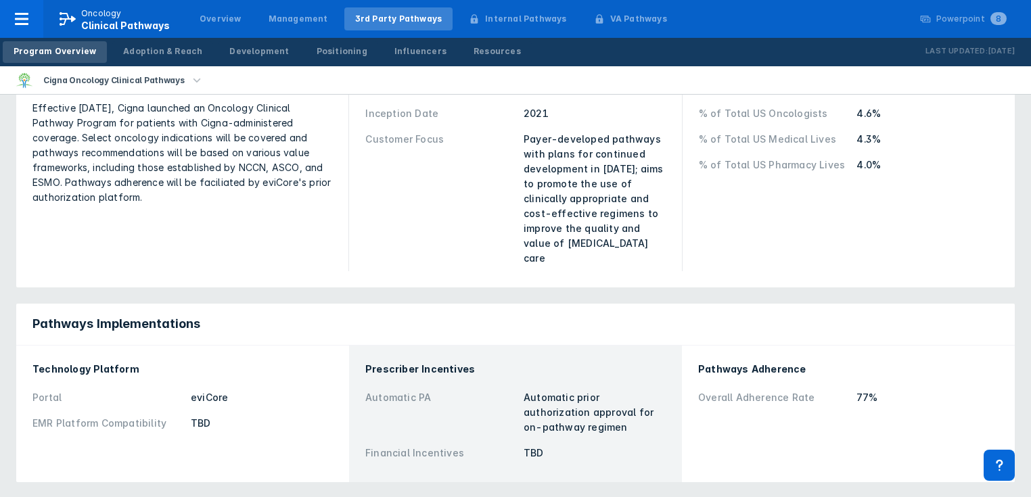
scroll to position [216, 0]
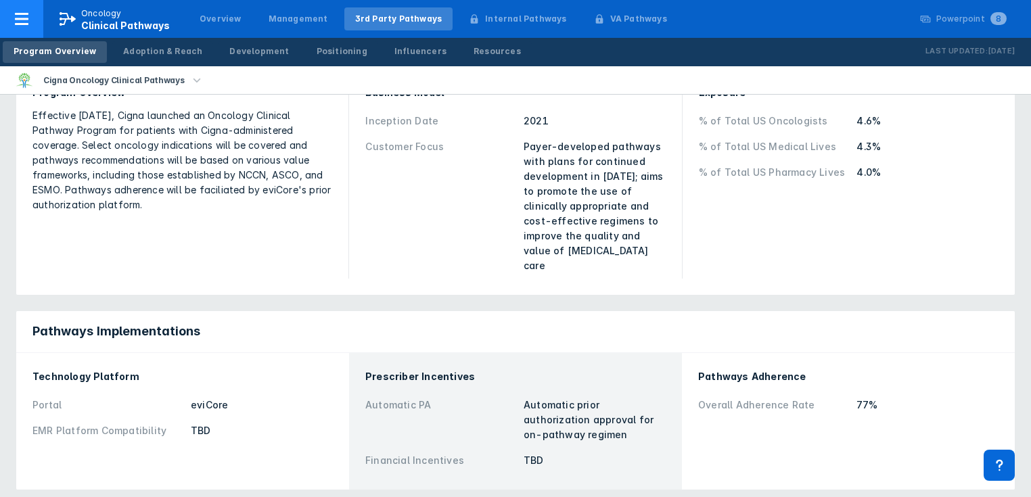
click at [22, 22] on icon at bounding box center [22, 19] width 16 height 16
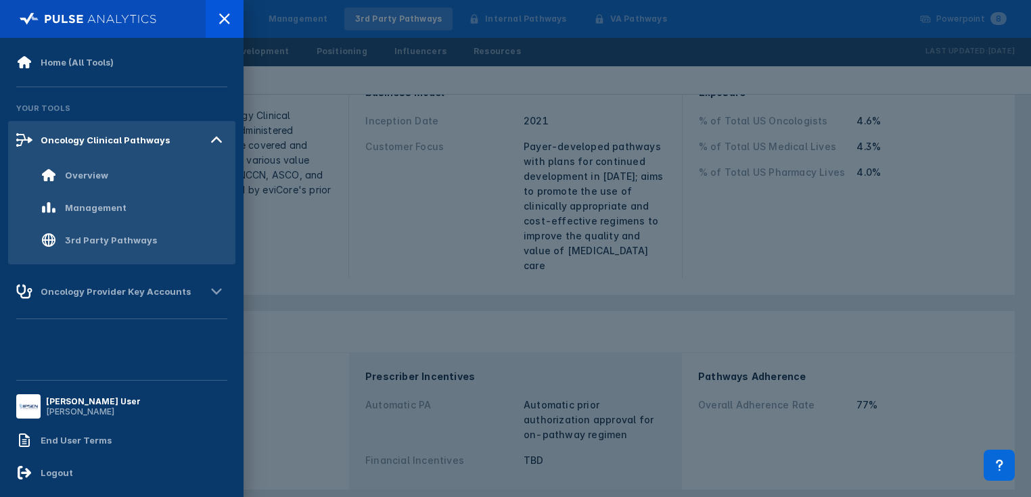
scroll to position [0, 0]
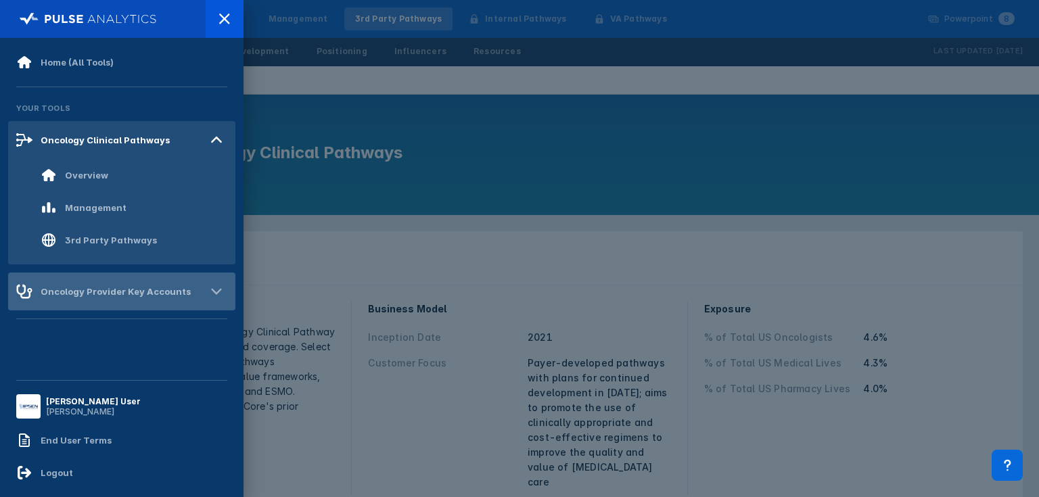
click at [99, 300] on div "Oncology Provider Key Accounts" at bounding box center [121, 292] width 227 height 38
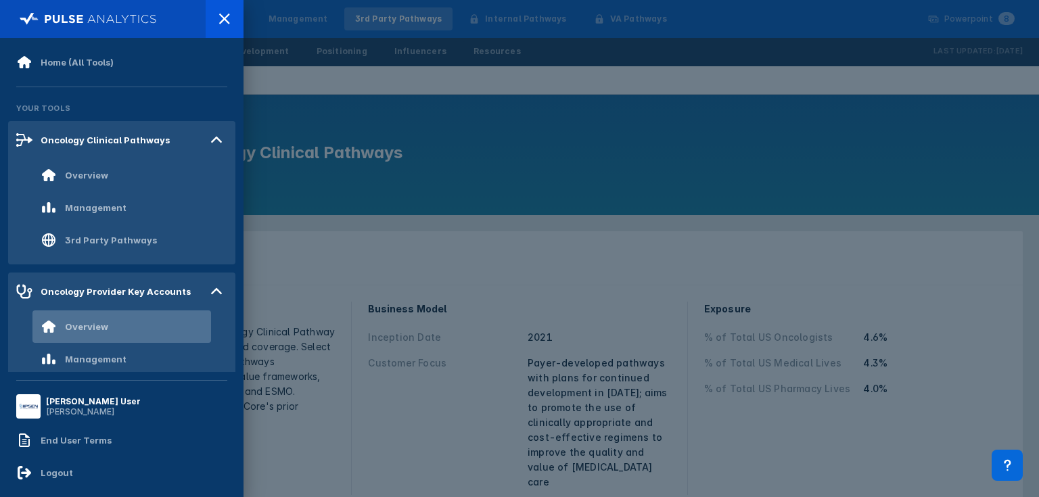
click at [101, 331] on div "Overview" at bounding box center [86, 326] width 43 height 11
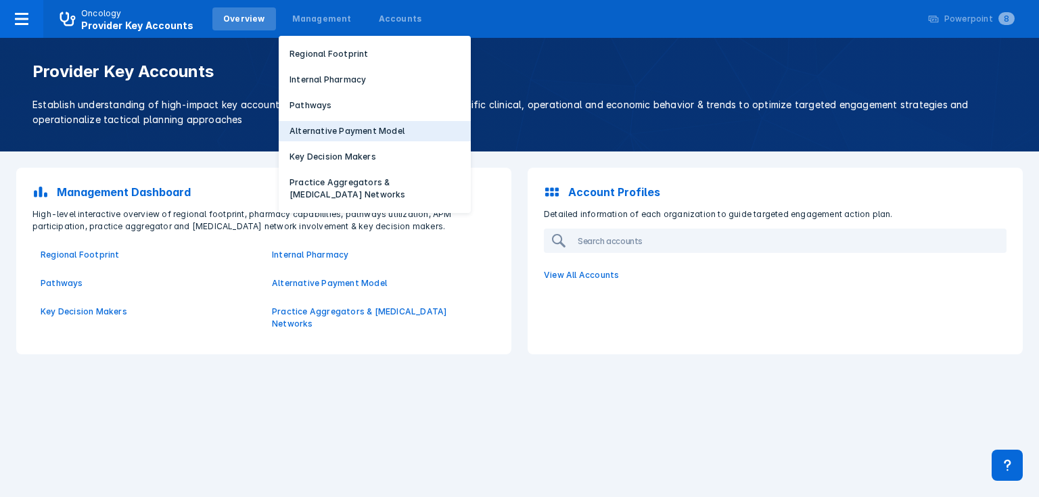
click at [289, 133] on p "Alternative Payment Model" at bounding box center [346, 131] width 115 height 12
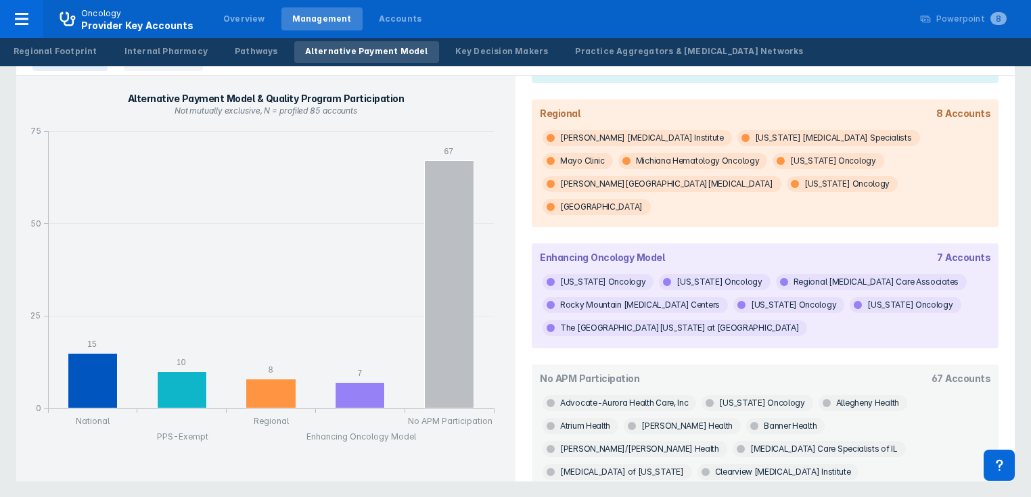
scroll to position [352, 0]
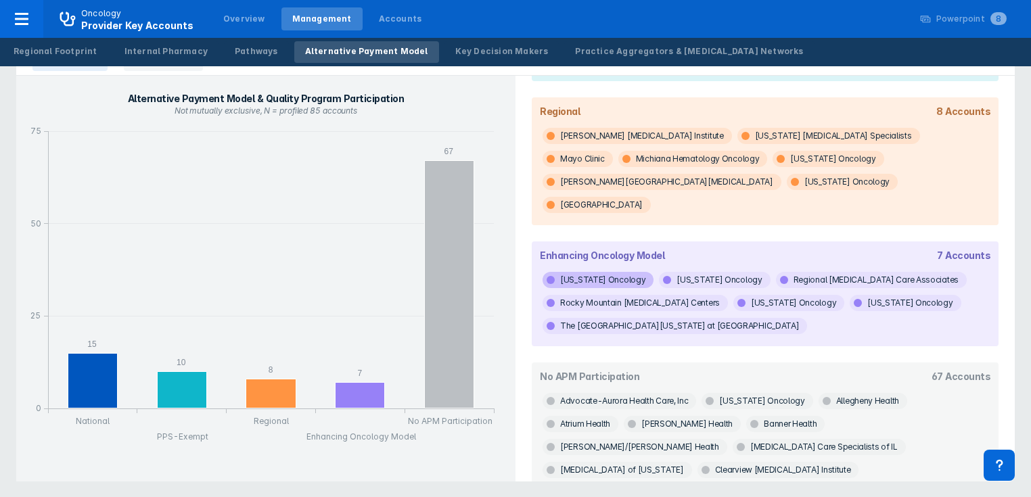
click at [594, 272] on span "[US_STATE] Oncology" at bounding box center [597, 280] width 111 height 16
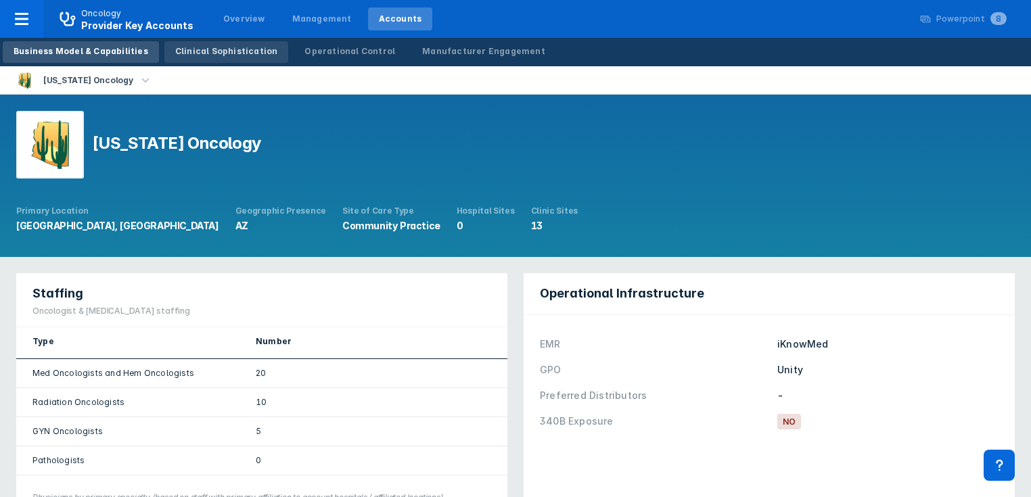
click at [195, 55] on div "Clinical Sophistication" at bounding box center [226, 51] width 103 height 12
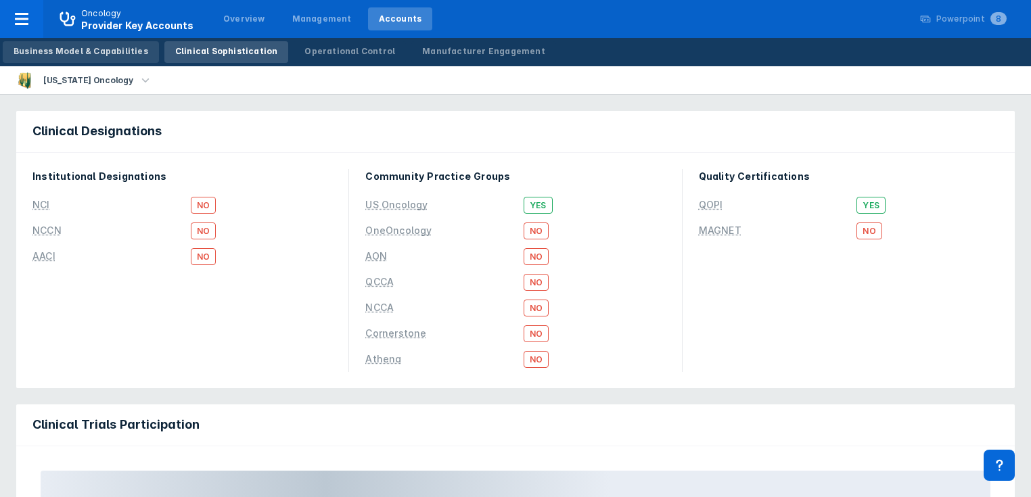
click at [105, 54] on div "Business Model & Capabilities" at bounding box center [81, 51] width 135 height 12
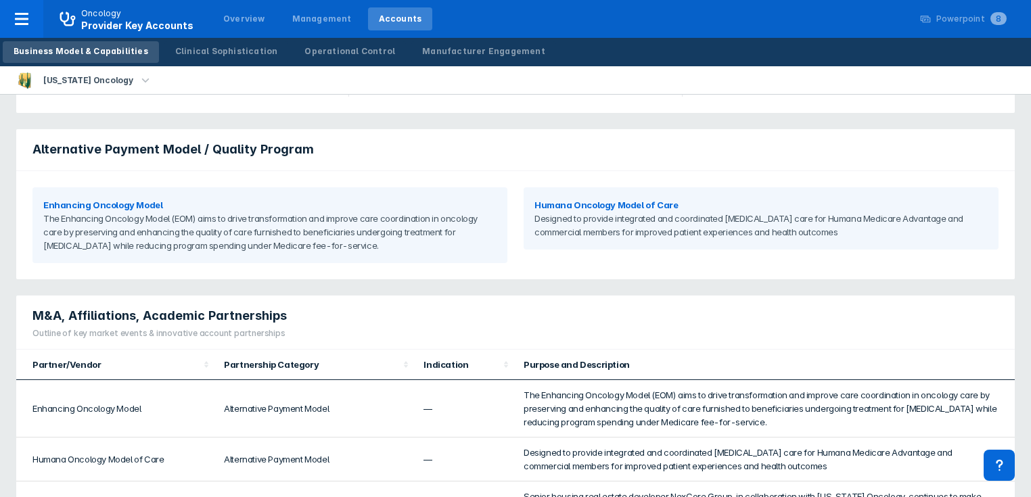
scroll to position [433, 0]
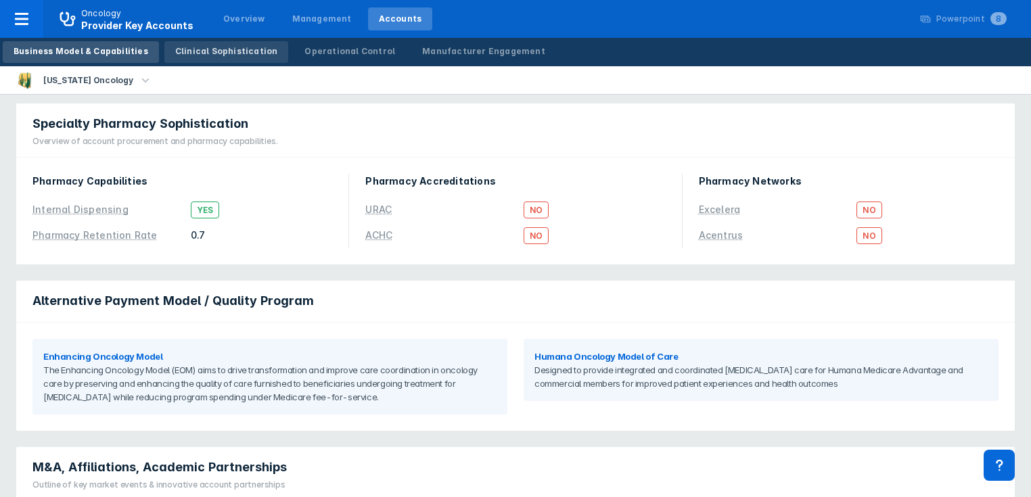
click at [210, 51] on div "Clinical Sophistication" at bounding box center [226, 51] width 103 height 12
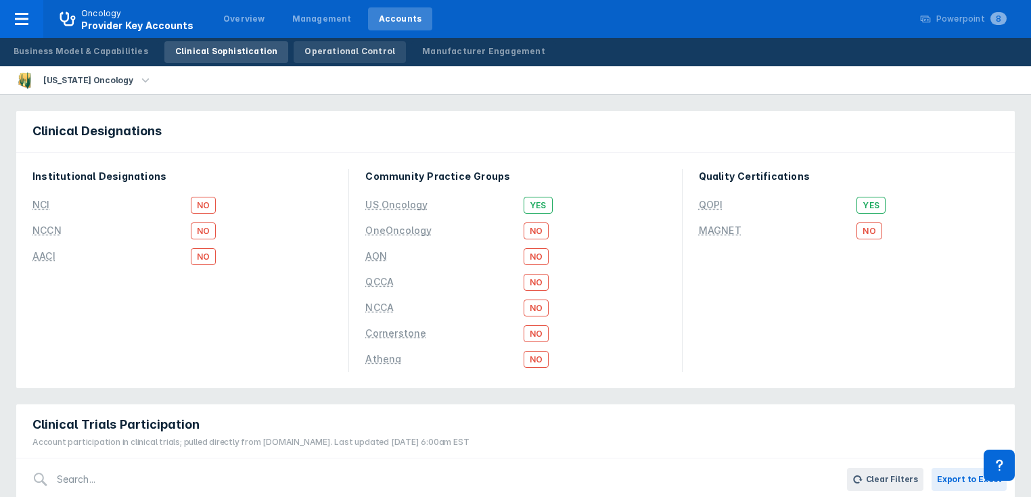
click at [315, 49] on div "Operational Control" at bounding box center [349, 51] width 91 height 12
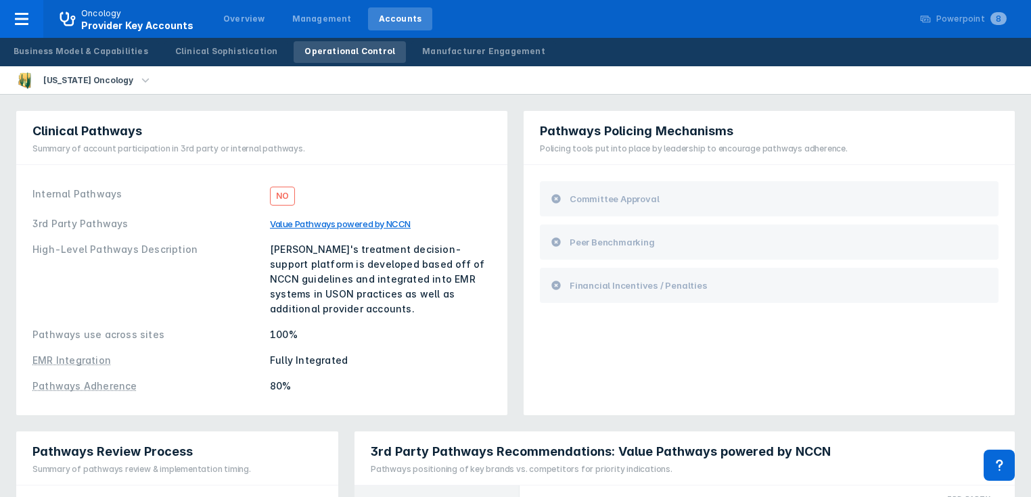
scroll to position [54, 0]
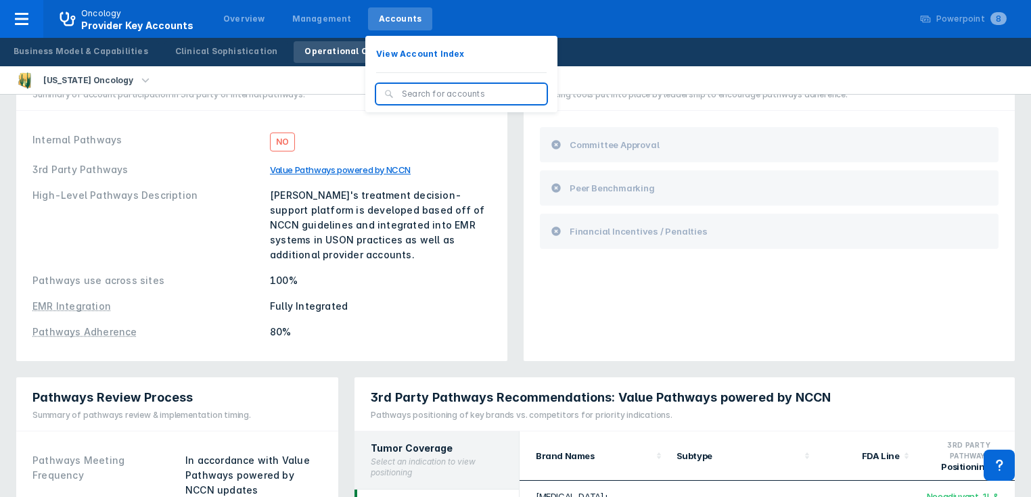
click at [389, 24] on div "Accounts" at bounding box center [400, 19] width 43 height 12
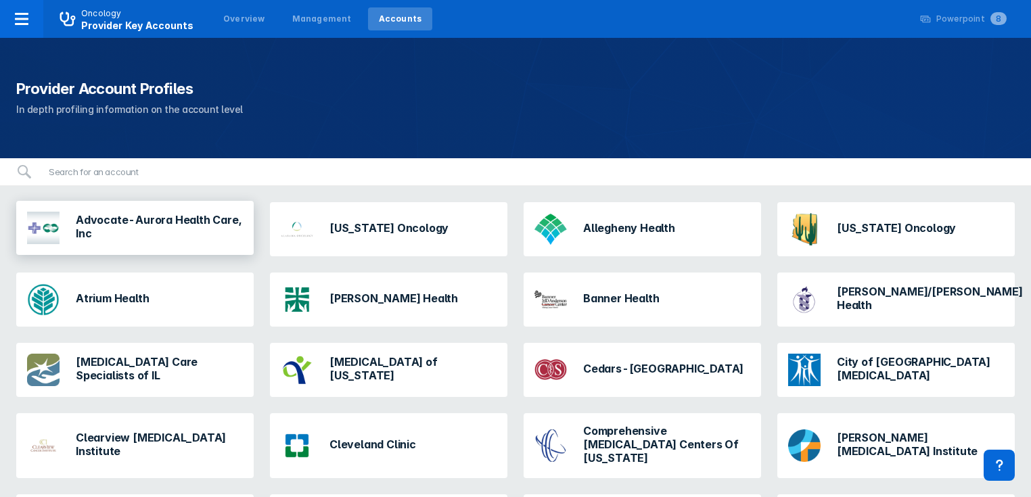
click at [162, 224] on h3 "Advocate-Aurora Health Care, Inc" at bounding box center [159, 226] width 167 height 27
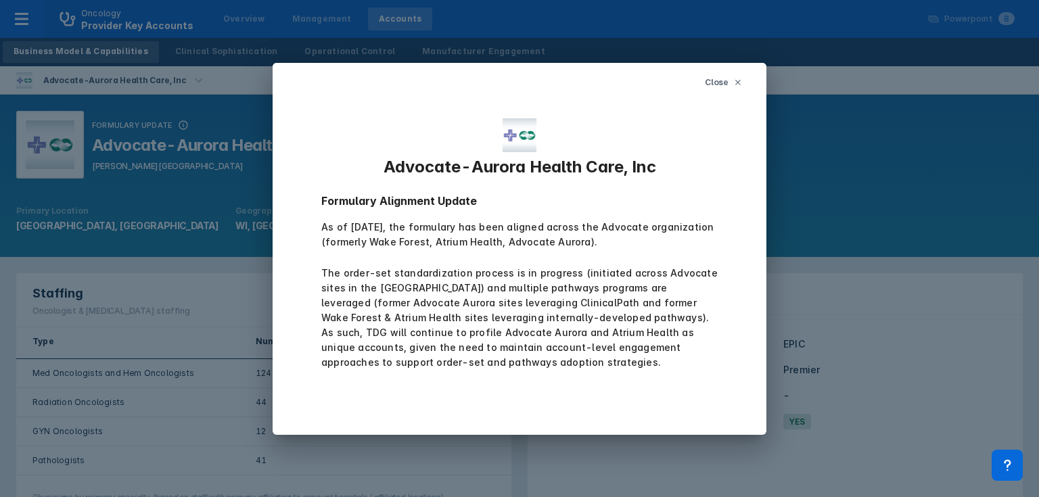
click at [731, 83] on button "Close" at bounding box center [723, 82] width 53 height 23
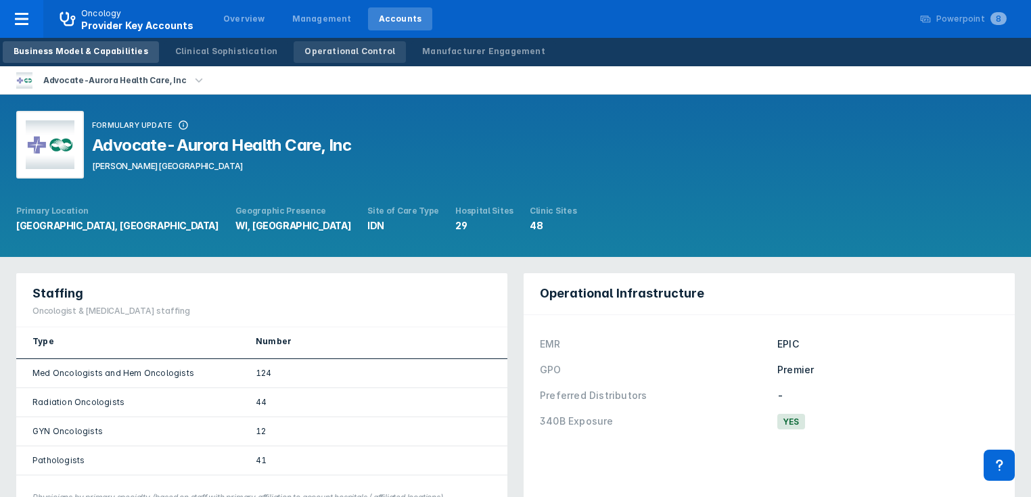
click at [322, 57] on div "Operational Control" at bounding box center [349, 51] width 91 height 12
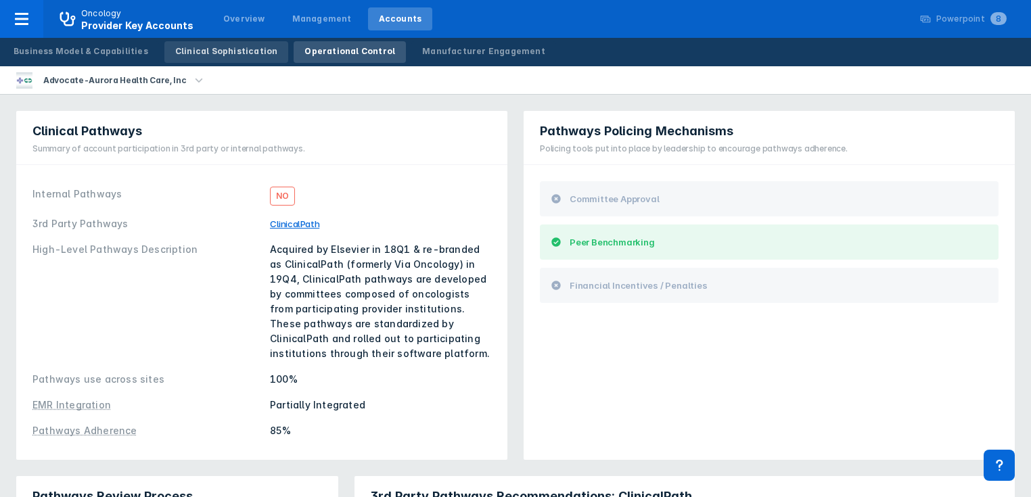
click at [204, 53] on div "Clinical Sophistication" at bounding box center [226, 51] width 103 height 12
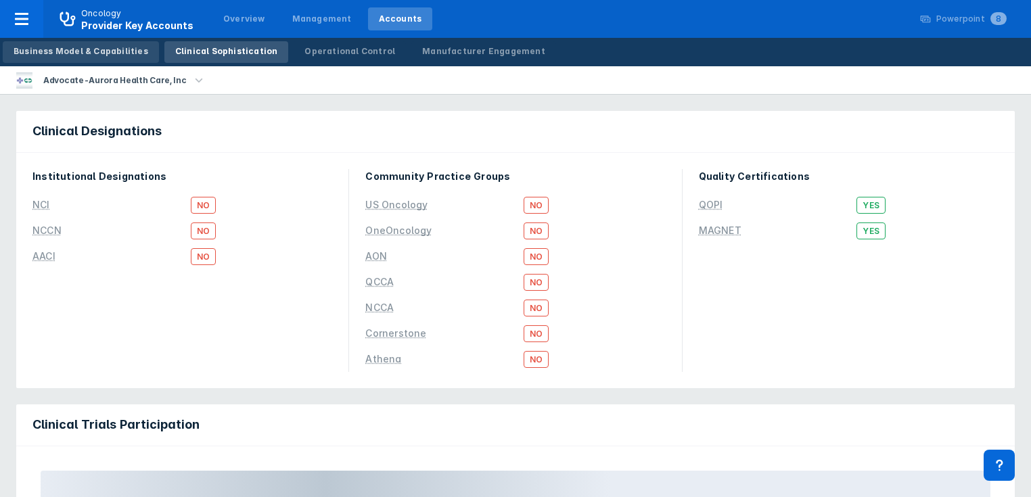
click at [92, 51] on div "Business Model & Capabilities" at bounding box center [81, 51] width 135 height 12
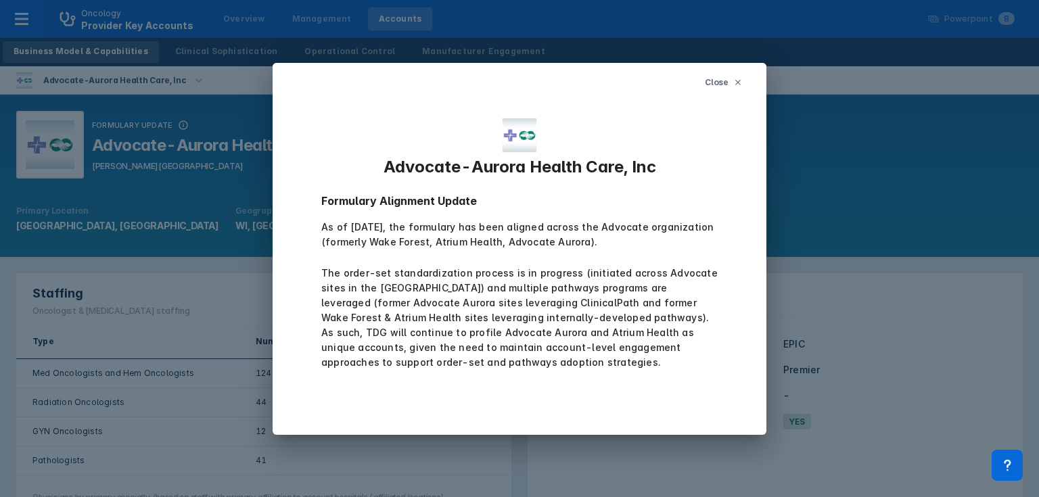
drag, startPoint x: 739, startPoint y: 85, endPoint x: 640, endPoint y: 218, distance: 165.3
click at [735, 87] on button "Close" at bounding box center [723, 82] width 53 height 23
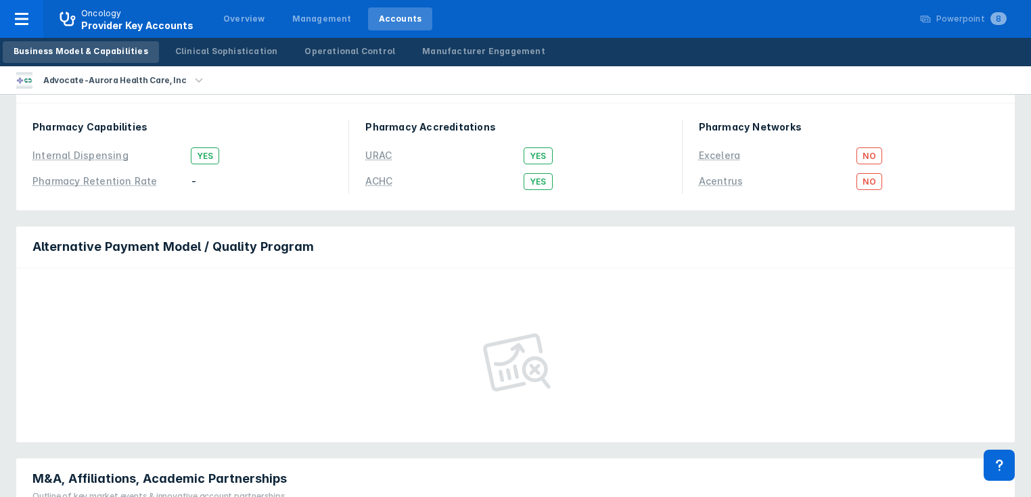
scroll to position [162, 0]
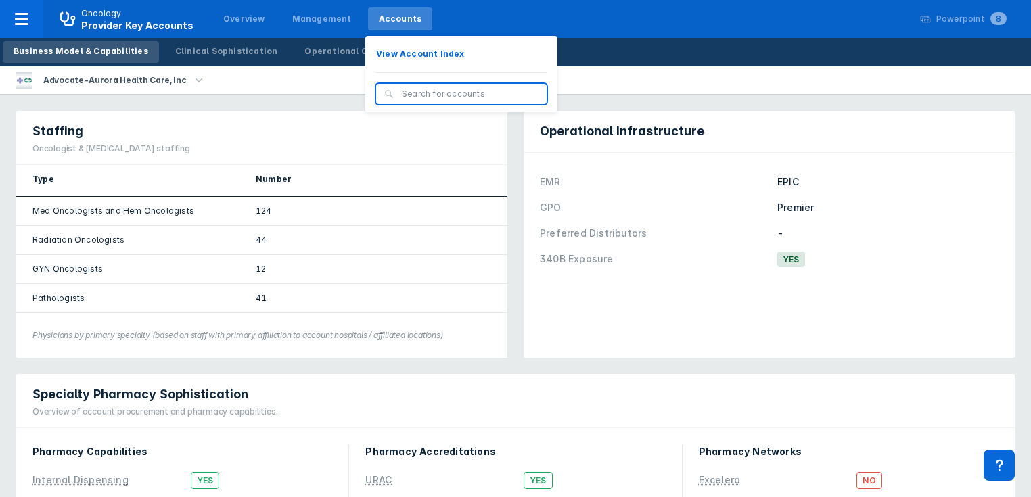
click at [390, 23] on div "Accounts" at bounding box center [400, 19] width 43 height 12
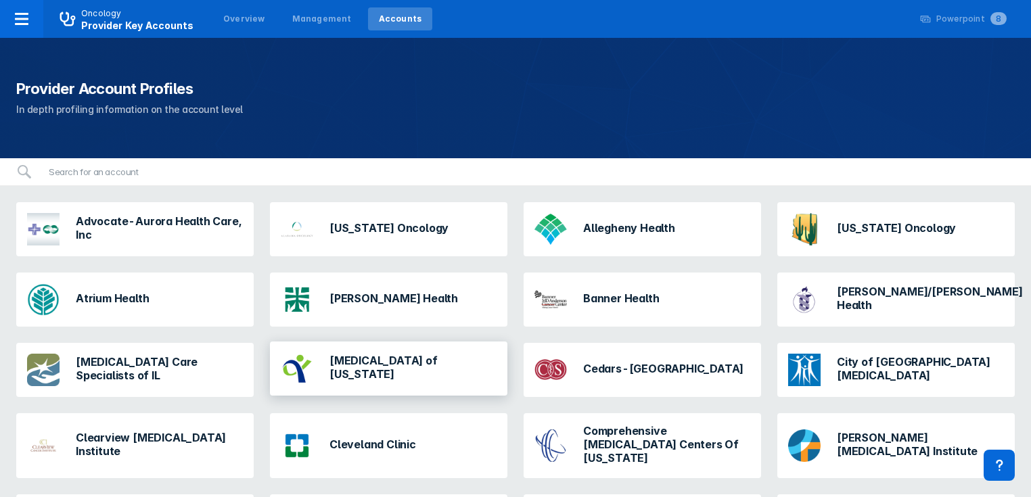
click at [377, 367] on h3 "[MEDICAL_DATA] of [US_STATE]" at bounding box center [412, 367] width 167 height 27
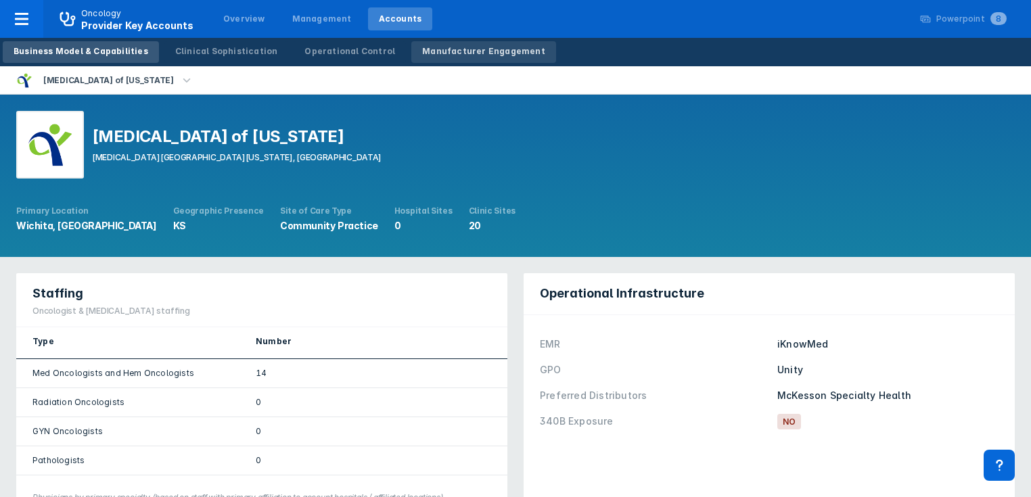
click at [483, 55] on div "Manufacturer Engagement" at bounding box center [483, 51] width 123 height 12
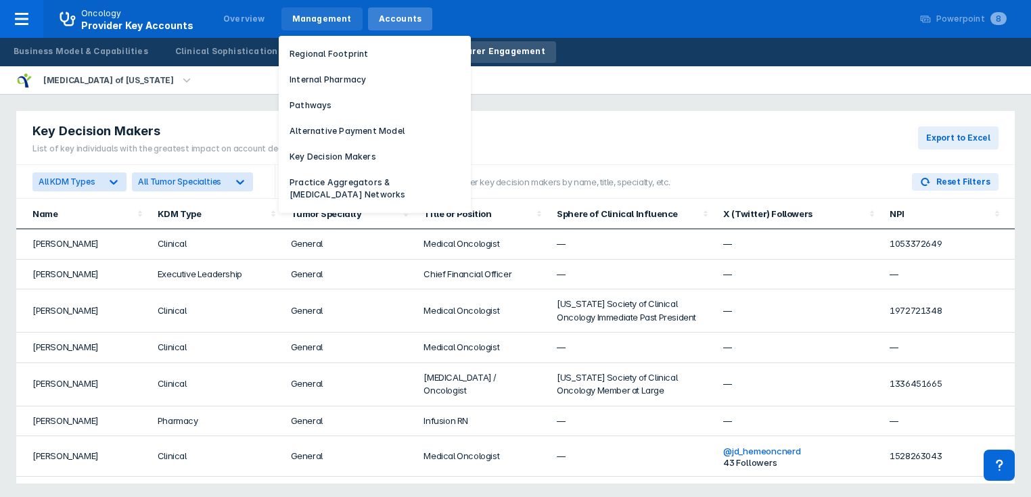
click at [306, 17] on div "Management" at bounding box center [322, 19] width 60 height 12
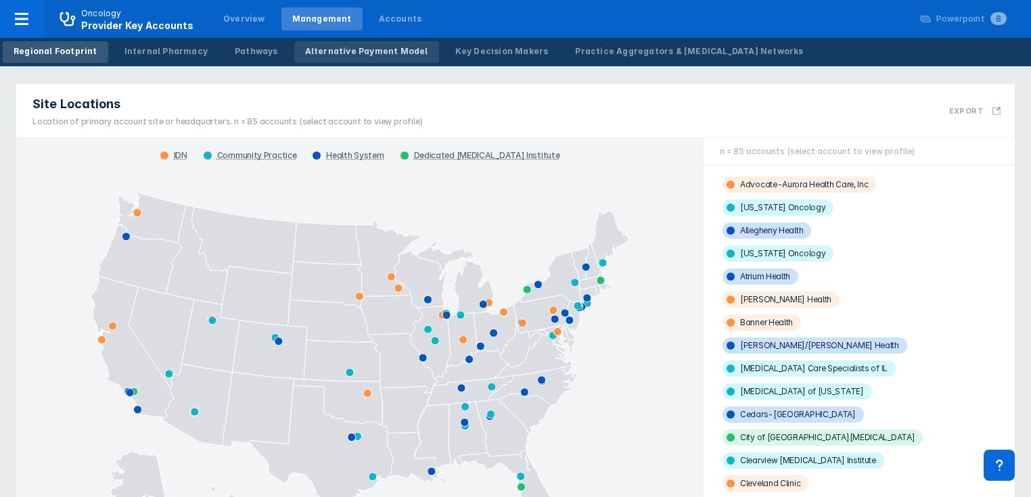
click at [356, 51] on div "Alternative Payment Model" at bounding box center [366, 51] width 123 height 12
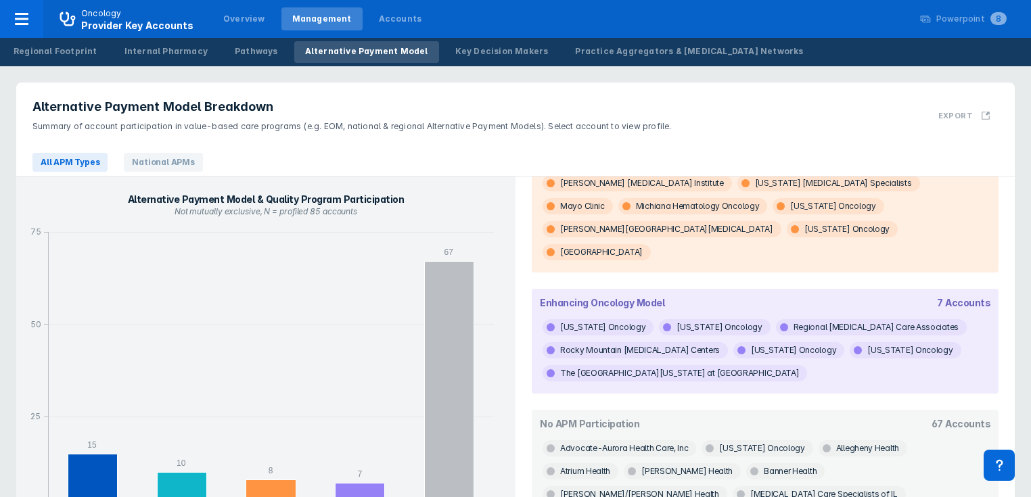
scroll to position [379, 0]
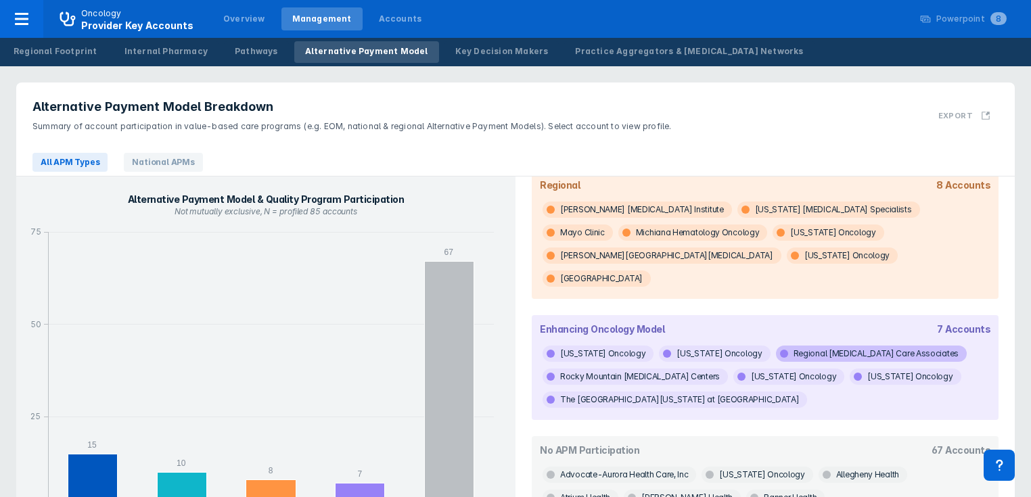
click at [782, 346] on span "Regional [MEDICAL_DATA] Care Associates" at bounding box center [871, 354] width 191 height 16
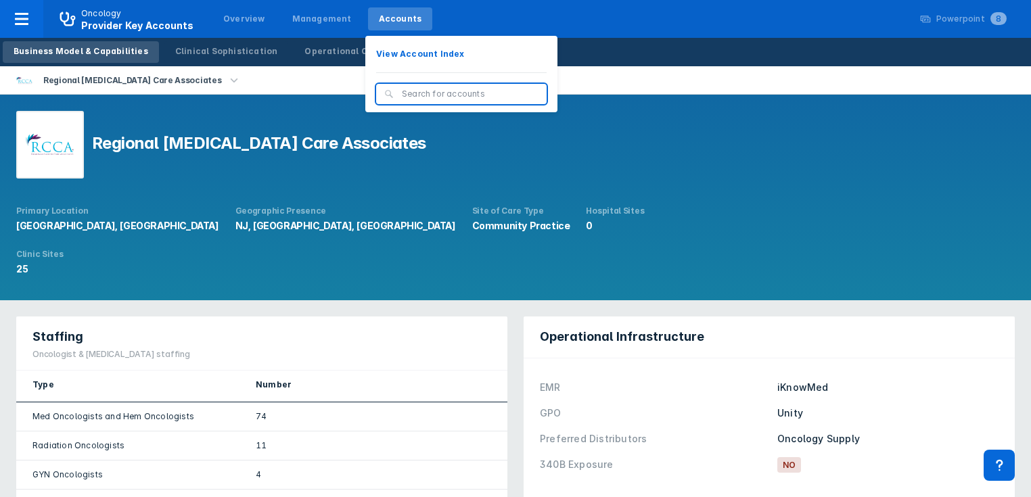
click at [386, 19] on div "Accounts" at bounding box center [400, 19] width 43 height 12
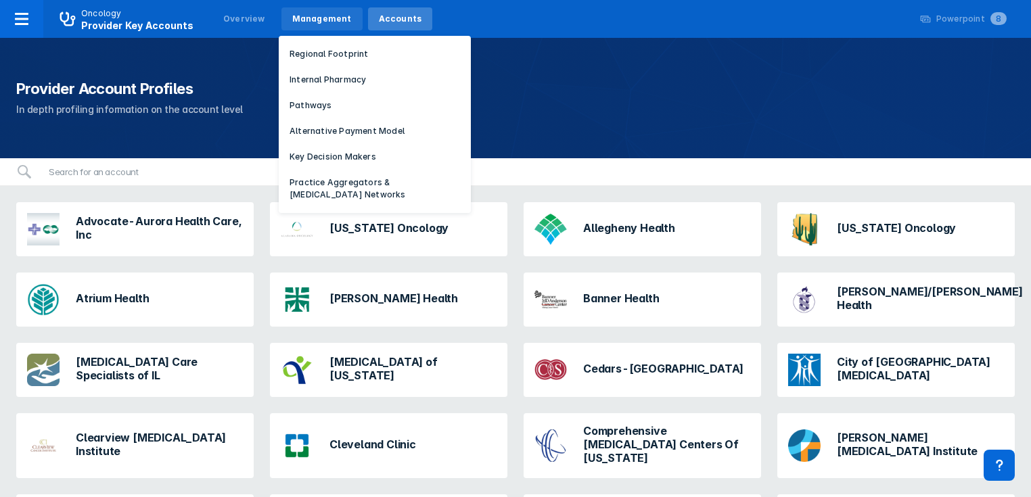
click at [322, 20] on div "Management" at bounding box center [322, 19] width 60 height 12
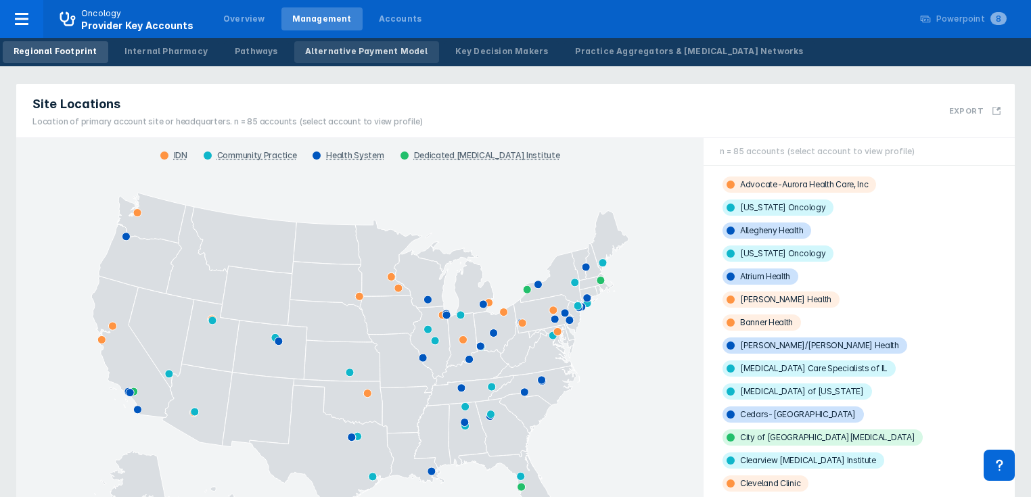
click at [322, 53] on div "Alternative Payment Model" at bounding box center [366, 51] width 123 height 12
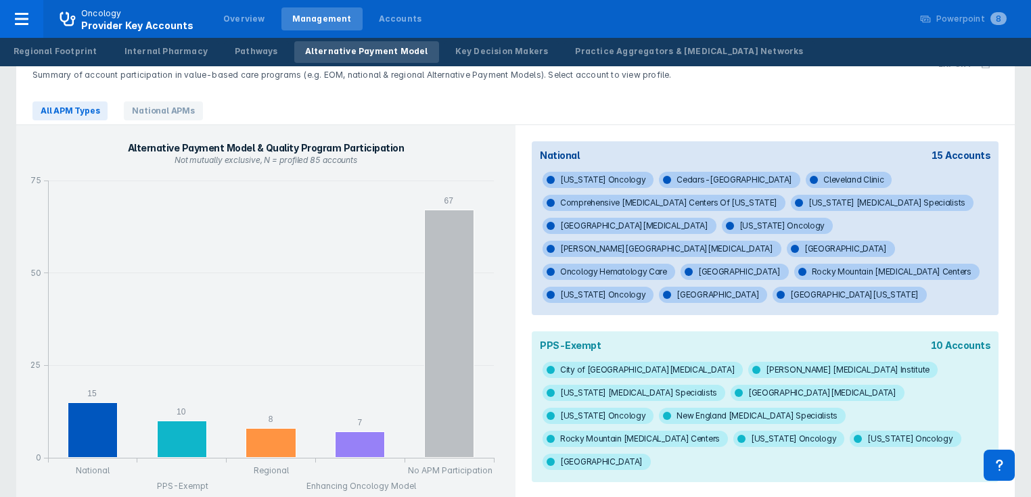
scroll to position [101, 0]
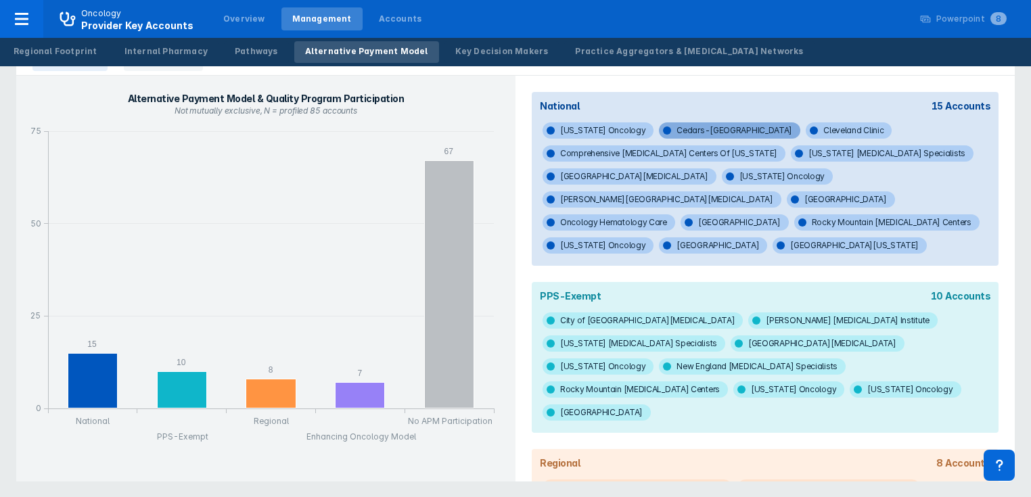
click at [687, 130] on span "Cedars-[GEOGRAPHIC_DATA]" at bounding box center [729, 130] width 141 height 16
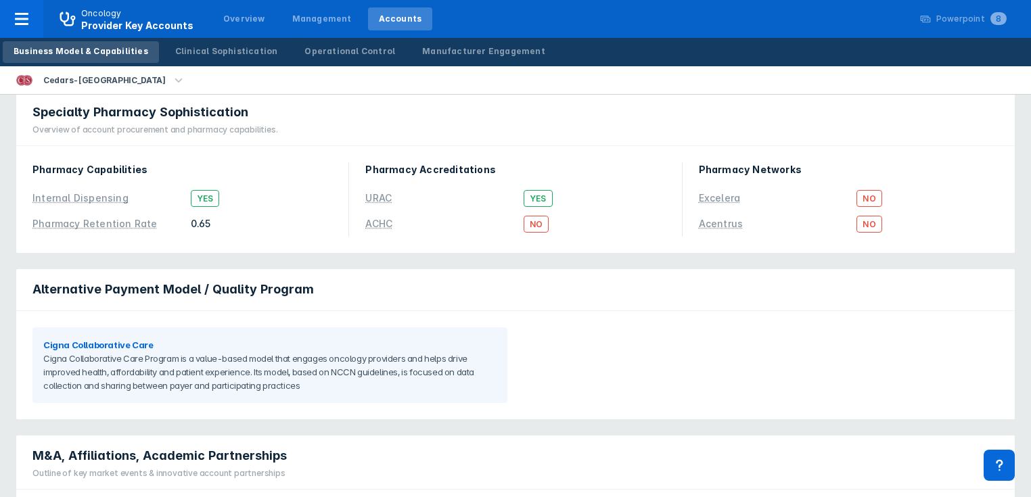
scroll to position [433, 0]
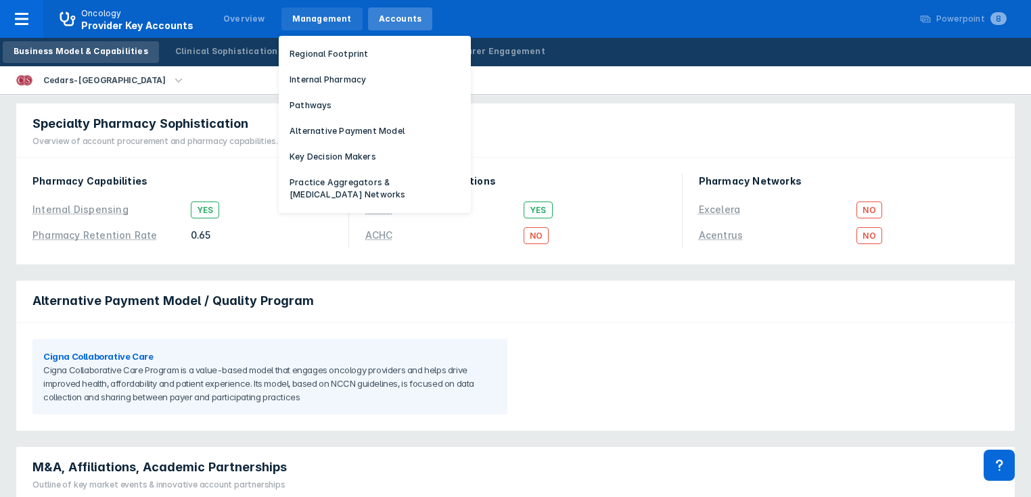
drag, startPoint x: 330, startPoint y: 16, endPoint x: 329, endPoint y: 23, distance: 6.9
click at [330, 16] on div "Management" at bounding box center [322, 19] width 60 height 12
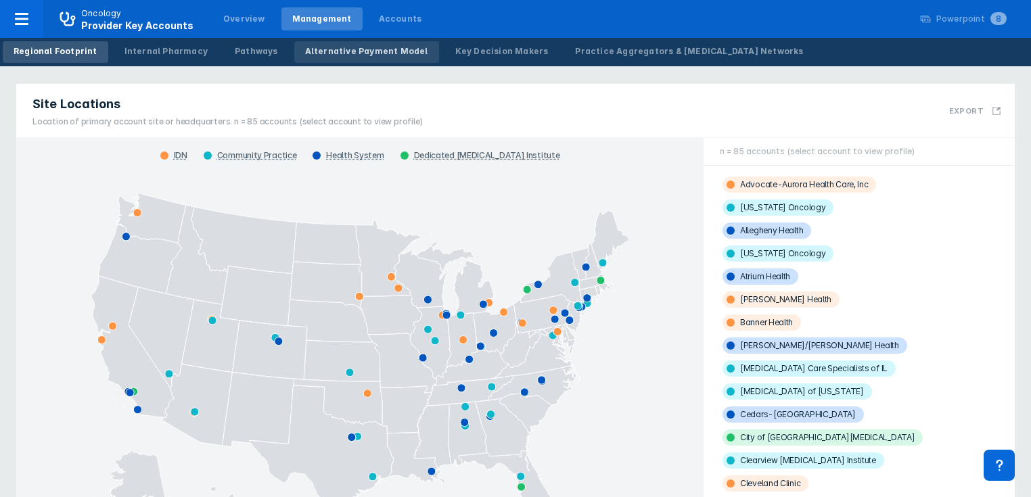
click at [334, 49] on div "Alternative Payment Model" at bounding box center [366, 51] width 123 height 12
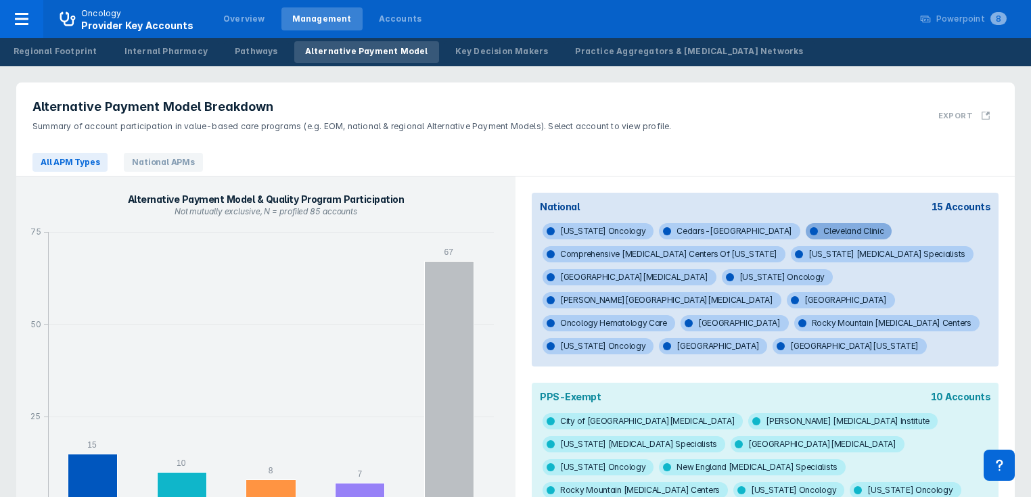
click at [806, 227] on span "Cleveland Clinic" at bounding box center [849, 231] width 86 height 16
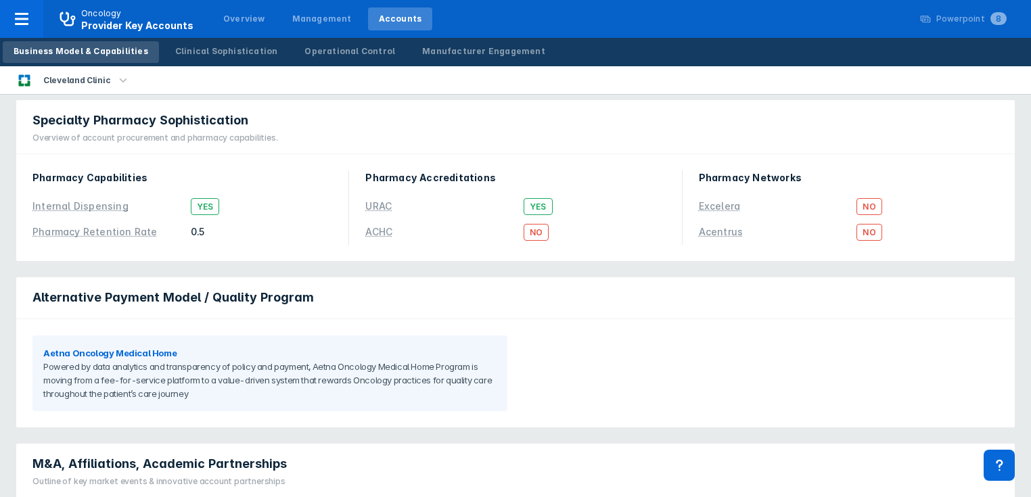
scroll to position [487, 0]
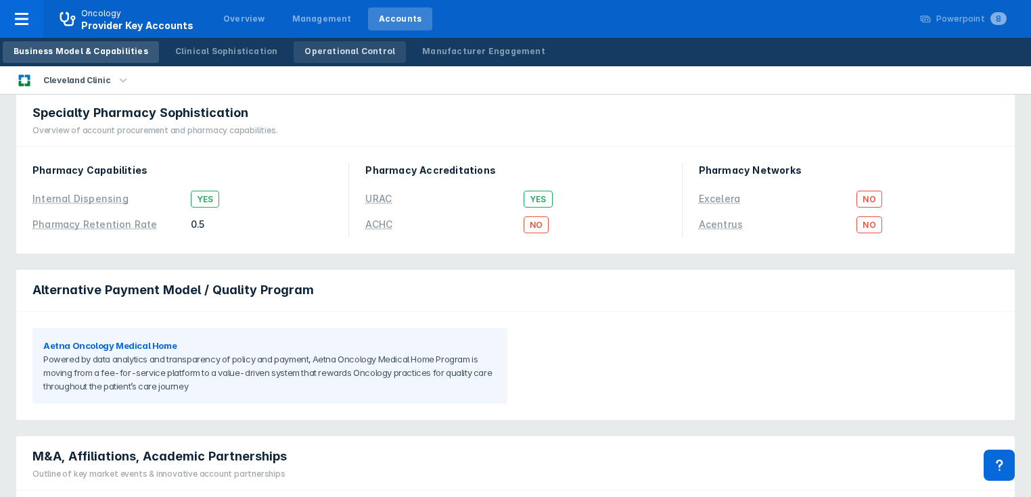
click at [337, 52] on div "Operational Control" at bounding box center [349, 51] width 91 height 12
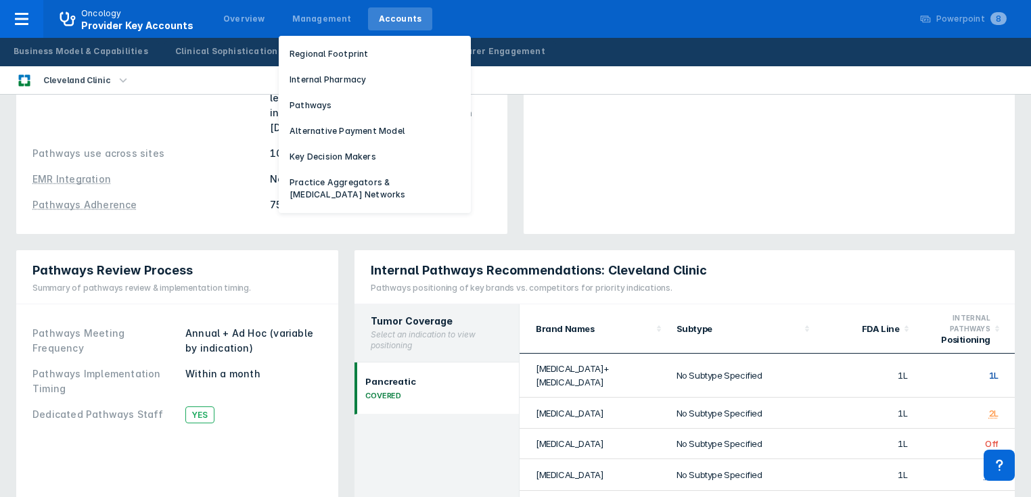
drag, startPoint x: 303, startPoint y: 24, endPoint x: 301, endPoint y: 32, distance: 8.4
click at [303, 24] on div "Management" at bounding box center [322, 19] width 60 height 12
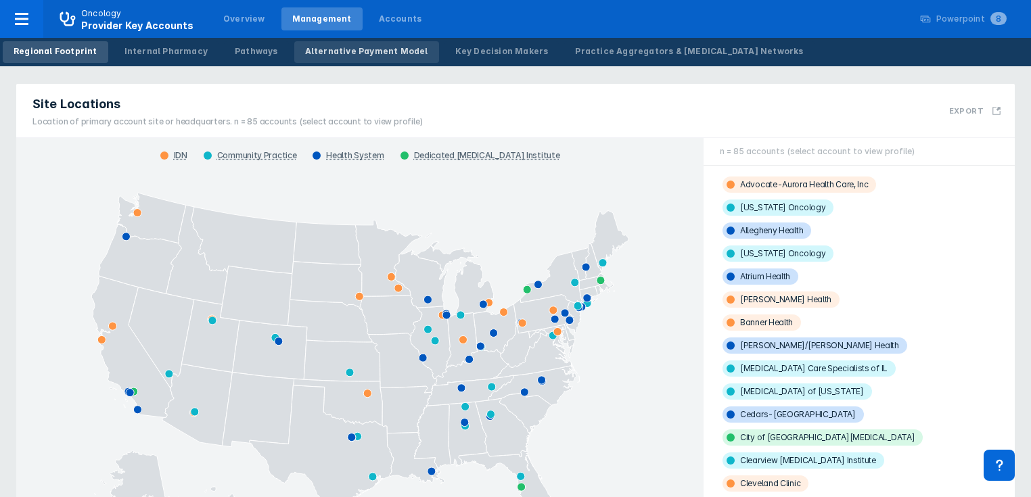
click at [346, 57] on div "Alternative Payment Model" at bounding box center [366, 51] width 123 height 12
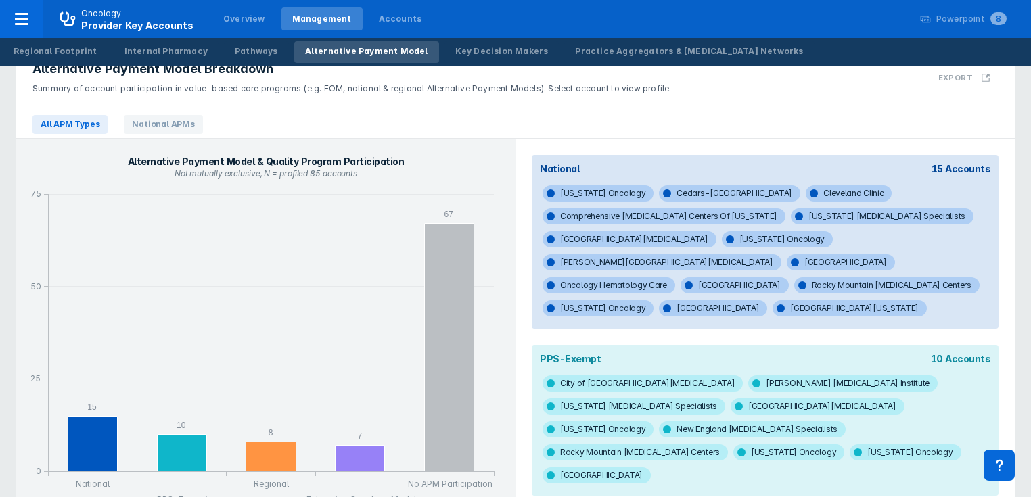
scroll to position [101, 0]
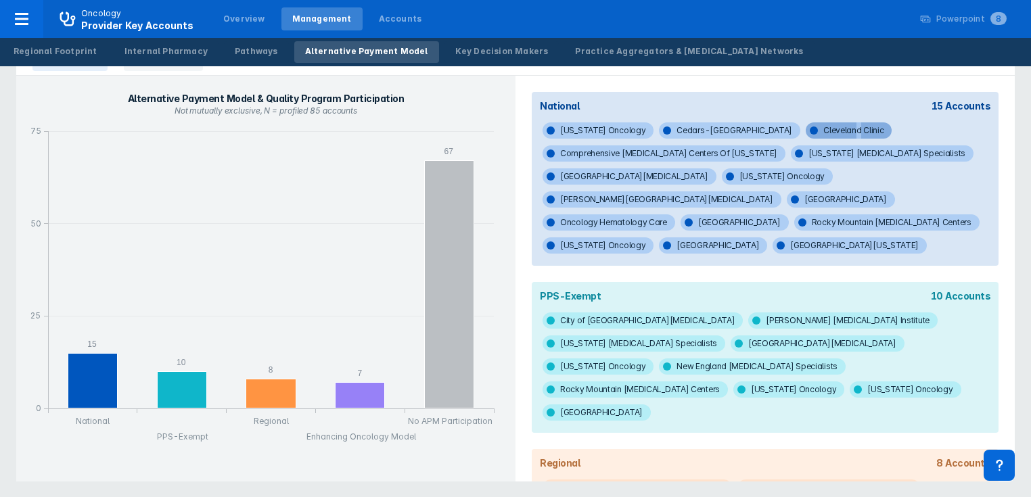
click at [806, 131] on span "Cleveland Clinic" at bounding box center [849, 130] width 86 height 16
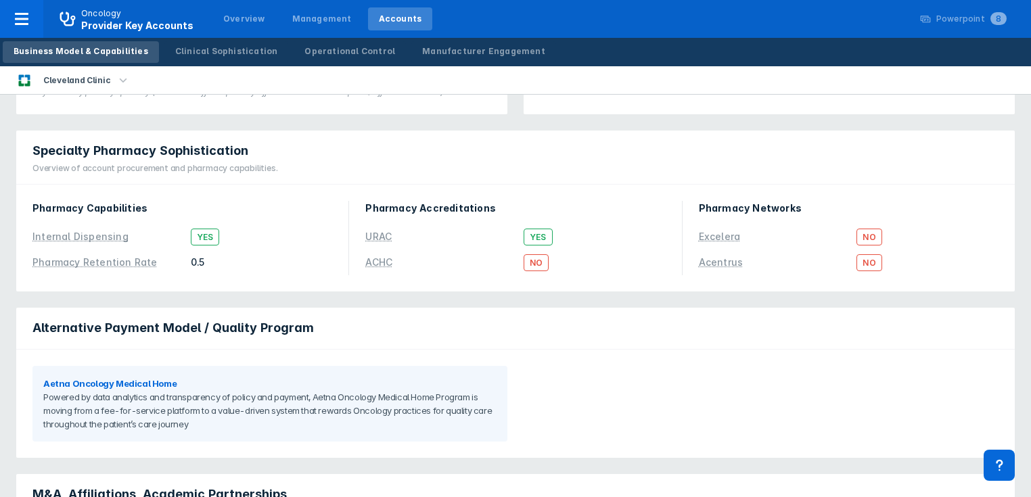
scroll to position [271, 0]
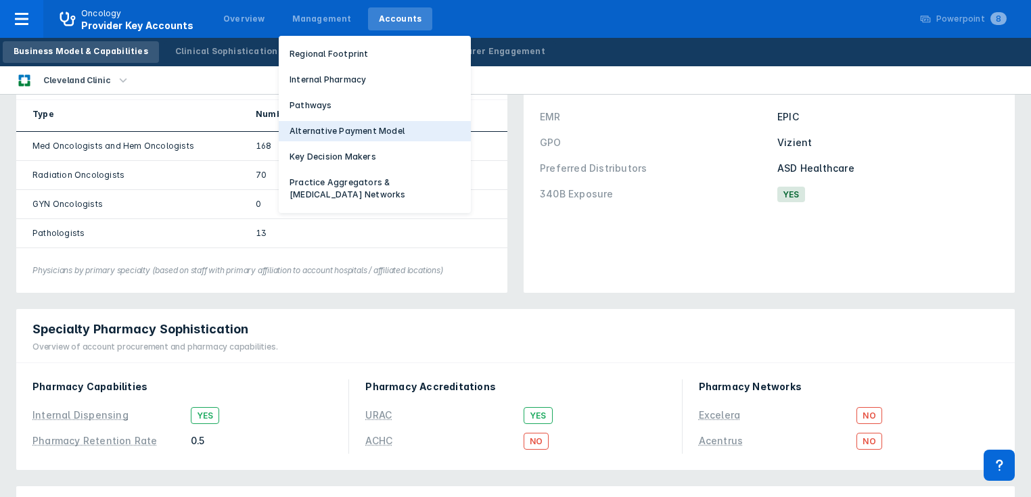
click at [307, 135] on p "Alternative Payment Model" at bounding box center [346, 131] width 115 height 12
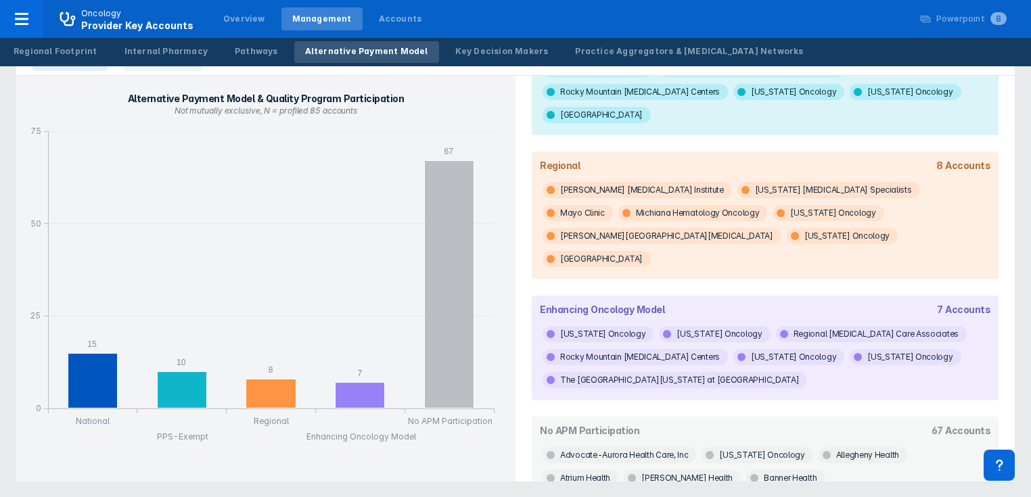
scroll to position [302, 0]
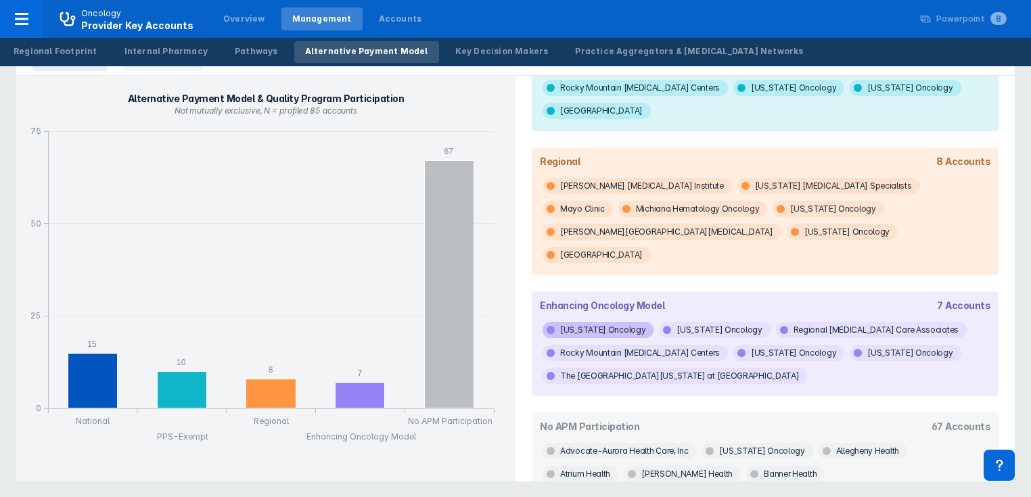
click at [572, 322] on span "[US_STATE] Oncology" at bounding box center [597, 330] width 111 height 16
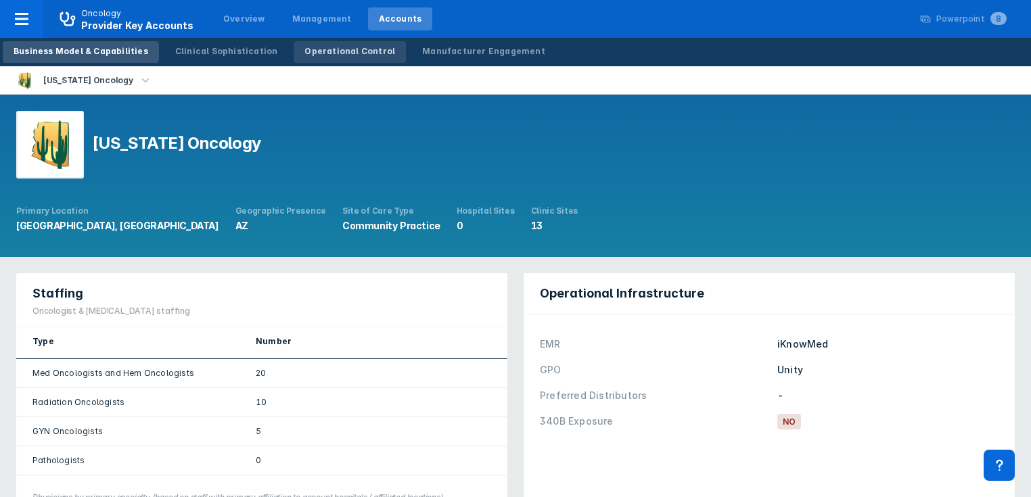
click at [310, 53] on div "Operational Control" at bounding box center [349, 51] width 91 height 12
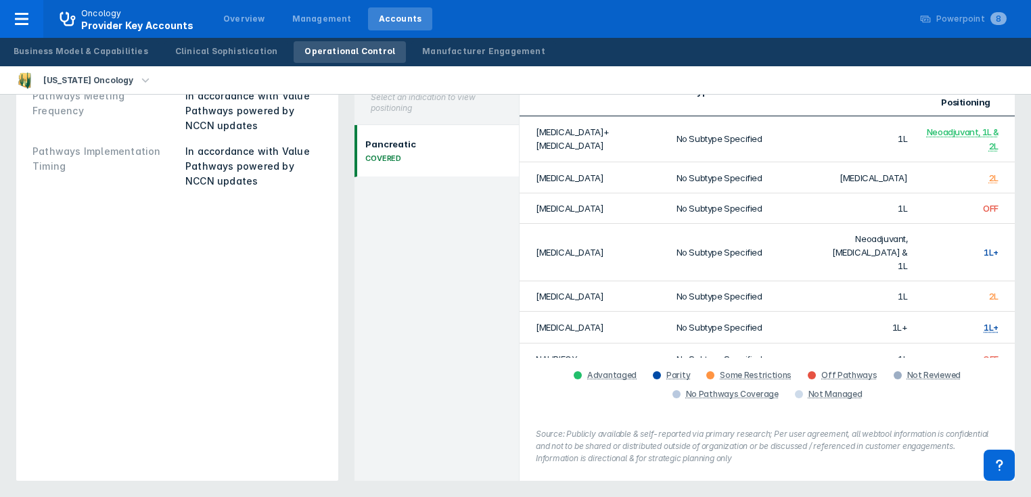
scroll to position [365, 0]
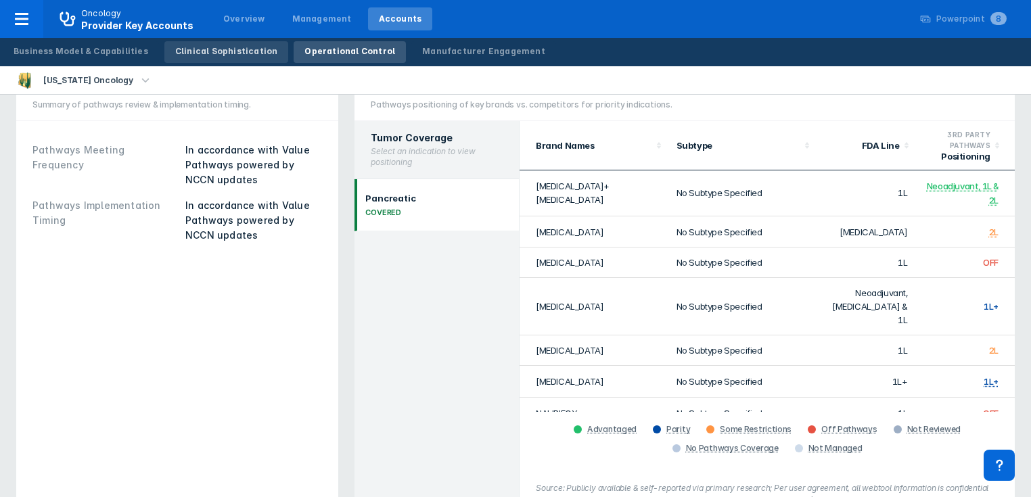
click at [211, 58] on link "Clinical Sophistication" at bounding box center [226, 52] width 124 height 22
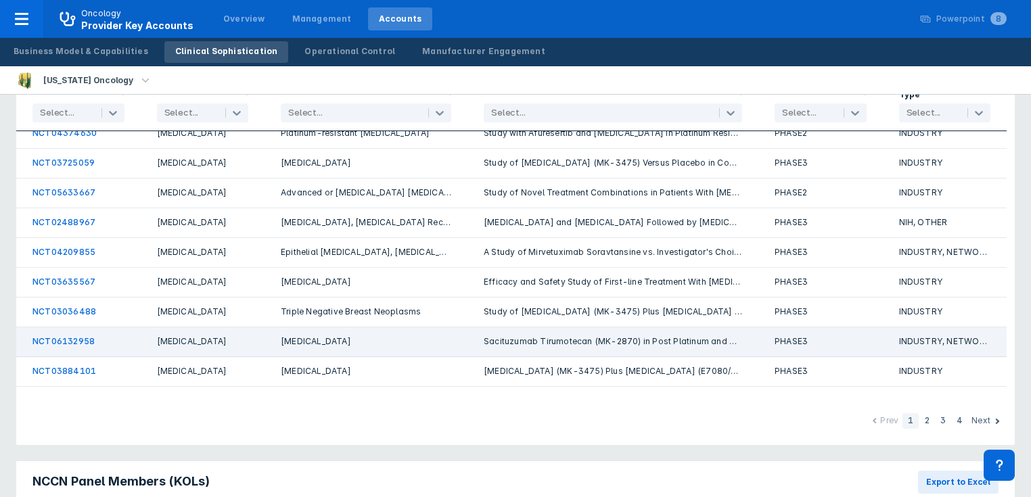
scroll to position [84, 0]
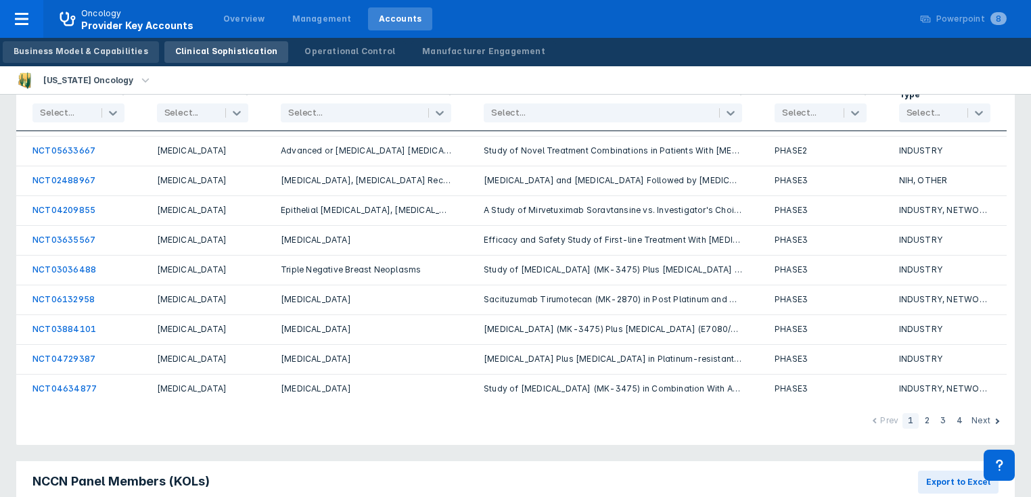
click at [91, 55] on div "Business Model & Capabilities" at bounding box center [81, 51] width 135 height 12
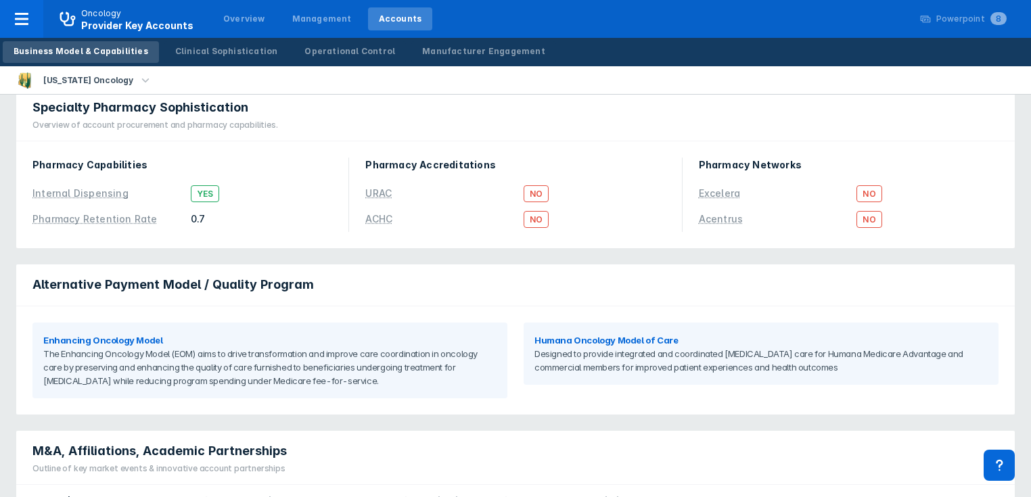
scroll to position [487, 0]
